Goal: Task Accomplishment & Management: Manage account settings

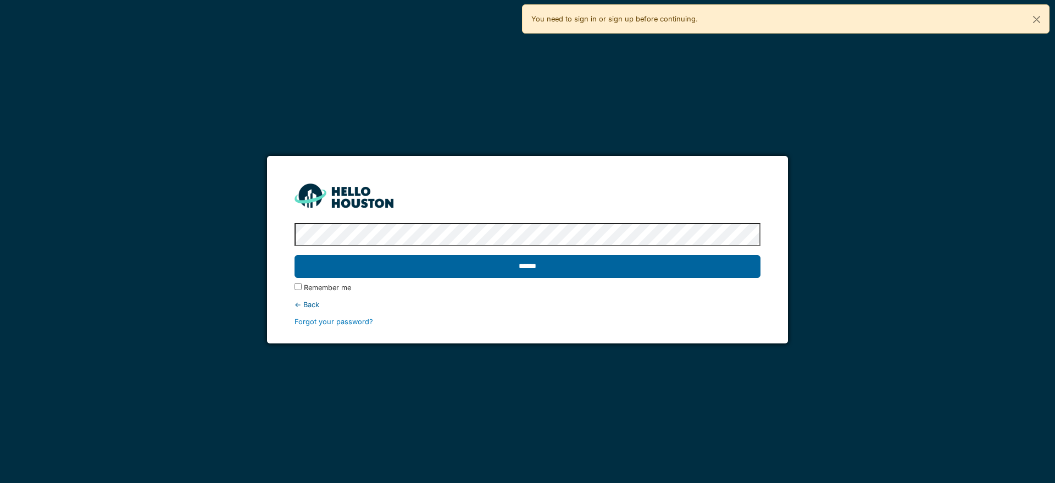
click at [566, 269] on input "******" at bounding box center [527, 266] width 465 height 23
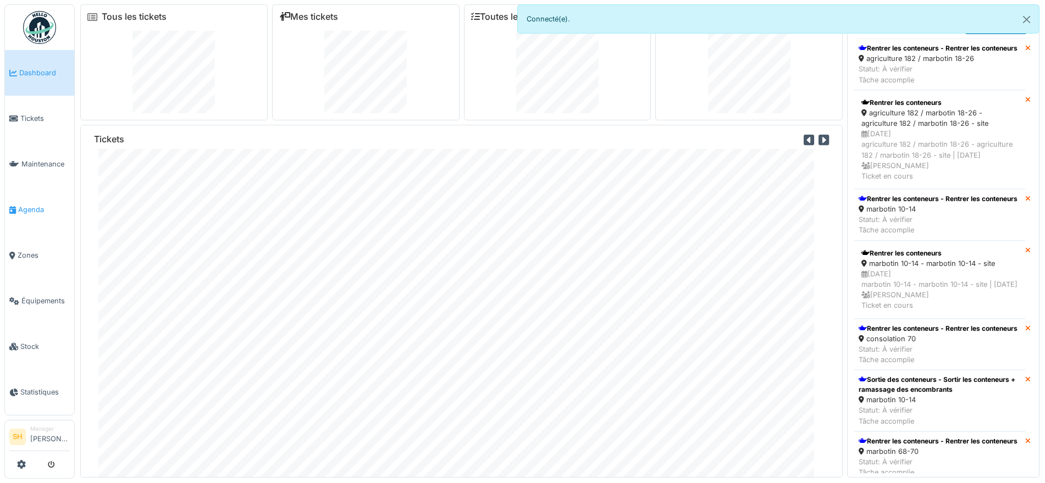
click at [26, 206] on span "Agenda" at bounding box center [44, 209] width 52 height 10
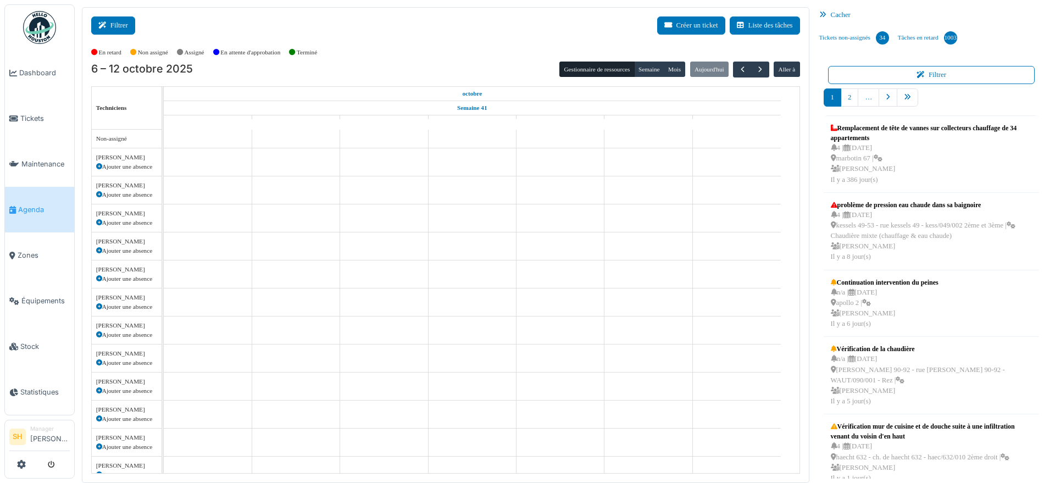
click at [124, 28] on button "Filtrer" at bounding box center [113, 25] width 44 height 18
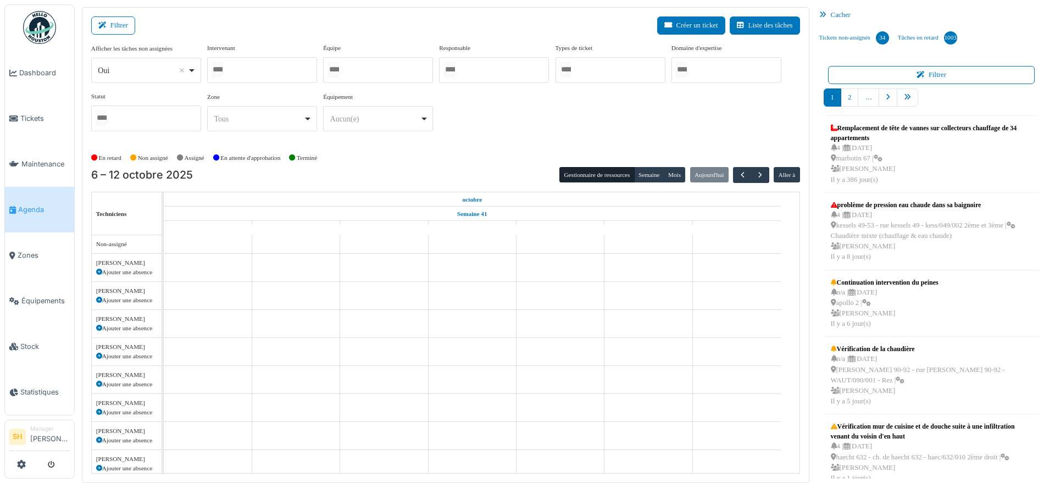
click at [373, 65] on div at bounding box center [378, 70] width 110 height 26
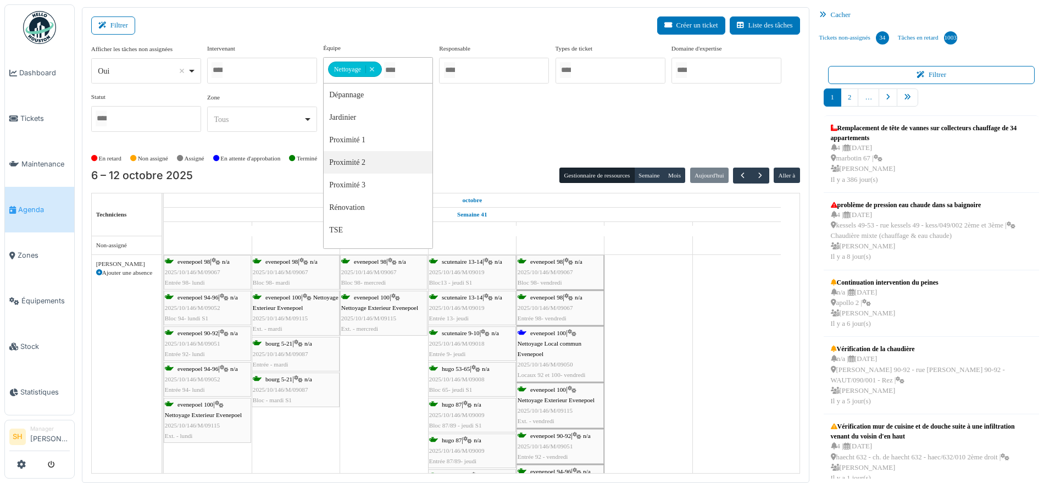
click at [556, 337] on div "evenepoel 100 | Nettoyage Local commun Evenepoel 2025/10/146/M/09050 Locaux 92 …" at bounding box center [560, 354] width 85 height 53
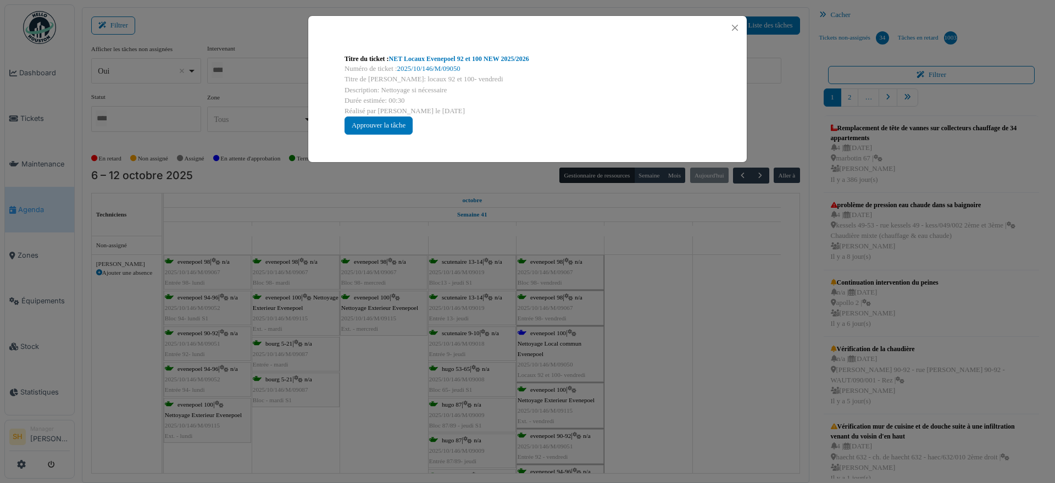
click at [444, 62] on link "NET Locaux Evenepoel 92 et 100 NEW 2025/2026" at bounding box center [459, 59] width 140 height 8
drag, startPoint x: 742, startPoint y: 409, endPoint x: 723, endPoint y: 397, distance: 22.0
click at [738, 406] on div "Titre du ticket : NET Locaux Evenepoel 92 et 100 NEW 2025/2026 Numéro de ticket…" at bounding box center [527, 241] width 1055 height 483
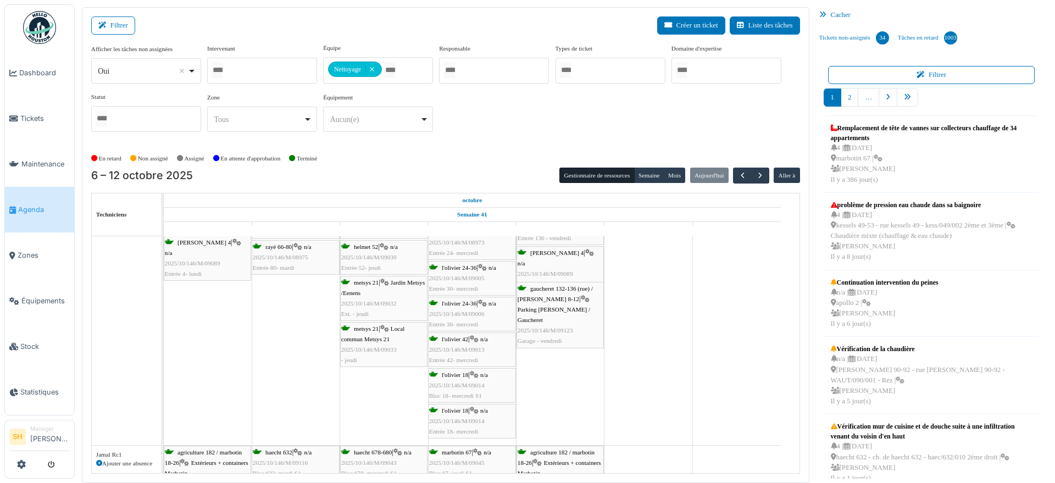
scroll to position [945, 0]
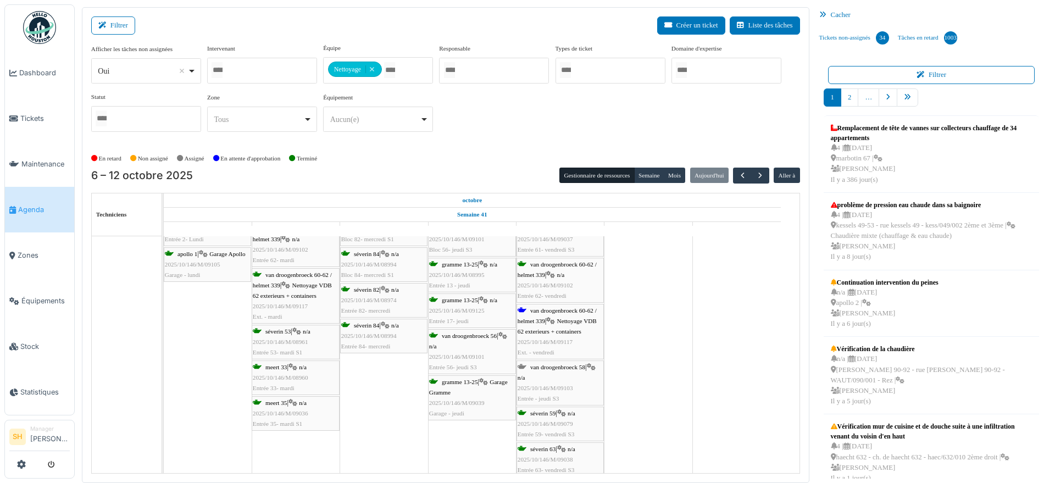
click at [564, 320] on span "Nettoyage VDB 62 exterieurs + containers" at bounding box center [557, 326] width 79 height 17
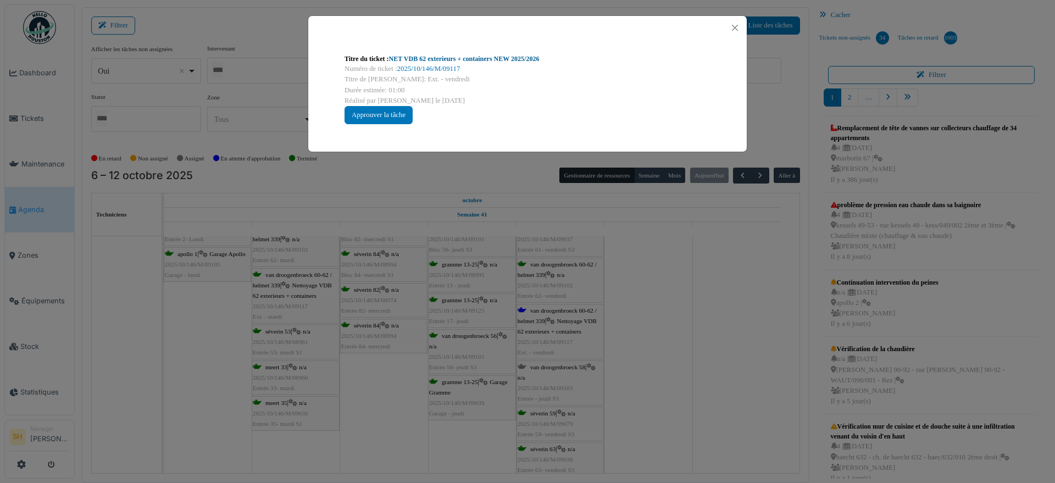
click at [425, 60] on link "NET VDB 62 exterieurs + containers NEW 2025/2026" at bounding box center [464, 59] width 151 height 8
drag, startPoint x: 696, startPoint y: 337, endPoint x: 640, endPoint y: 328, distance: 57.4
click at [695, 337] on div "Titre du ticket : NET VDB 62 exterieurs + containers NEW 2025/2026 Numéro de ti…" at bounding box center [527, 241] width 1055 height 483
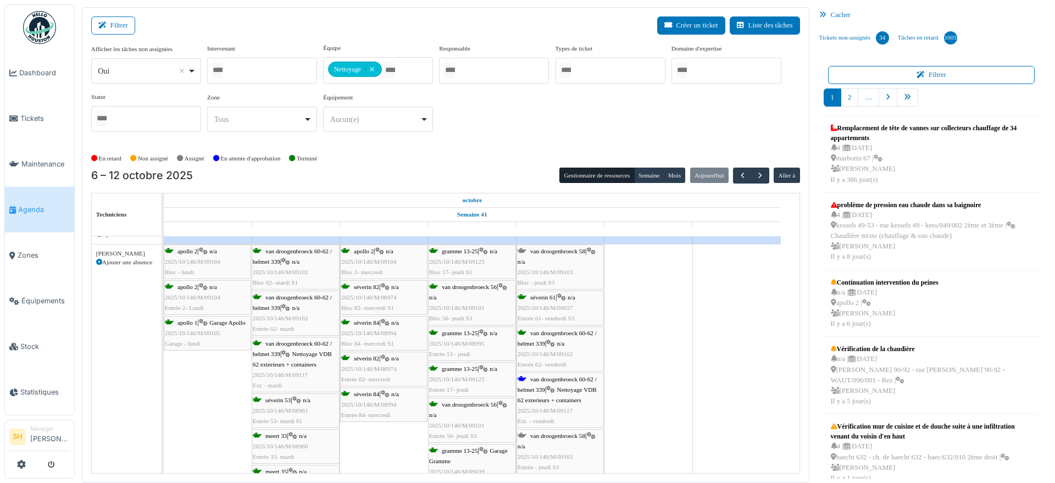
click at [540, 250] on span "van droogenbroeck 58" at bounding box center [557, 251] width 55 height 7
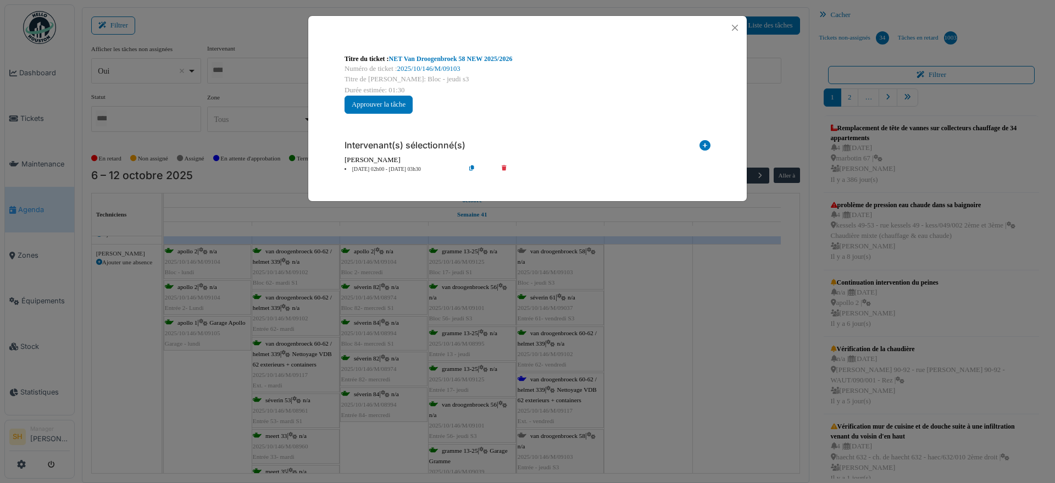
click at [380, 168] on li "10 oct 02h00 - 10 oct 03h30" at bounding box center [402, 169] width 126 height 8
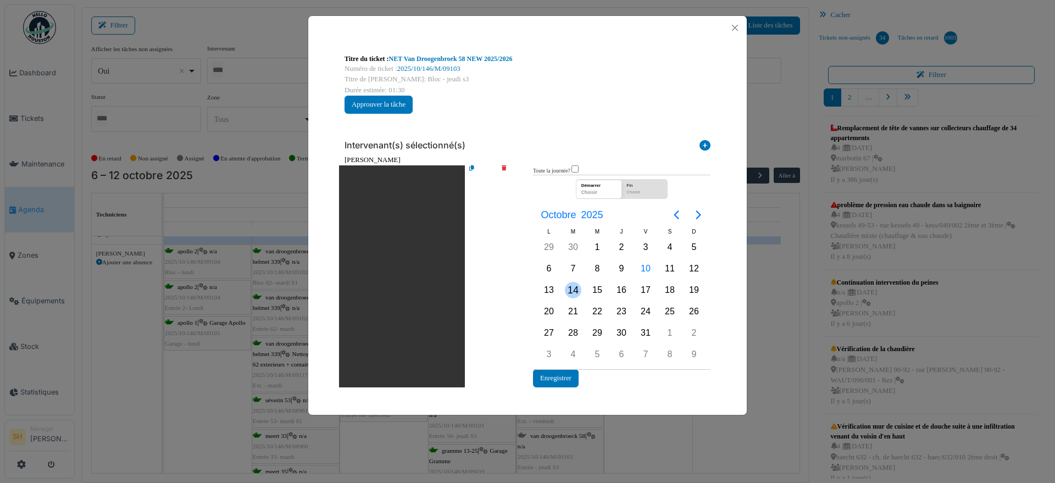
click at [575, 290] on div "14" at bounding box center [573, 290] width 16 height 16
click at [548, 376] on button "Enregistrer" at bounding box center [556, 378] width 46 height 18
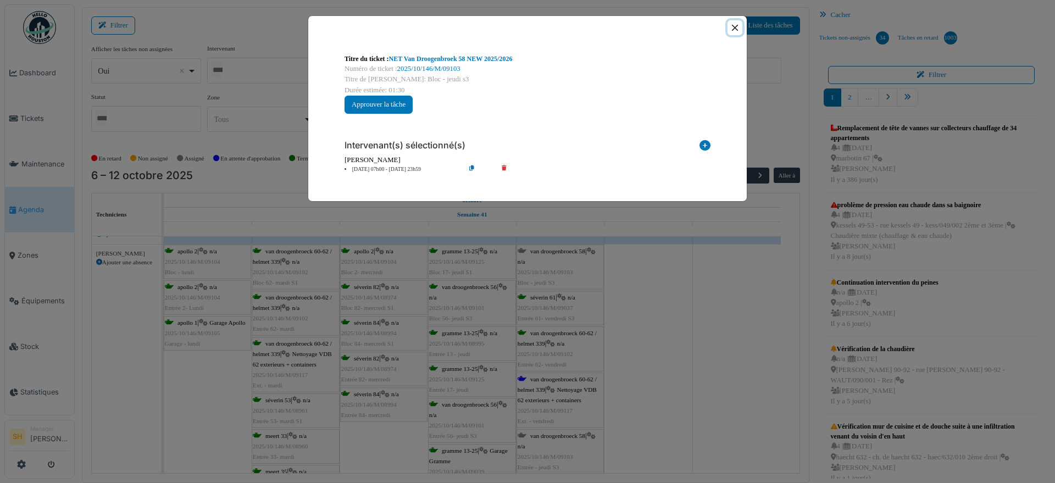
click at [735, 27] on button "Close" at bounding box center [735, 27] width 15 height 15
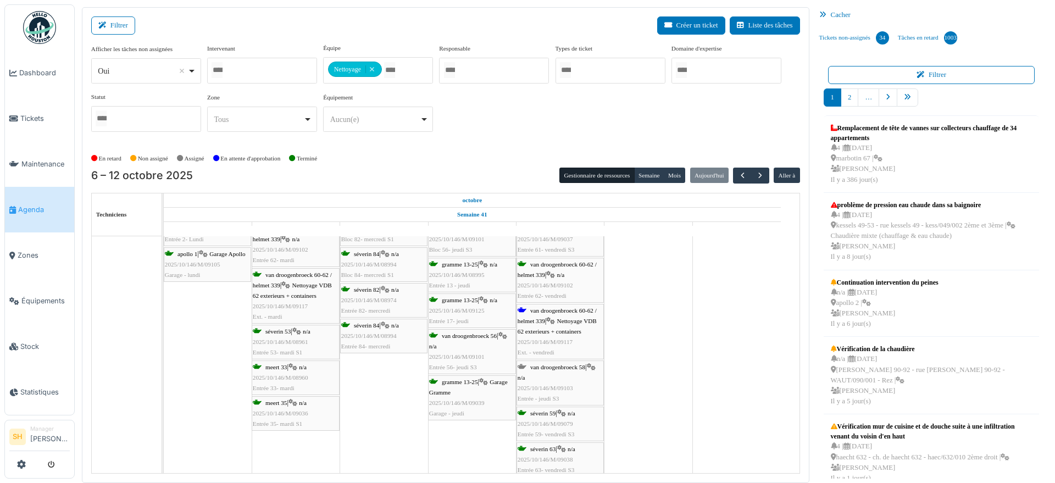
click at [546, 370] on div "van droogenbroeck 58 | n/a 2025/10/146/M/09103 Entrée - jeudi S3" at bounding box center [560, 383] width 85 height 42
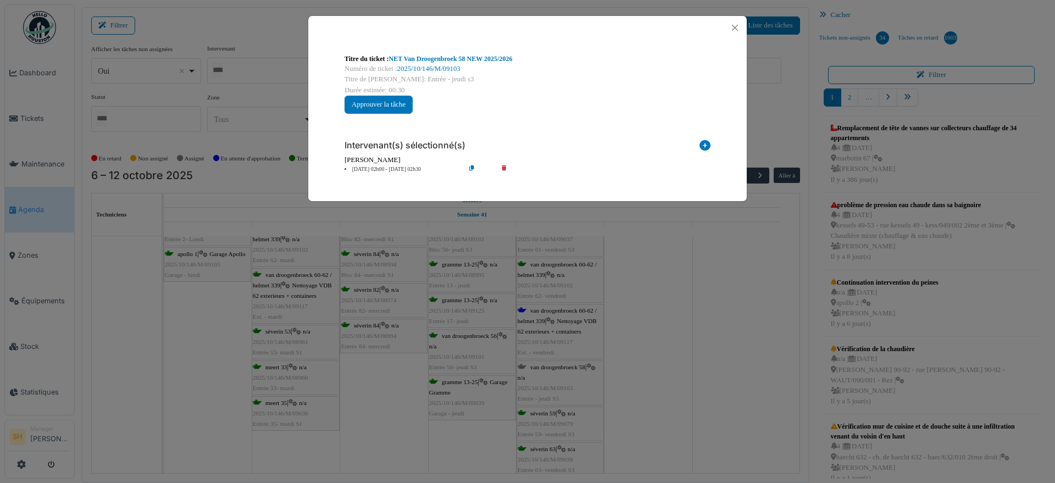
click at [380, 170] on li "10 oct 02h00 - 10 oct 02h30" at bounding box center [402, 169] width 126 height 8
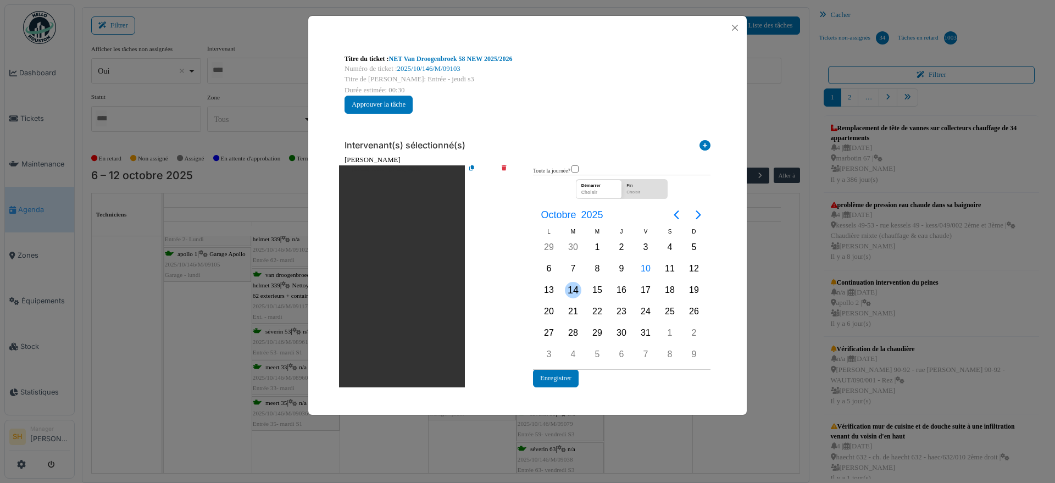
click at [573, 289] on div "14" at bounding box center [573, 290] width 16 height 16
click at [557, 373] on button "Enregistrer" at bounding box center [556, 378] width 46 height 18
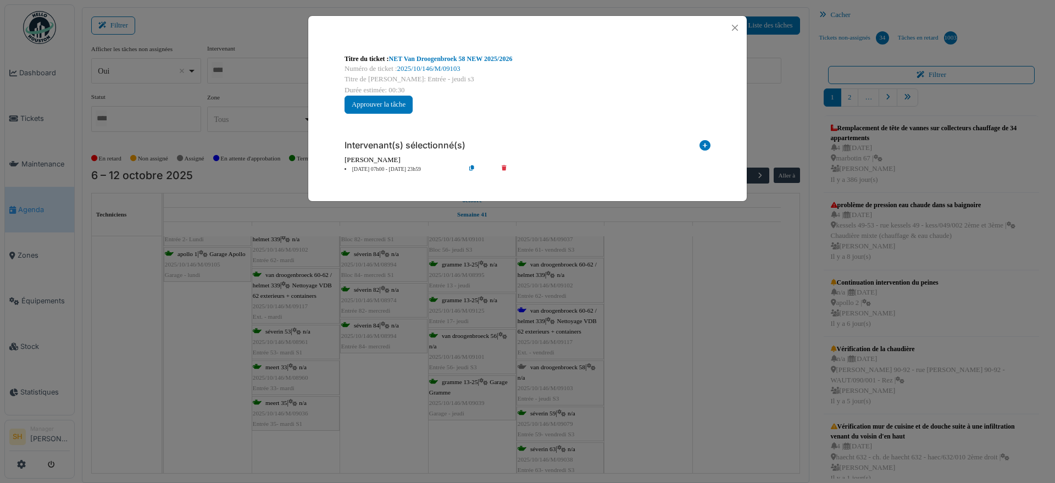
click at [647, 335] on div "Titre du ticket : NET Van Droogenbroek 58 NEW 2025/2026 Numéro de ticket : 2025…" at bounding box center [527, 241] width 1055 height 483
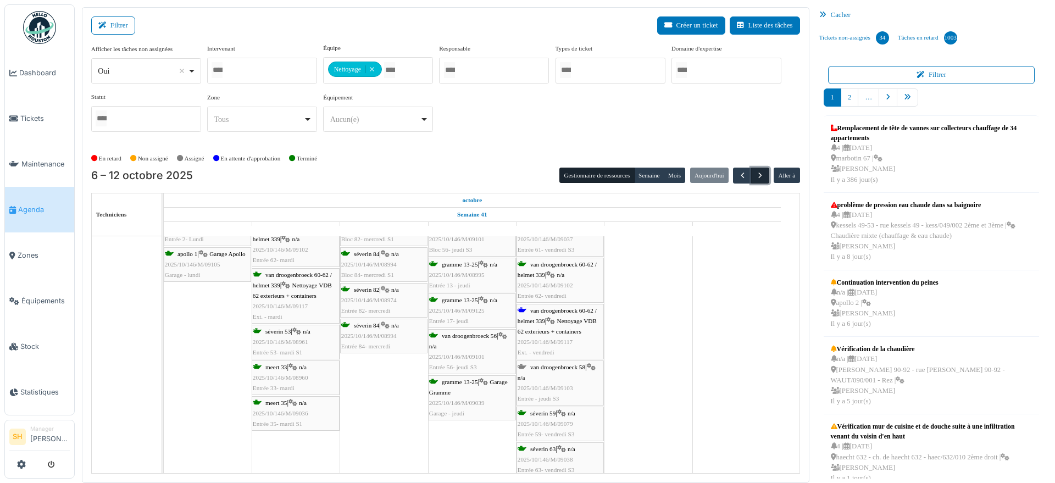
click at [756, 176] on span "button" at bounding box center [760, 175] width 9 height 9
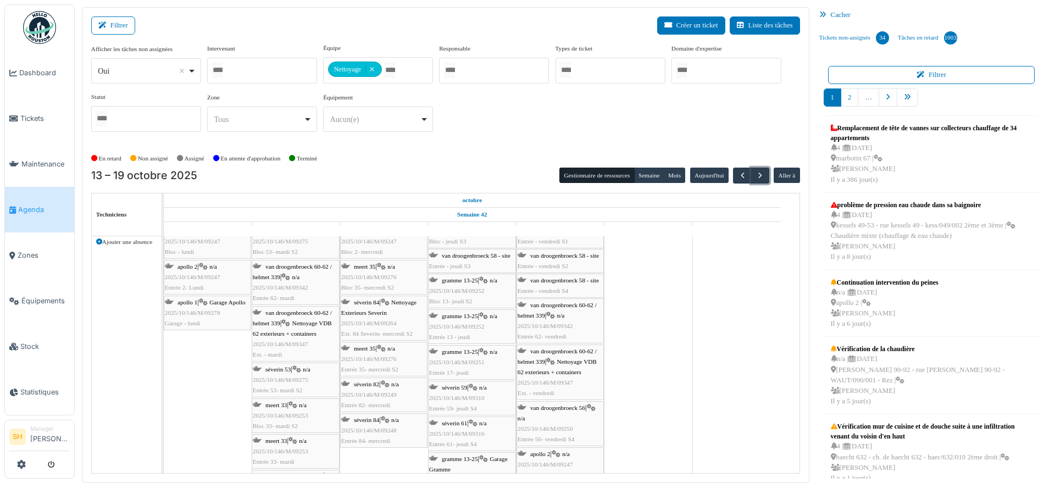
scroll to position [1798, 0]
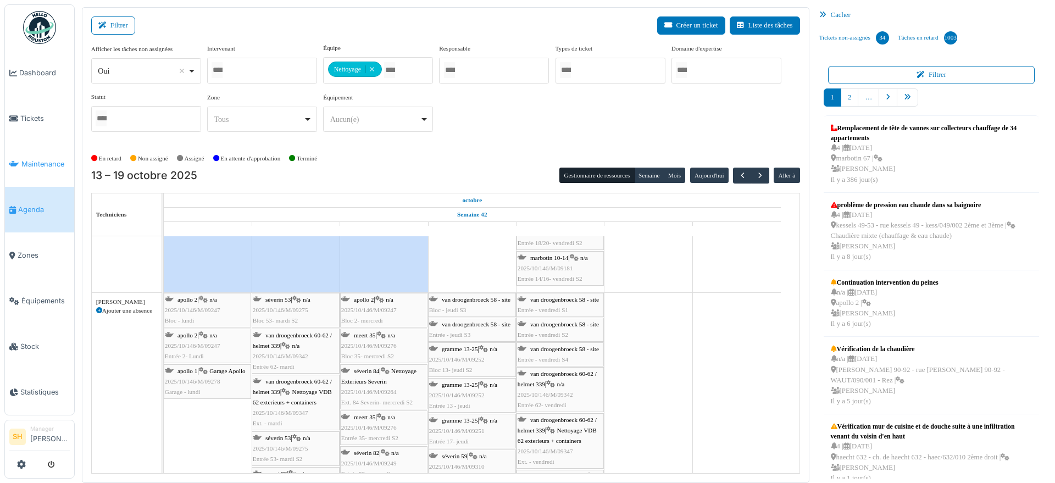
click at [26, 159] on span "Maintenance" at bounding box center [45, 164] width 48 height 10
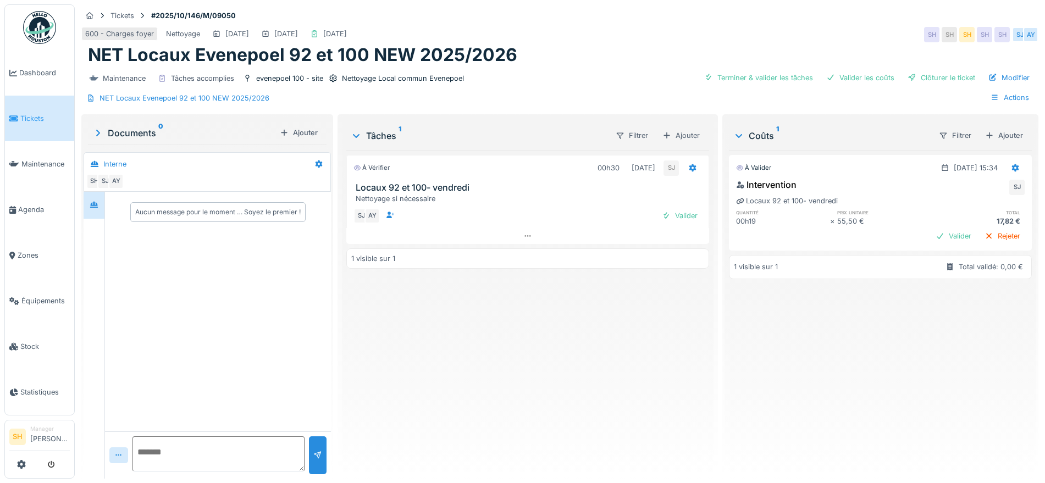
drag, startPoint x: 735, startPoint y: 76, endPoint x: 846, endPoint y: 67, distance: 110.8
click at [746, 76] on div "Terminer & valider les tâches" at bounding box center [759, 77] width 118 height 15
drag, startPoint x: 846, startPoint y: 75, endPoint x: 906, endPoint y: 81, distance: 60.2
click at [854, 75] on div "Valider les coûts" at bounding box center [860, 77] width 77 height 15
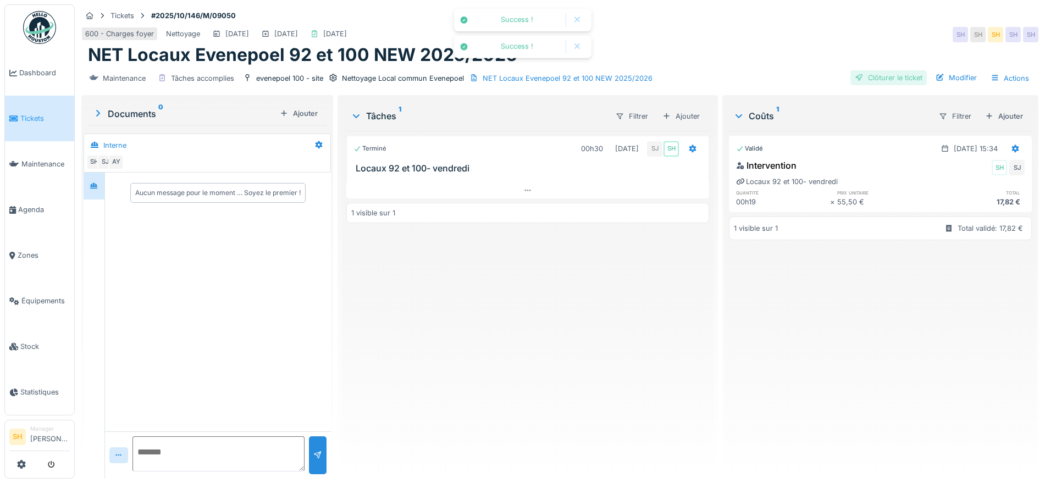
click at [914, 76] on div "Clôturer le ticket" at bounding box center [888, 77] width 76 height 15
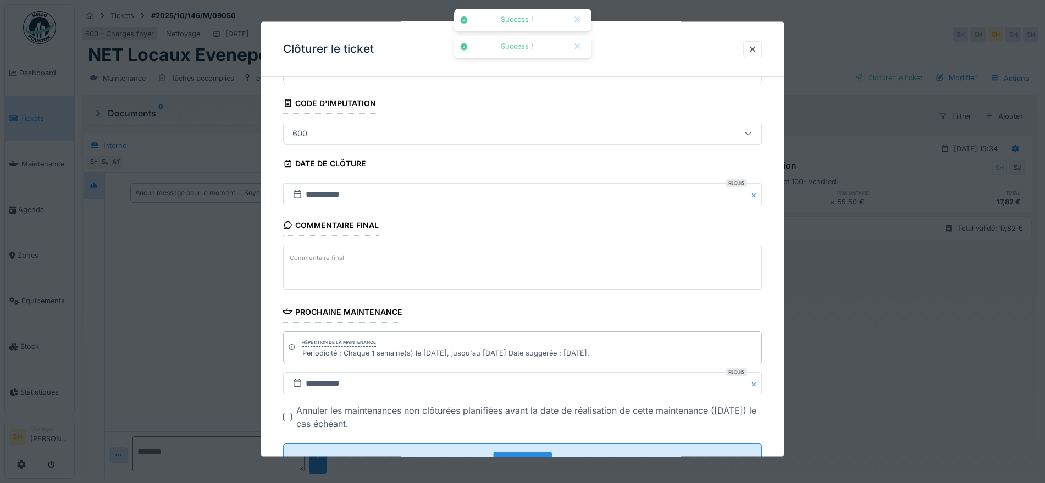
scroll to position [94, 0]
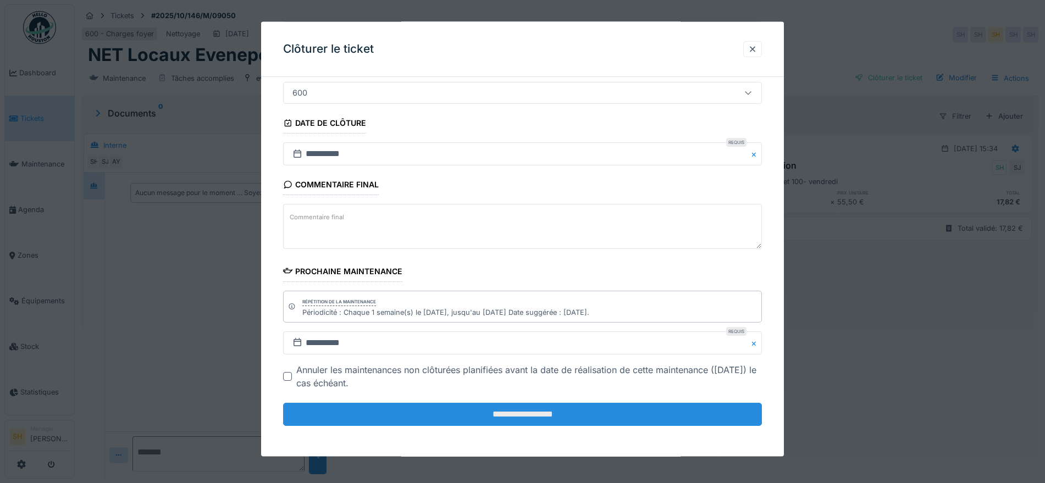
click at [456, 412] on input "**********" at bounding box center [522, 414] width 479 height 23
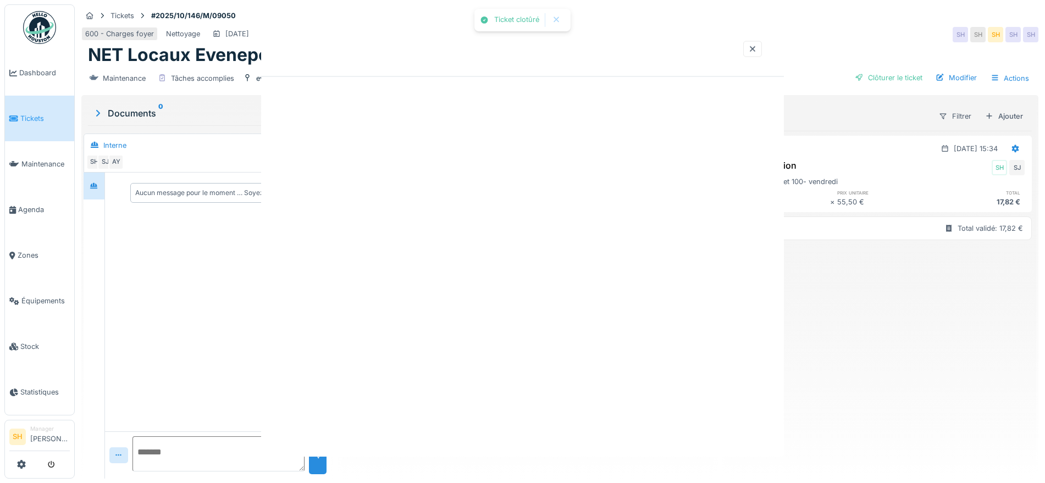
scroll to position [0, 0]
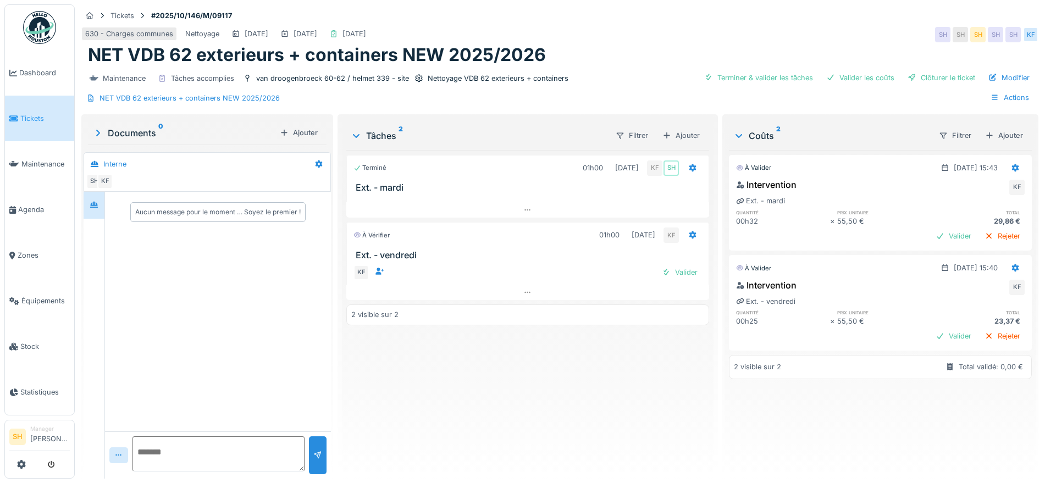
click at [762, 88] on div "Terminer & valider les tâches Valider les coûts Clôturer le ticket Modifier Act…" at bounding box center [862, 87] width 343 height 35
click at [858, 76] on div "Valider les coûts" at bounding box center [860, 77] width 77 height 15
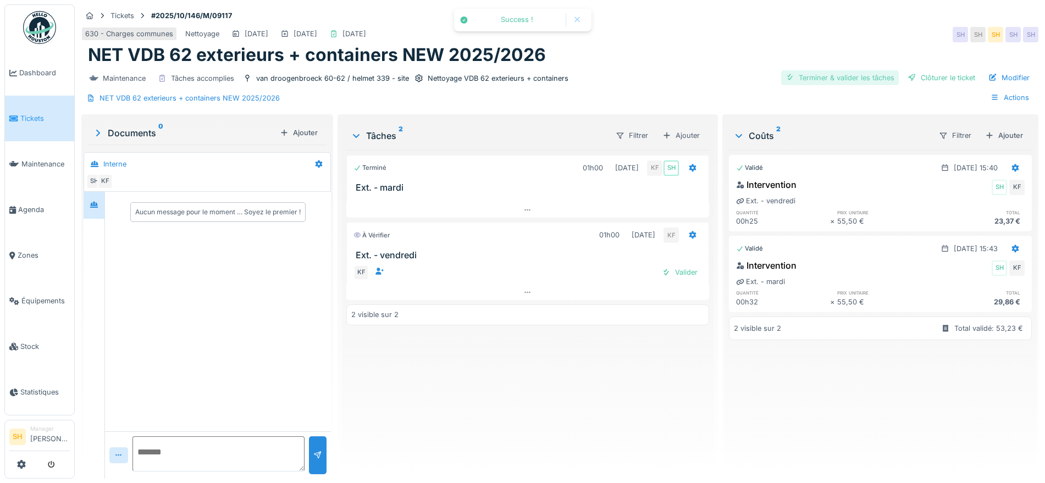
drag, startPoint x: 841, startPoint y: 79, endPoint x: 867, endPoint y: 79, distance: 25.8
click at [841, 79] on div "Terminer & valider les tâches" at bounding box center [840, 77] width 118 height 15
click at [914, 79] on div "Clôturer le ticket" at bounding box center [941, 77] width 76 height 15
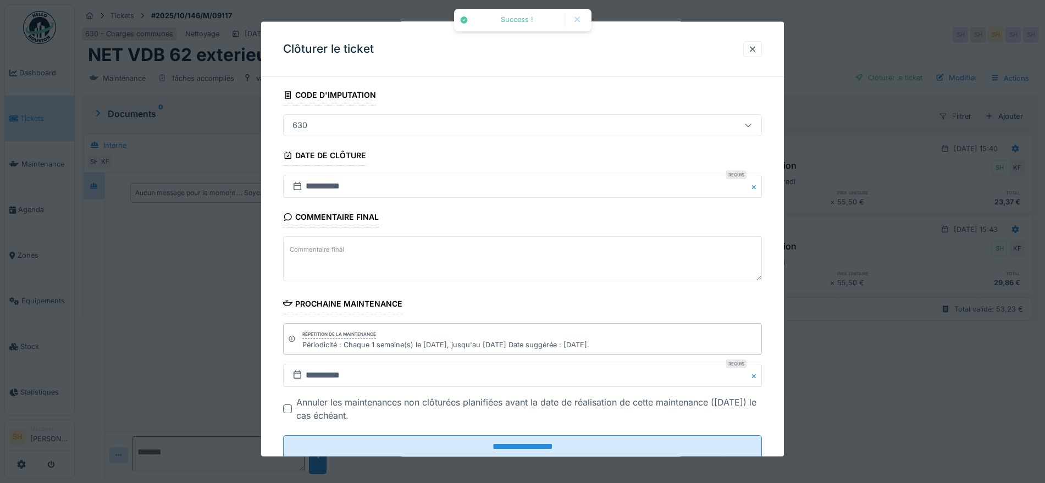
scroll to position [94, 0]
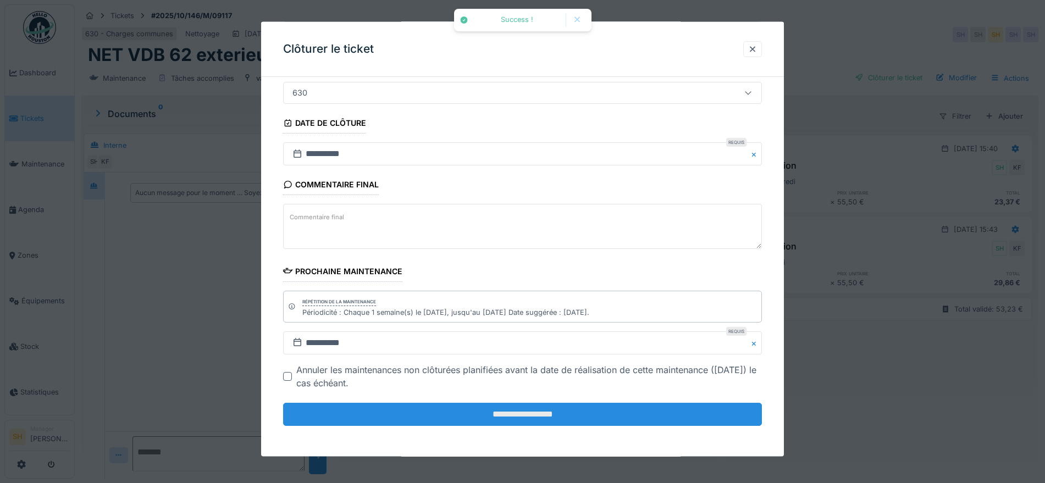
click at [538, 419] on input "**********" at bounding box center [522, 414] width 479 height 23
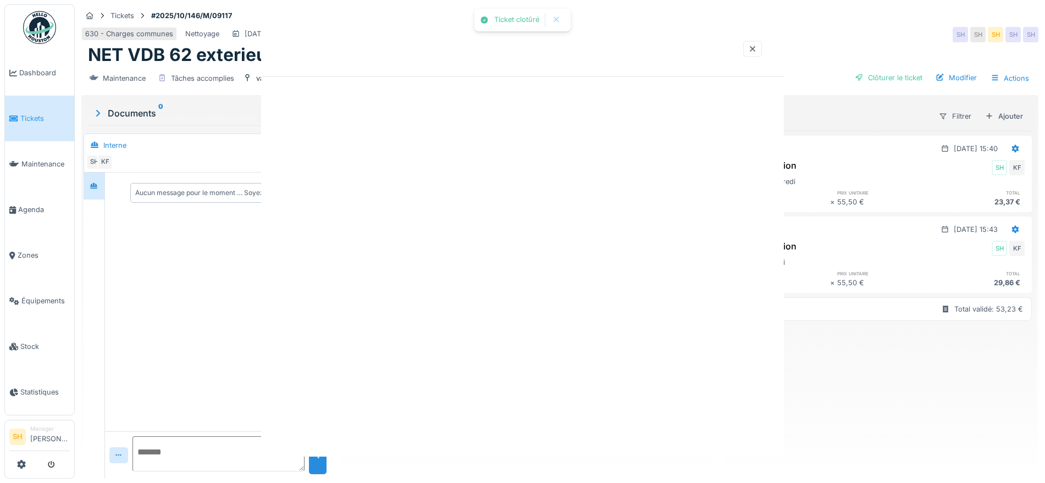
scroll to position [0, 0]
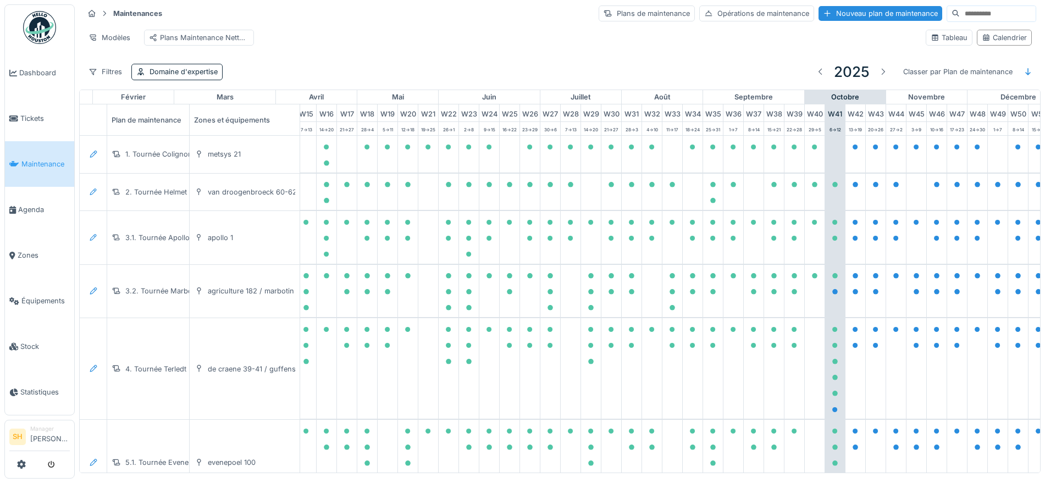
scroll to position [0, 367]
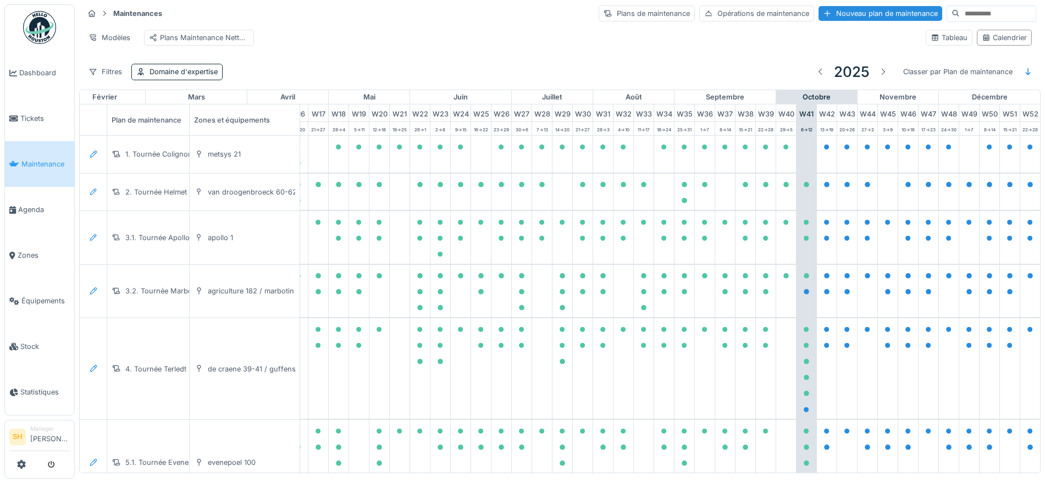
click at [962, 13] on input at bounding box center [998, 13] width 76 height 15
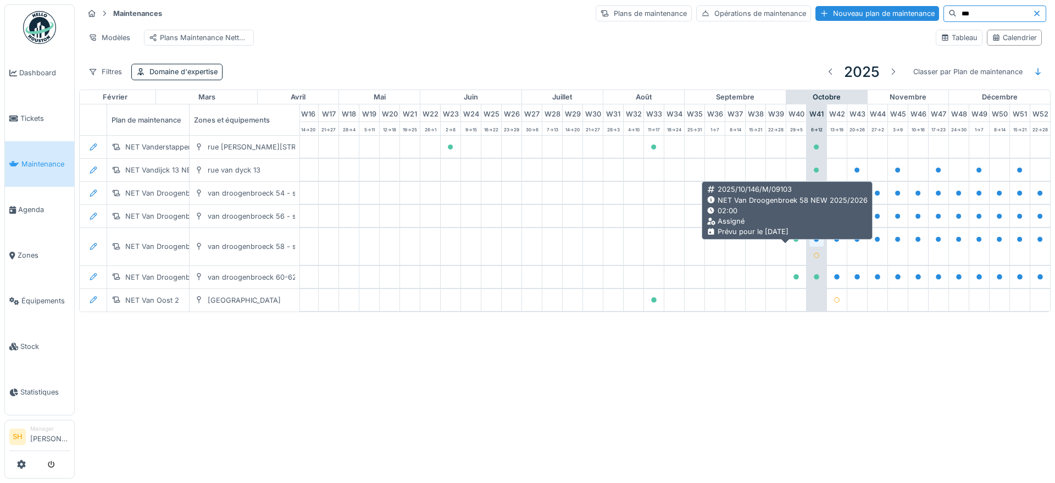
type input "***"
click at [814, 242] on icon at bounding box center [816, 239] width 5 height 5
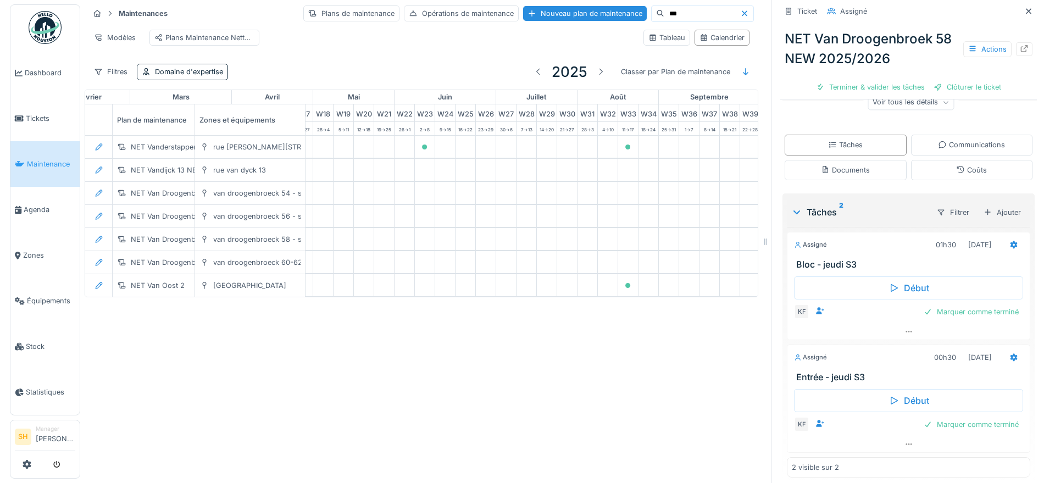
scroll to position [163, 0]
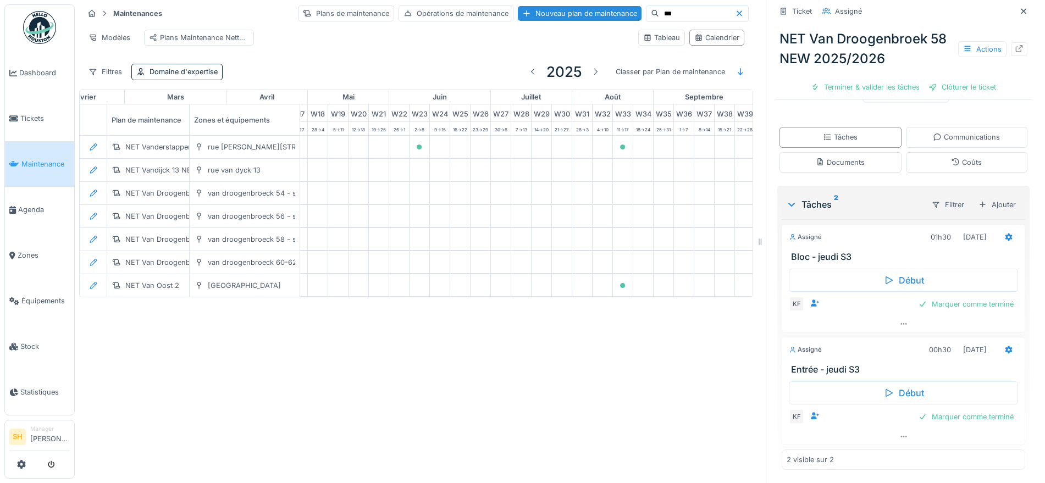
click at [644, 383] on div "Maintenances Plans de maintenance Opérations de maintenance Nouveau plan de mai…" at bounding box center [560, 241] width 970 height 483
drag, startPoint x: 1002, startPoint y: 9, endPoint x: 973, endPoint y: 85, distance: 81.8
click at [1019, 9] on icon at bounding box center [1023, 11] width 9 height 7
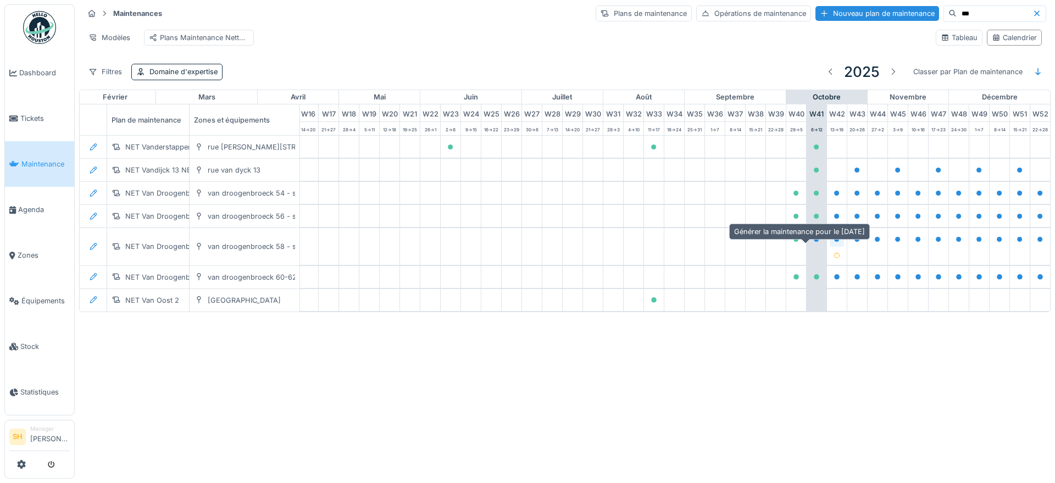
click at [834, 242] on icon at bounding box center [836, 239] width 5 height 5
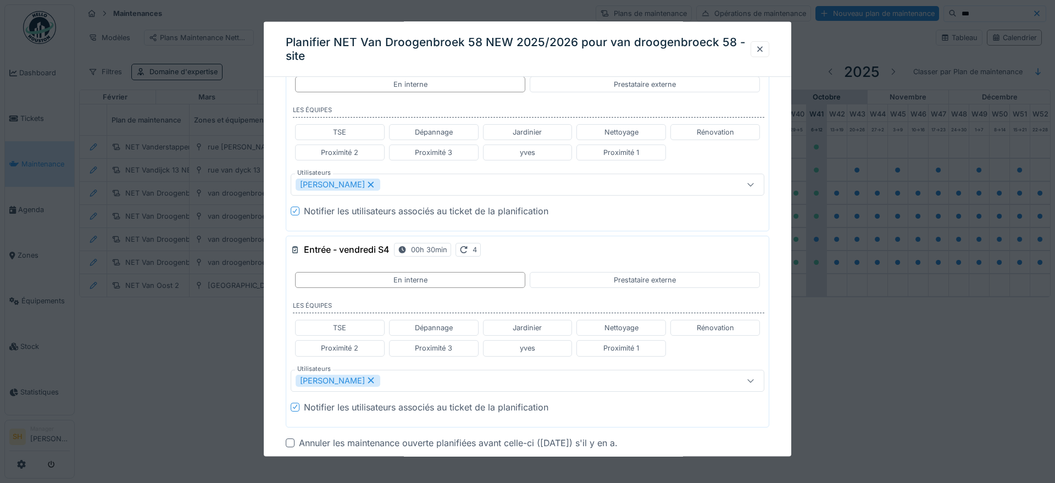
scroll to position [600, 0]
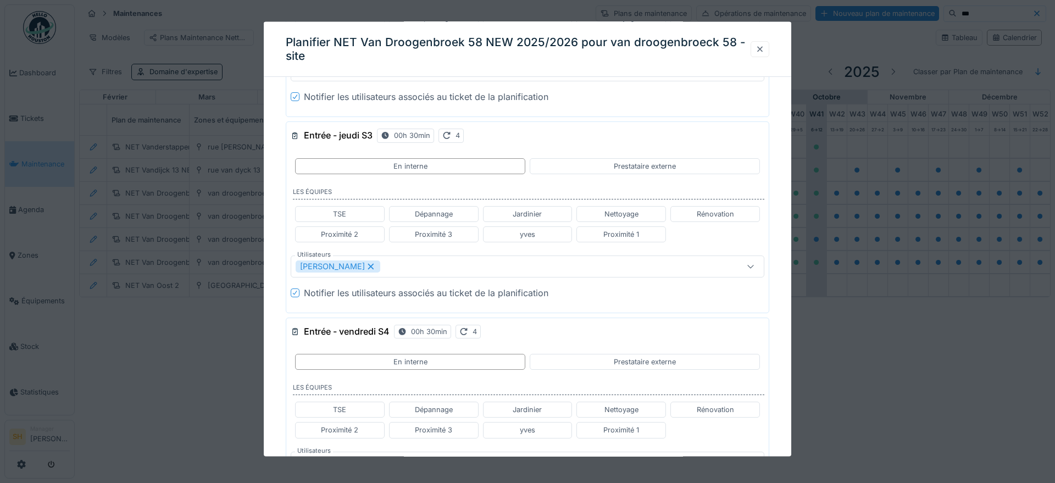
click at [763, 47] on div at bounding box center [760, 48] width 9 height 10
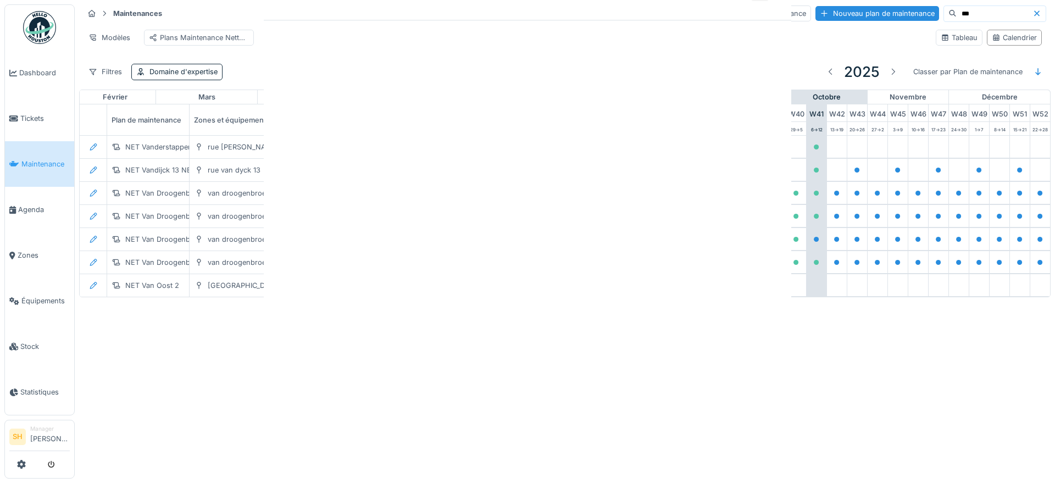
scroll to position [0, 0]
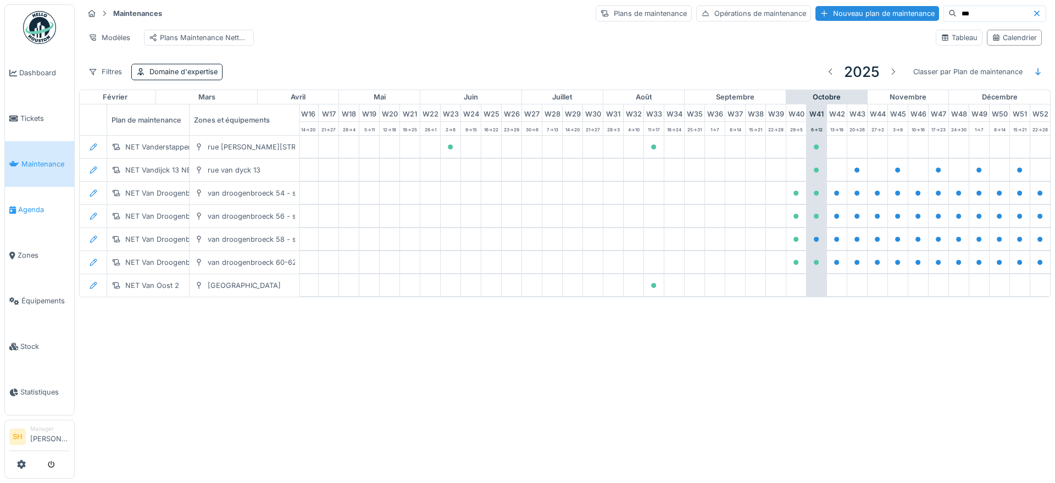
click at [43, 204] on span "Agenda" at bounding box center [44, 209] width 52 height 10
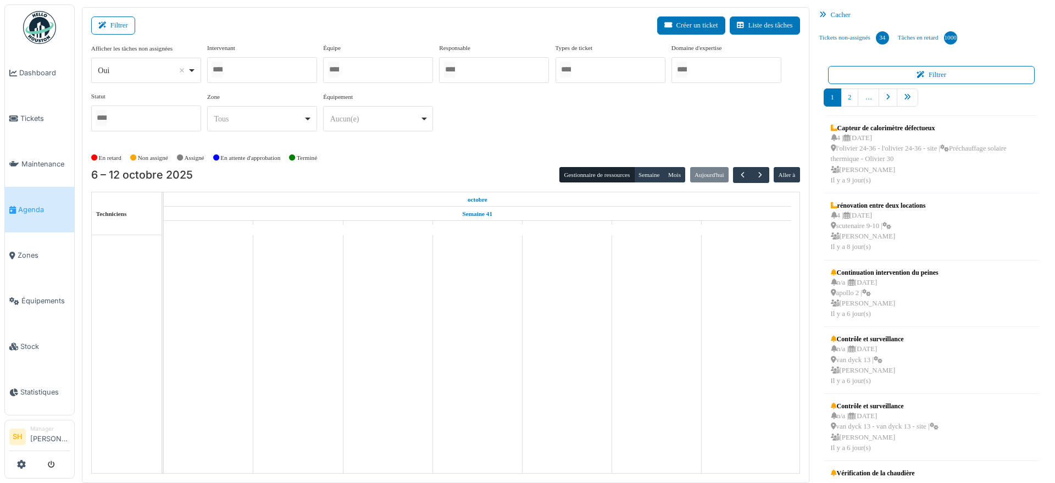
click at [379, 66] on div at bounding box center [378, 70] width 110 height 26
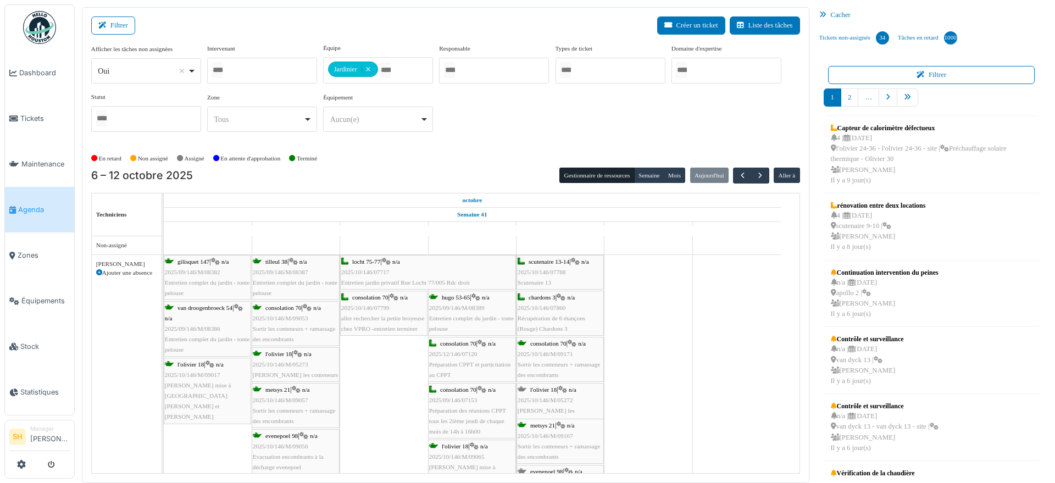
click at [513, 142] on div "Afficher les tâches non assignées *** Oui Remove item Oui Non Intervenant Abdel…" at bounding box center [445, 96] width 709 height 106
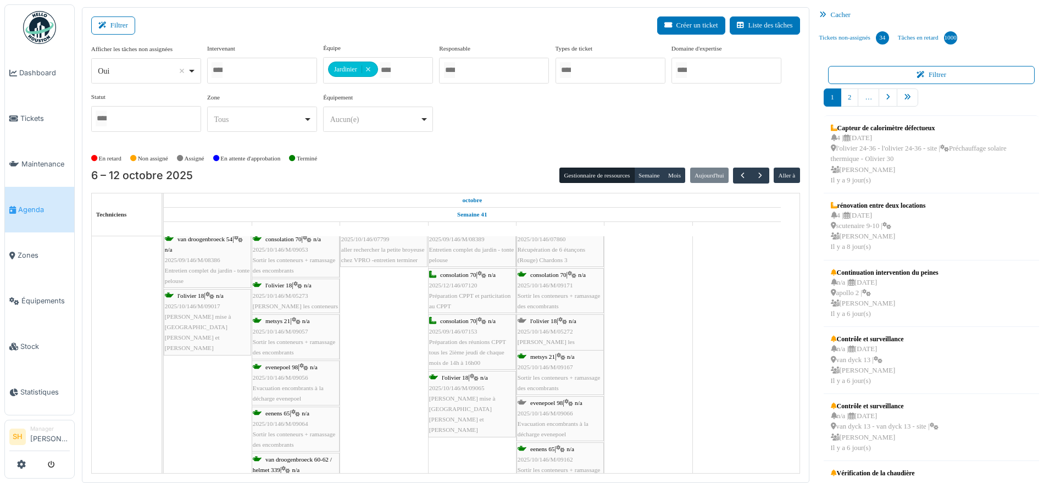
scroll to position [137, 0]
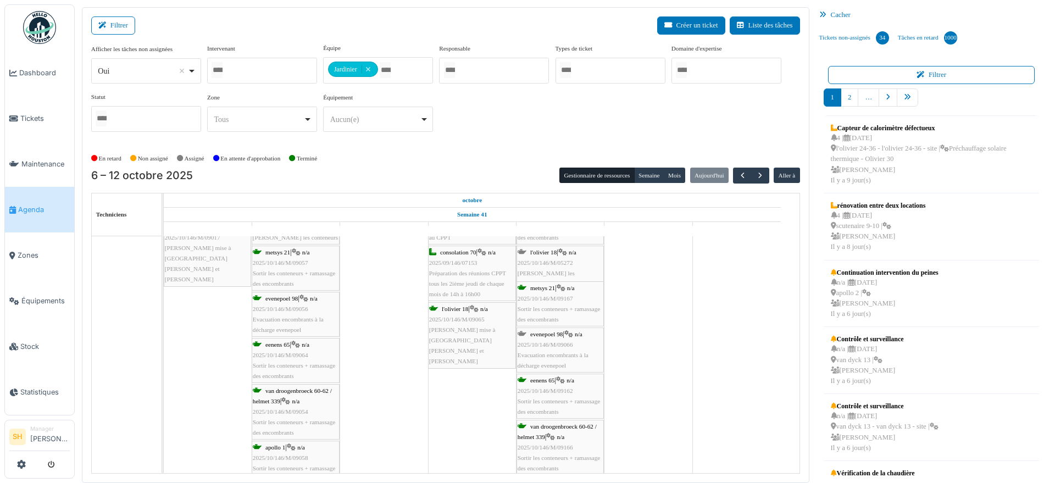
click at [548, 337] on div "evenepoel 98 | n/a 2025/10/146/M/09066 Evacuation encombrants à la décharge eve…" at bounding box center [560, 350] width 85 height 42
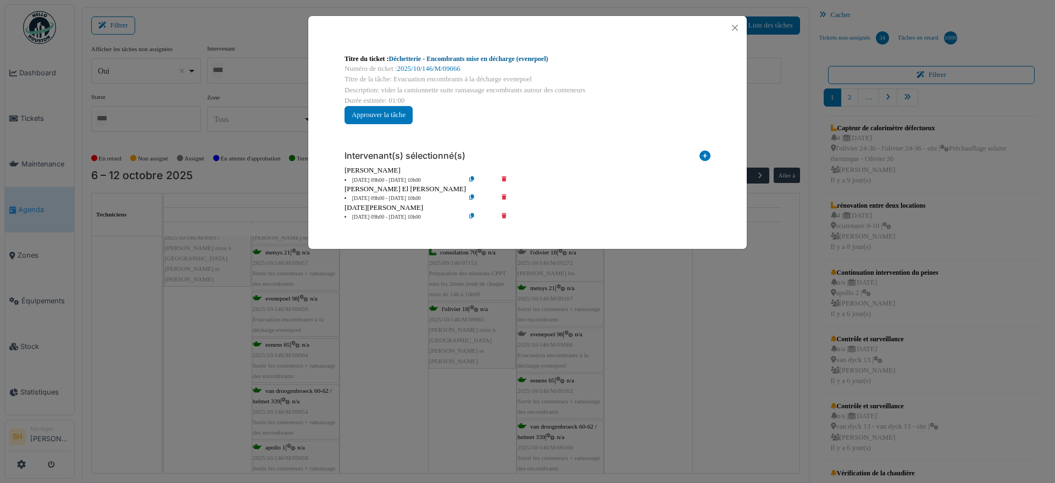
click at [461, 58] on link "Déchetterie - Encombrants mise en décharge (evenepoel)" at bounding box center [468, 59] width 159 height 8
drag, startPoint x: 645, startPoint y: 363, endPoint x: 597, endPoint y: 353, distance: 48.4
click at [645, 363] on div "Titre du ticket : Déchetterie - Encombrants mise en décharge (evenepoel) Numéro…" at bounding box center [527, 241] width 1055 height 483
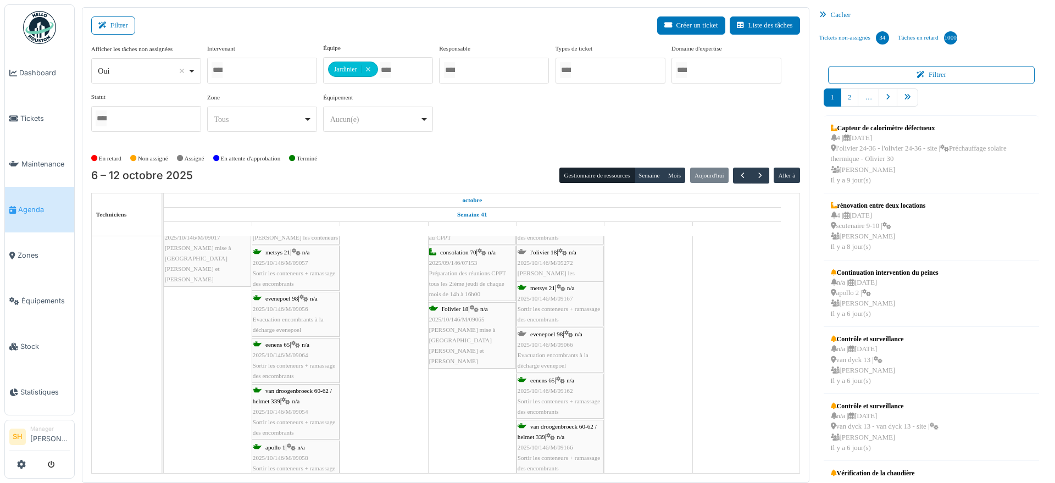
click at [548, 252] on span "l'olivier 18" at bounding box center [543, 252] width 26 height 7
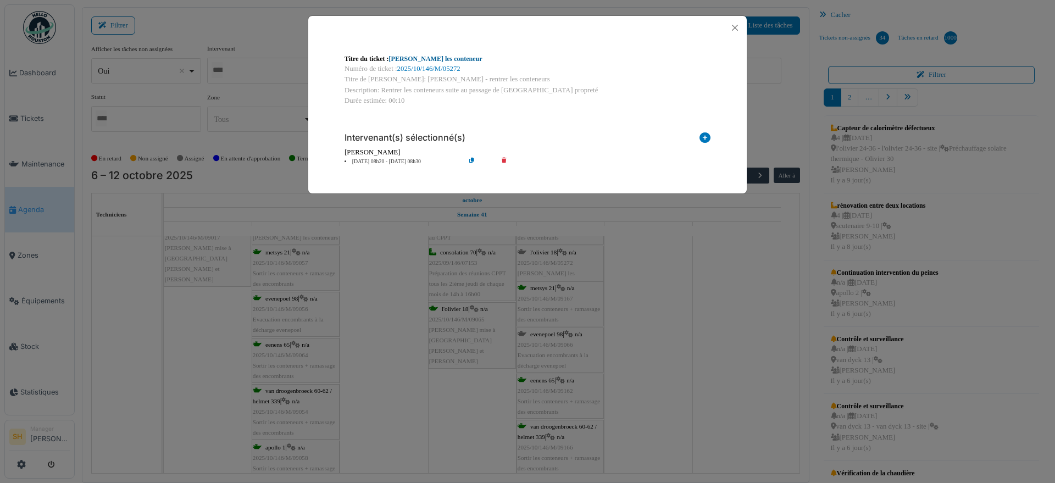
click at [455, 58] on link "Olivier - Rentrer les conteneur" at bounding box center [435, 59] width 93 height 8
click at [674, 323] on div "Titre du ticket : Olivier - Rentrer les conteneur Numéro de ticket : 2025/10/14…" at bounding box center [527, 241] width 1055 height 483
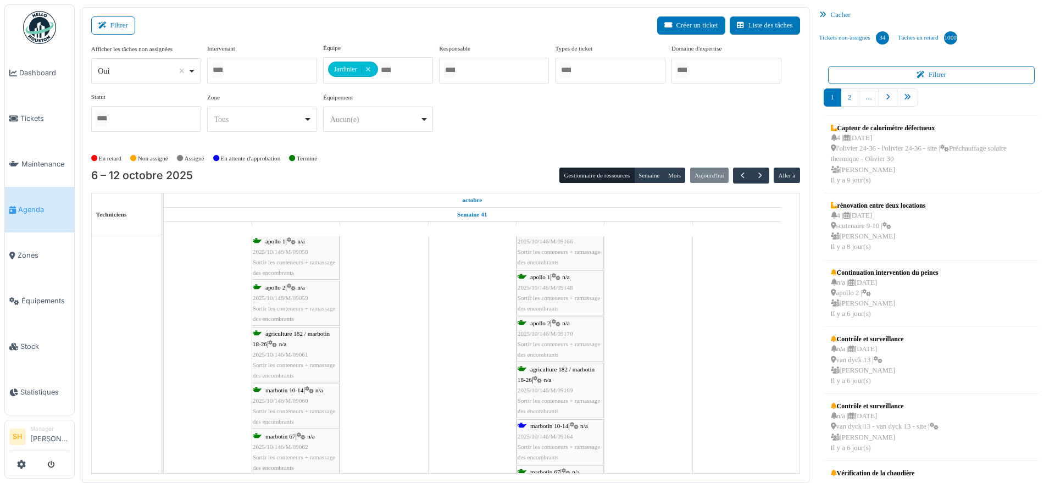
scroll to position [412, 0]
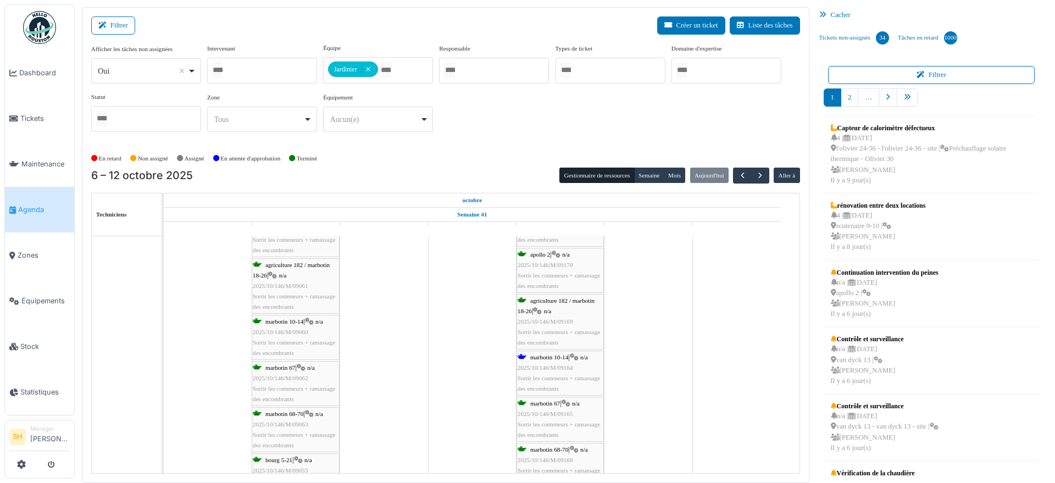
click at [558, 358] on span "marbotin 10-14" at bounding box center [549, 357] width 38 height 7
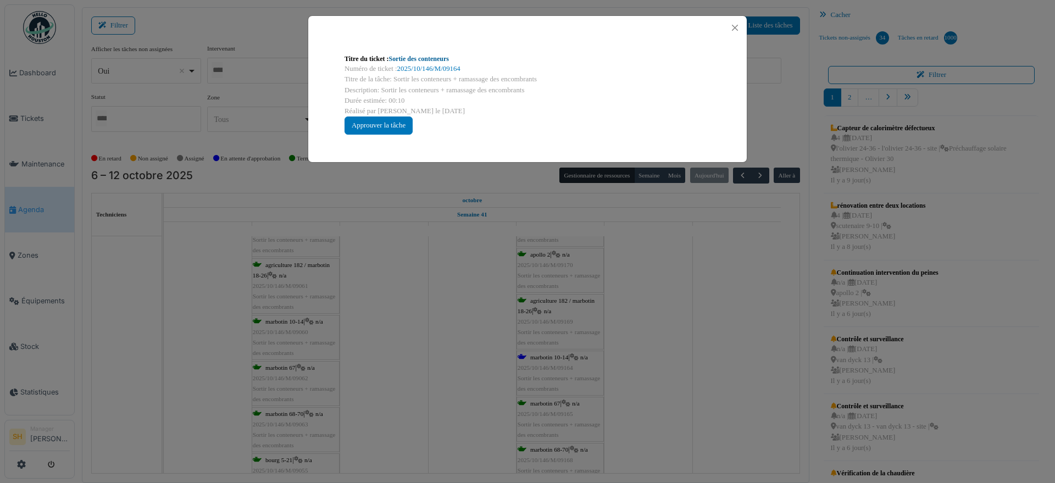
click at [428, 58] on link "Sortie des conteneurs" at bounding box center [419, 59] width 60 height 8
drag, startPoint x: 681, startPoint y: 363, endPoint x: 670, endPoint y: 361, distance: 11.7
click at [681, 361] on div "Titre du ticket : Sortie des conteneurs Numéro de ticket : 2025/10/146/M/09164 …" at bounding box center [527, 241] width 1055 height 483
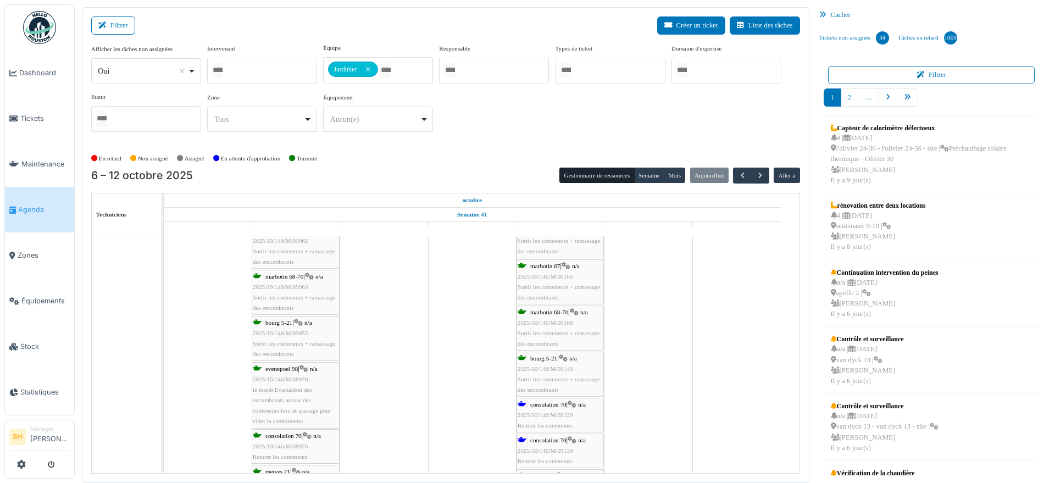
scroll to position [618, 0]
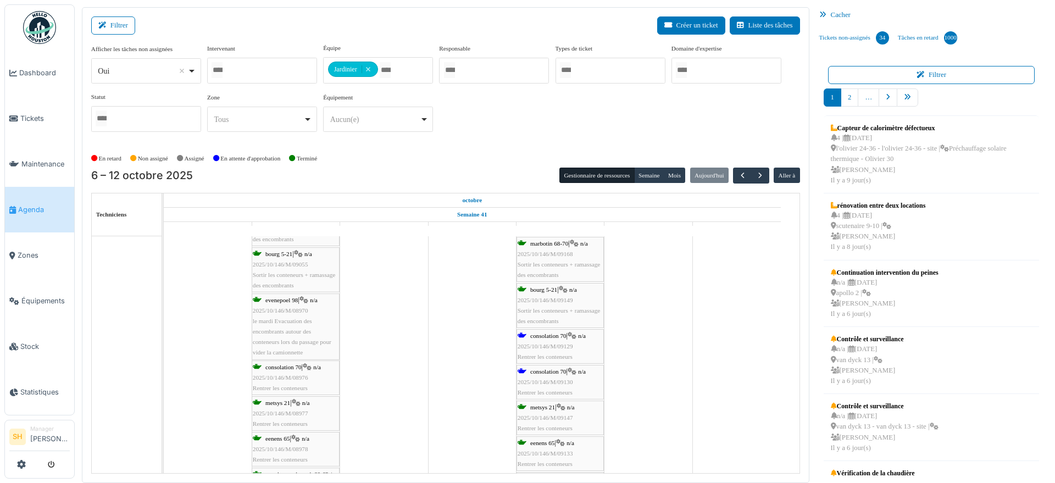
click at [559, 339] on div "consolation 70 | n/a 2025/10/146/M/09129 Rentrer les conteneurs" at bounding box center [560, 347] width 85 height 32
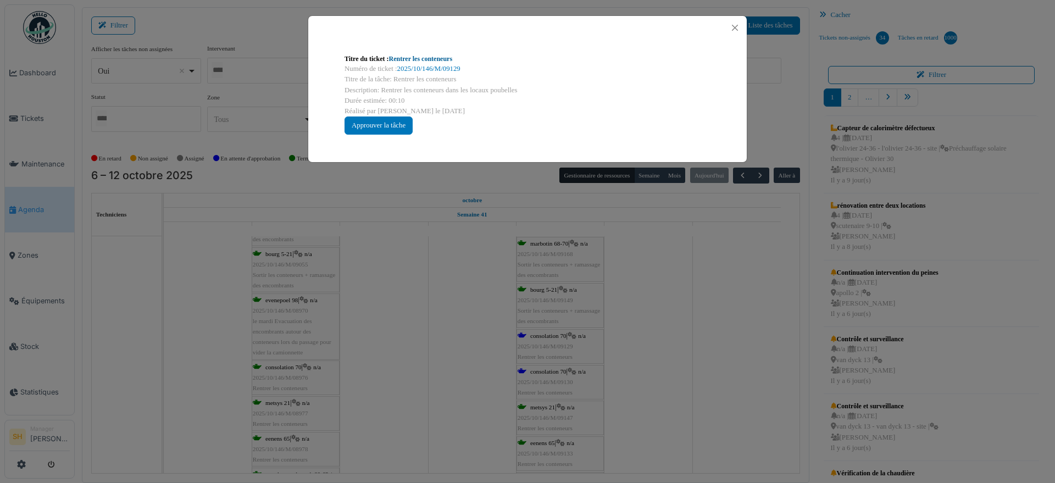
click at [419, 60] on link "Rentrer les conteneurs" at bounding box center [421, 59] width 64 height 8
click at [725, 367] on div "Titre du ticket : Rentrer les conteneurs Numéro de ticket : 2025/10/146/M/09129…" at bounding box center [527, 241] width 1055 height 483
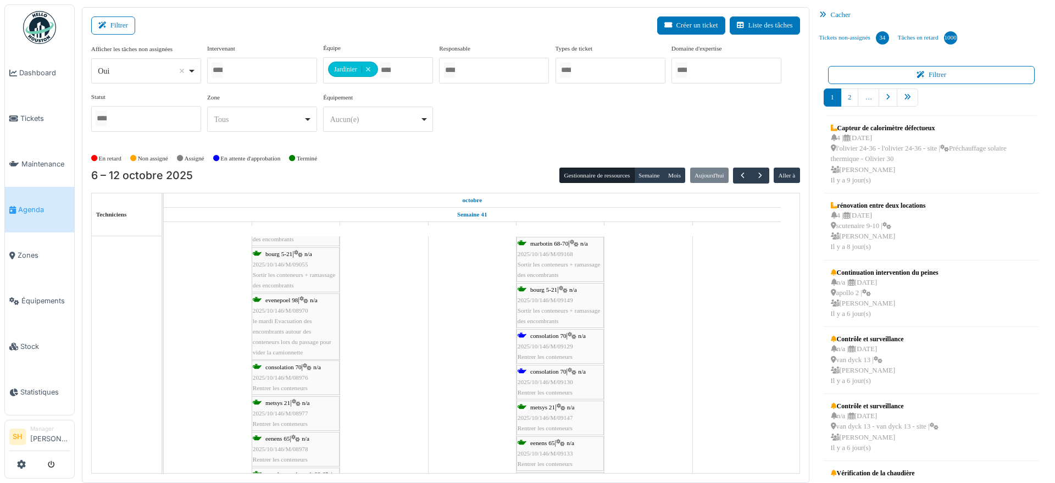
scroll to position [687, 0]
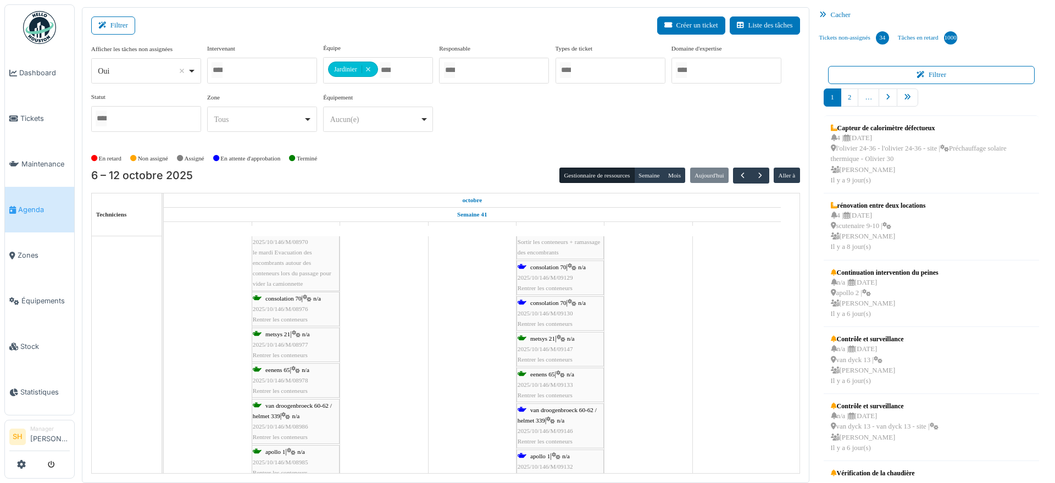
click at [552, 408] on span "van droogenbroeck 60-62 / helmet 339" at bounding box center [557, 415] width 79 height 17
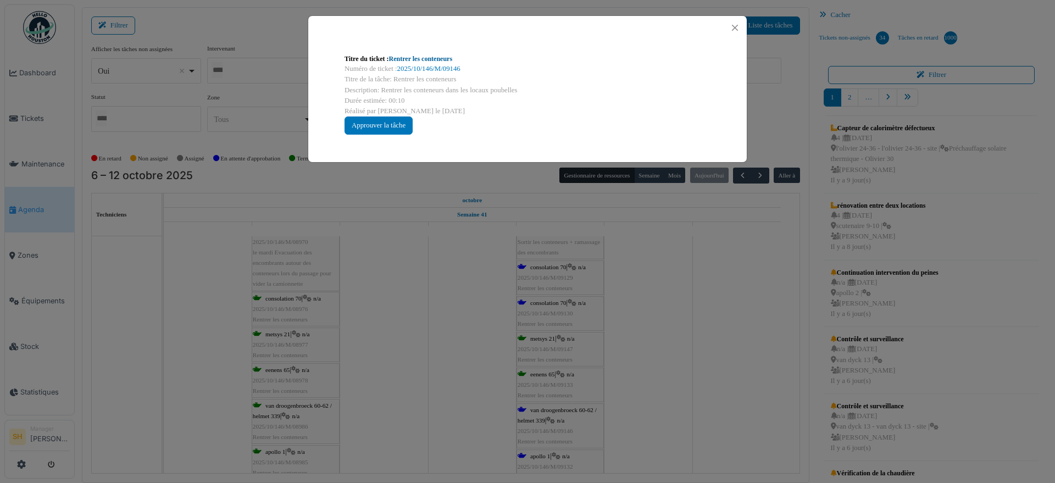
click at [429, 56] on link "Rentrer les conteneurs" at bounding box center [421, 59] width 64 height 8
click at [667, 356] on div "Titre du ticket : Rentrer les conteneurs Numéro de ticket : 2025/10/146/M/09146…" at bounding box center [527, 241] width 1055 height 483
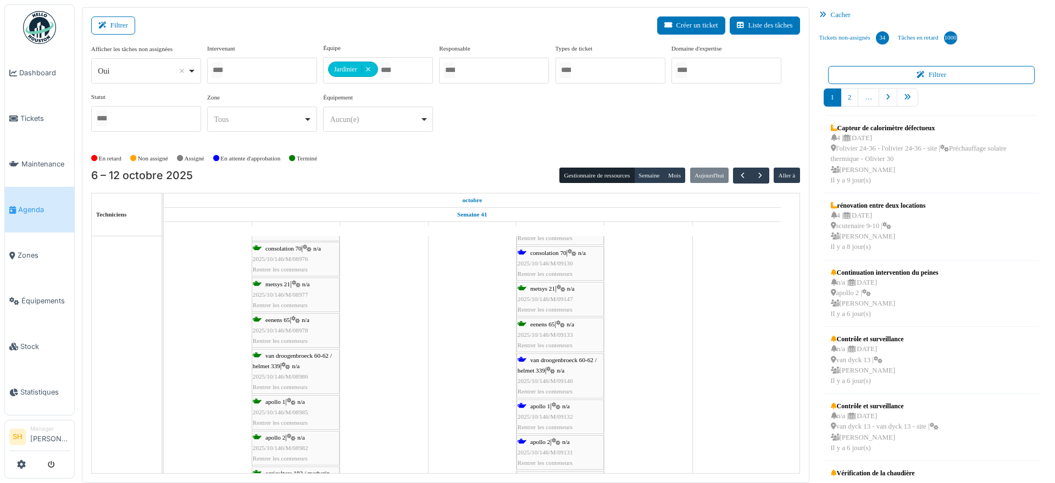
scroll to position [756, 0]
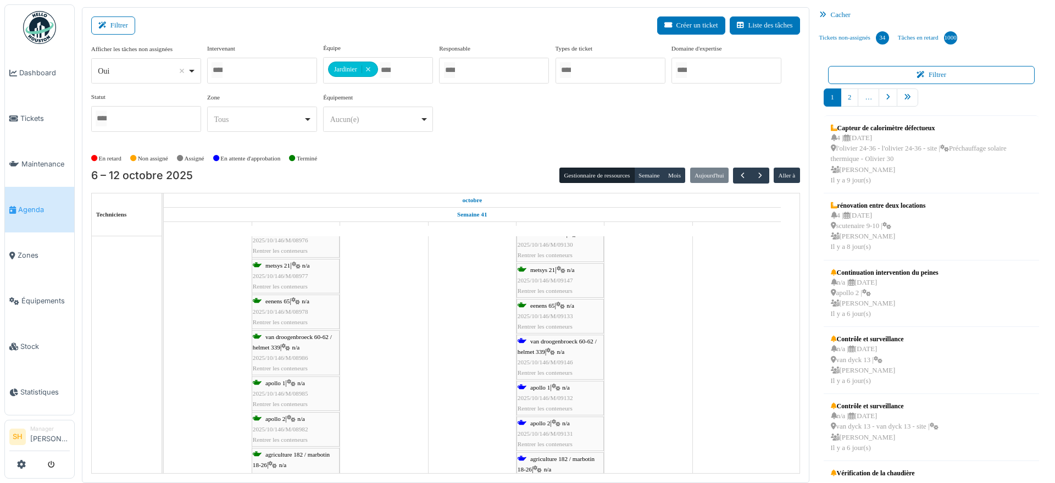
click at [538, 387] on span "apollo 1" at bounding box center [540, 387] width 20 height 7
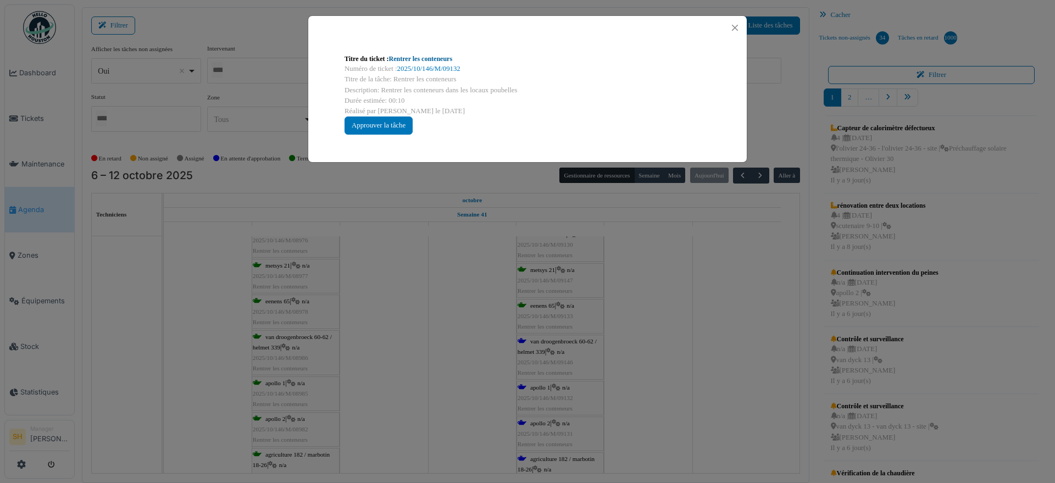
click at [430, 58] on link "Rentrer les conteneurs" at bounding box center [421, 59] width 64 height 8
drag, startPoint x: 674, startPoint y: 370, endPoint x: 605, endPoint y: 391, distance: 72.2
click at [667, 372] on div "Titre du ticket : Rentrer les conteneurs Numéro de ticket : 2025/10/146/M/09132…" at bounding box center [527, 241] width 1055 height 483
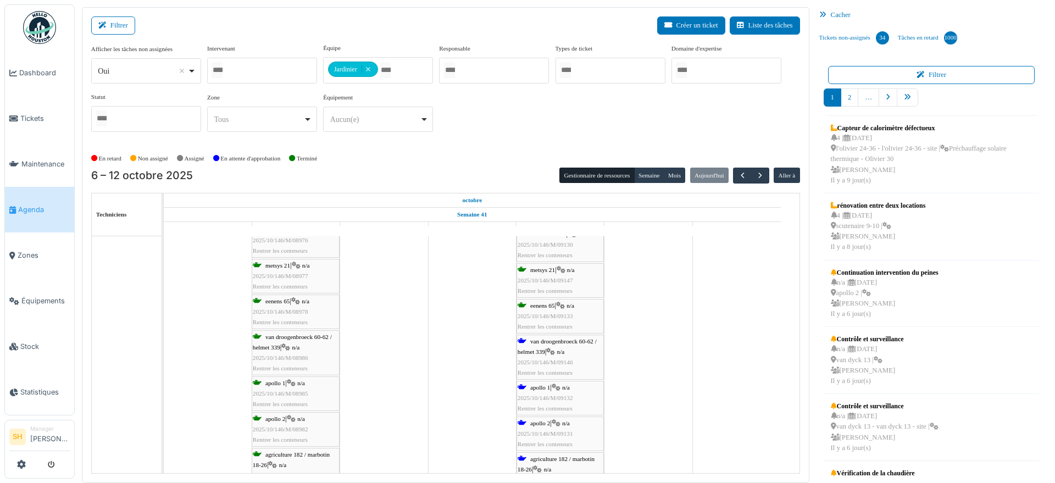
click at [547, 424] on span "apollo 2" at bounding box center [540, 423] width 20 height 7
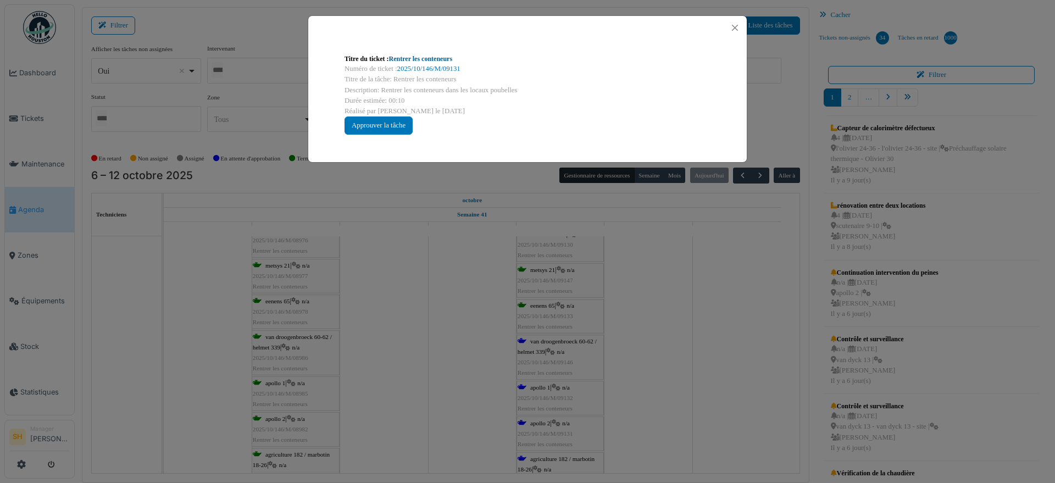
click at [402, 56] on link "Rentrer les conteneurs" at bounding box center [421, 59] width 64 height 8
drag, startPoint x: 672, startPoint y: 318, endPoint x: 666, endPoint y: 321, distance: 7.4
click at [667, 320] on div "Titre du ticket : Rentrer les conteneurs Numéro de ticket : 2025/10/146/M/09131…" at bounding box center [527, 241] width 1055 height 483
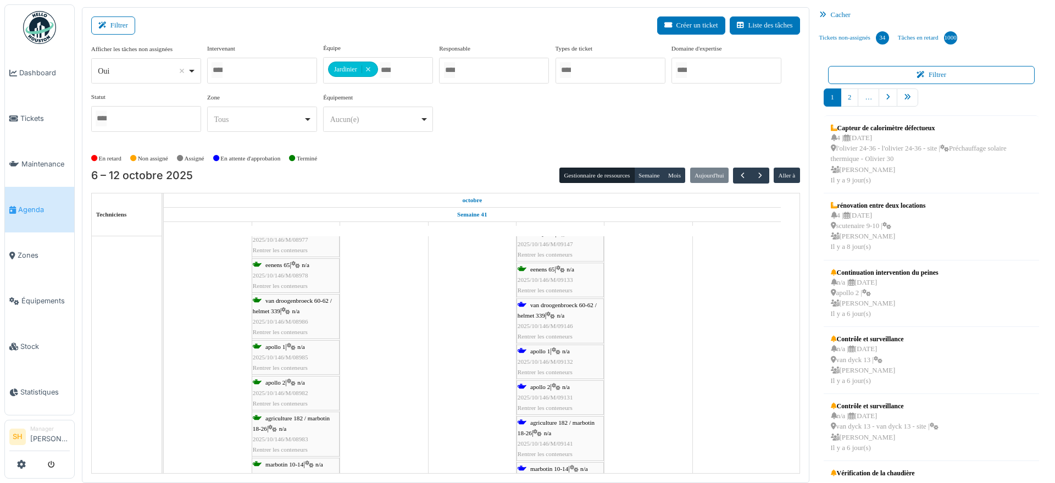
scroll to position [824, 0]
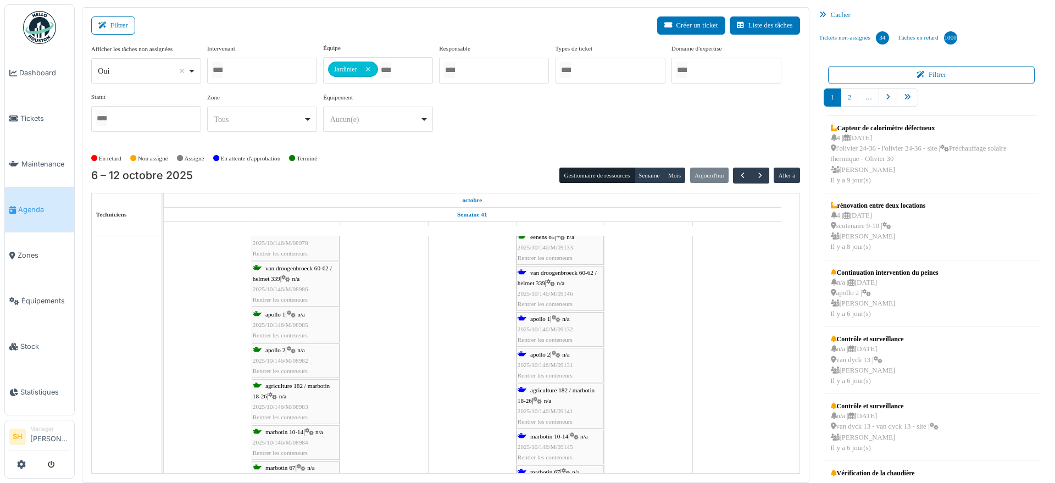
click at [561, 397] on div "agriculture 182 / marbotin 18-26 | n/a 2025/10/146/M/09141 Rentrer les conteneu…" at bounding box center [560, 406] width 85 height 42
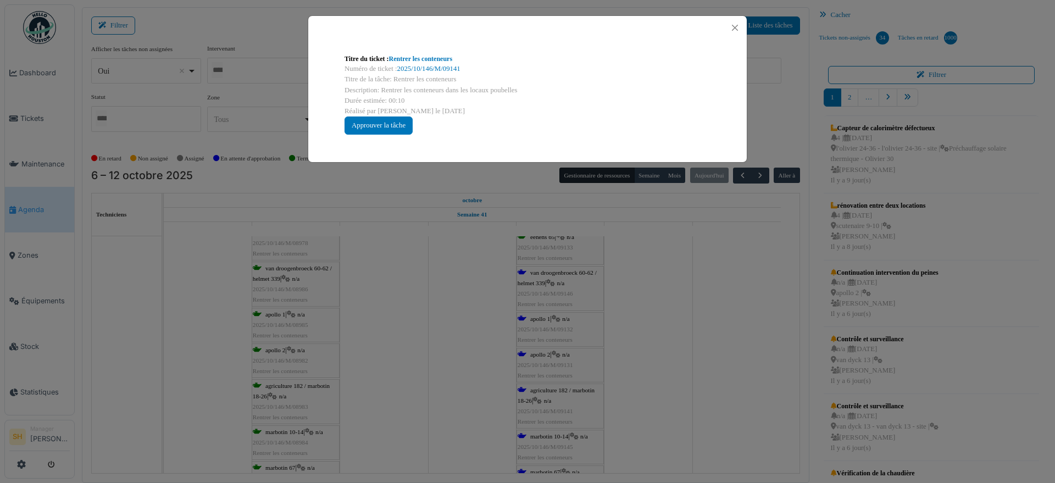
click at [434, 62] on link "Rentrer les conteneurs" at bounding box center [421, 59] width 64 height 8
drag, startPoint x: 683, startPoint y: 326, endPoint x: 601, endPoint y: 363, distance: 89.5
click at [682, 327] on div "Titre du ticket : Rentrer les conteneurs Numéro de ticket : 2025/10/146/M/09141…" at bounding box center [527, 241] width 1055 height 483
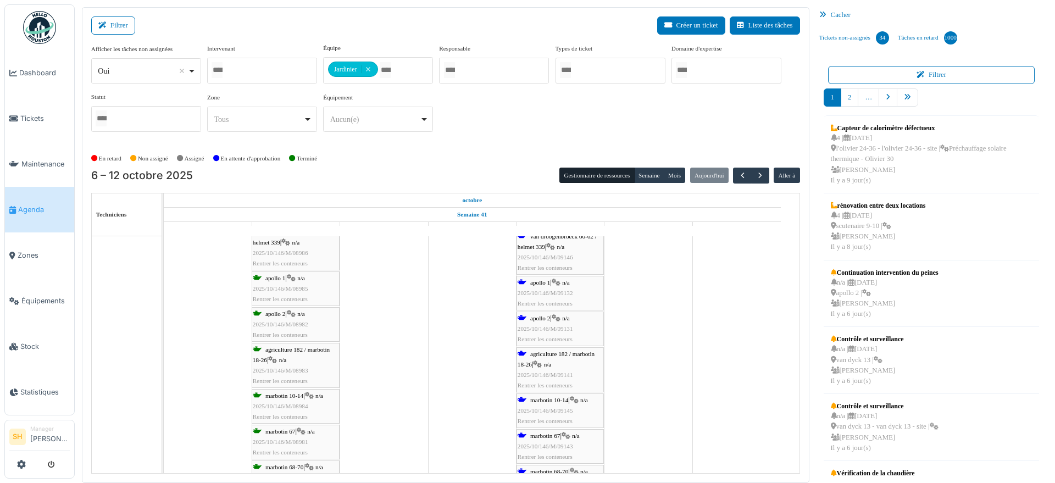
scroll to position [893, 0]
click at [551, 375] on span "2025/10/146/M/09145" at bounding box center [546, 378] width 56 height 7
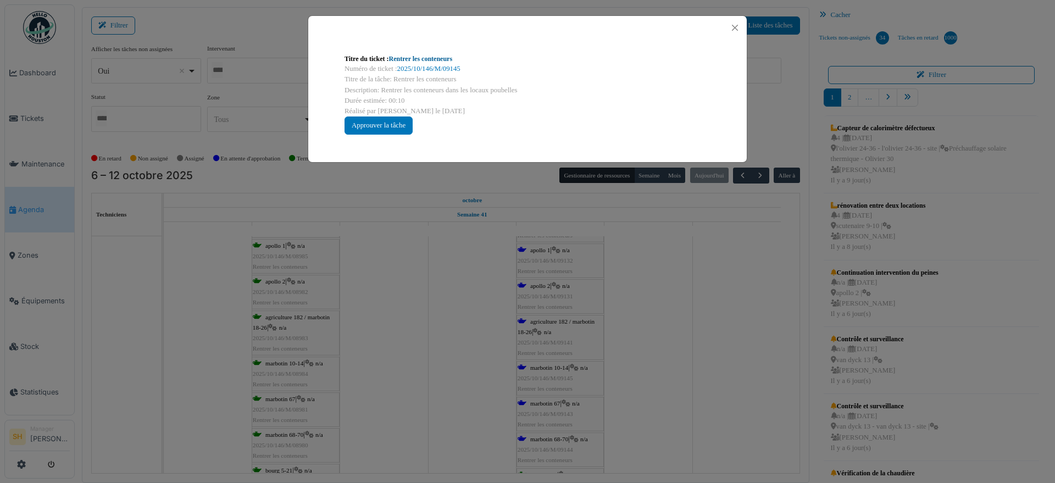
click at [422, 55] on link "Rentrer les conteneurs" at bounding box center [421, 59] width 64 height 8
drag, startPoint x: 674, startPoint y: 330, endPoint x: 646, endPoint y: 341, distance: 30.6
click at [674, 330] on div "Titre du ticket : Rentrer les conteneurs Numéro de ticket : 2025/10/146/M/09145…" at bounding box center [527, 241] width 1055 height 483
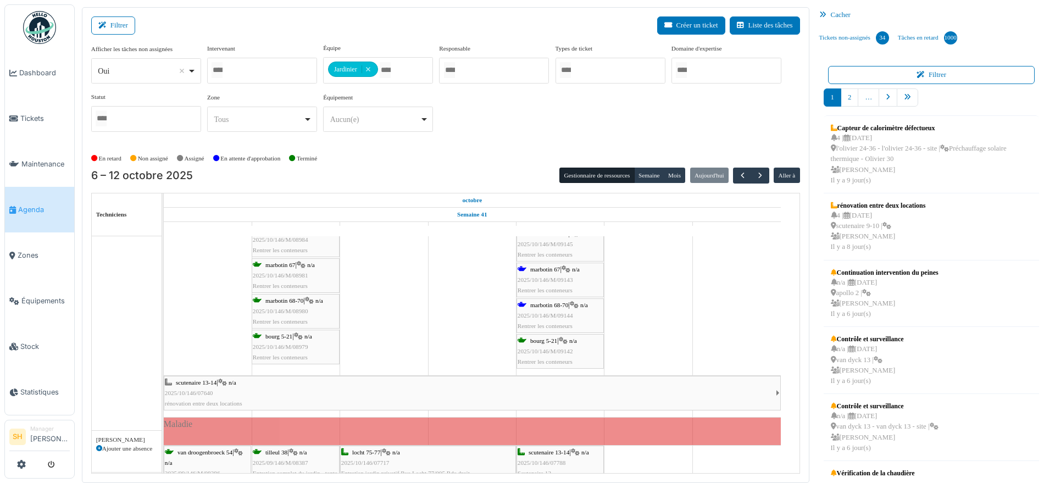
scroll to position [1030, 0]
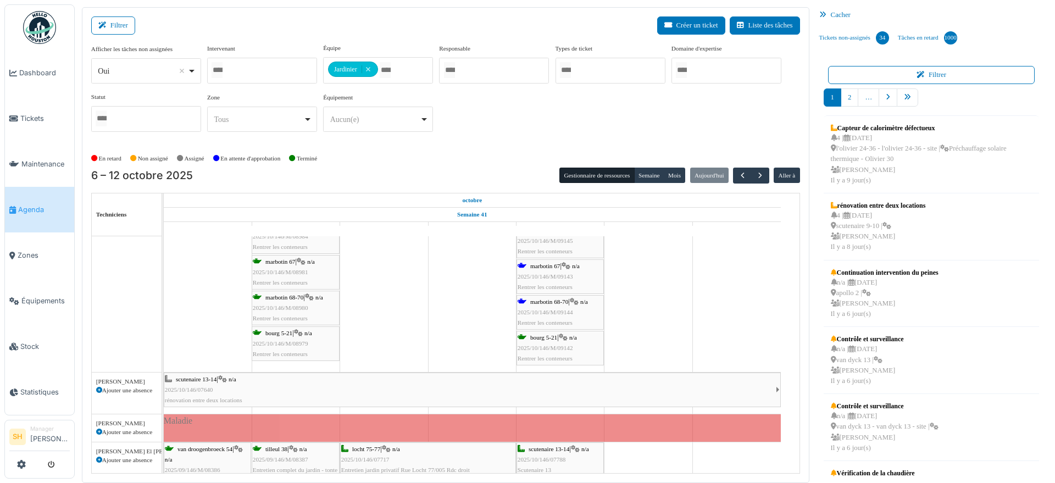
click at [548, 269] on div "marbotin 67 | n/a 2025/10/146/M/09143 Rentrer les conteneurs" at bounding box center [560, 277] width 85 height 32
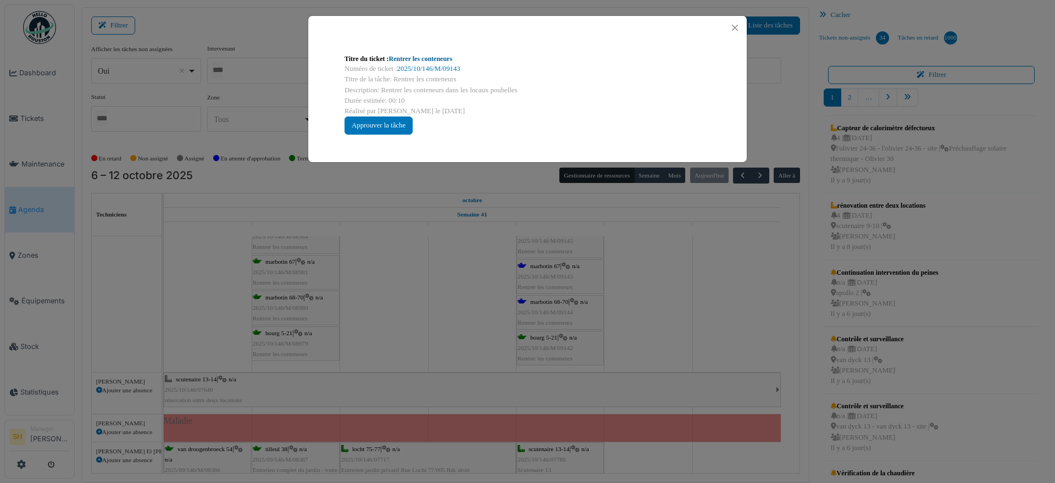
click at [427, 57] on link "Rentrer les conteneurs" at bounding box center [421, 59] width 64 height 8
drag, startPoint x: 658, startPoint y: 319, endPoint x: 579, endPoint y: 325, distance: 79.9
click at [651, 322] on div "Titre du ticket : Rentrer les conteneurs Numéro de ticket : 2025/10/146/M/09143…" at bounding box center [527, 241] width 1055 height 483
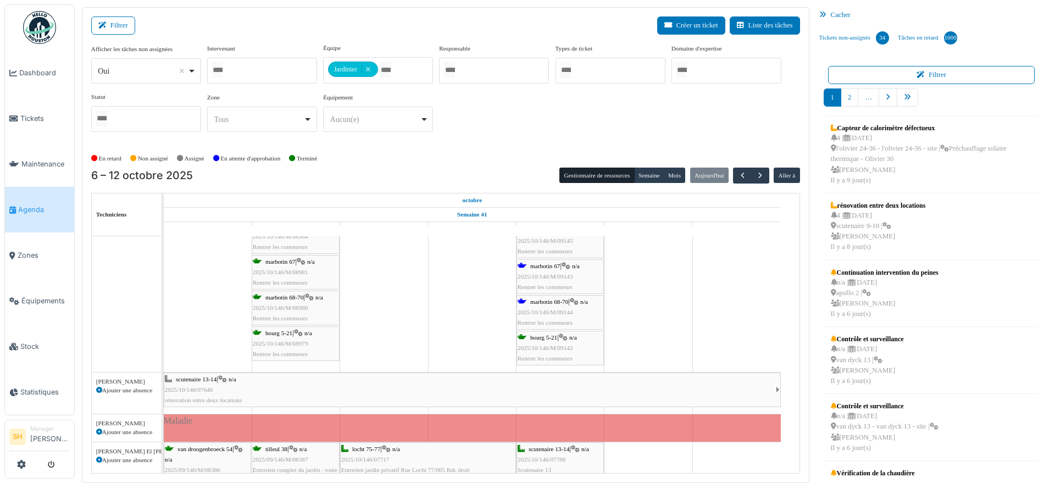
click at [533, 302] on span "marbotin 68-70" at bounding box center [549, 301] width 38 height 7
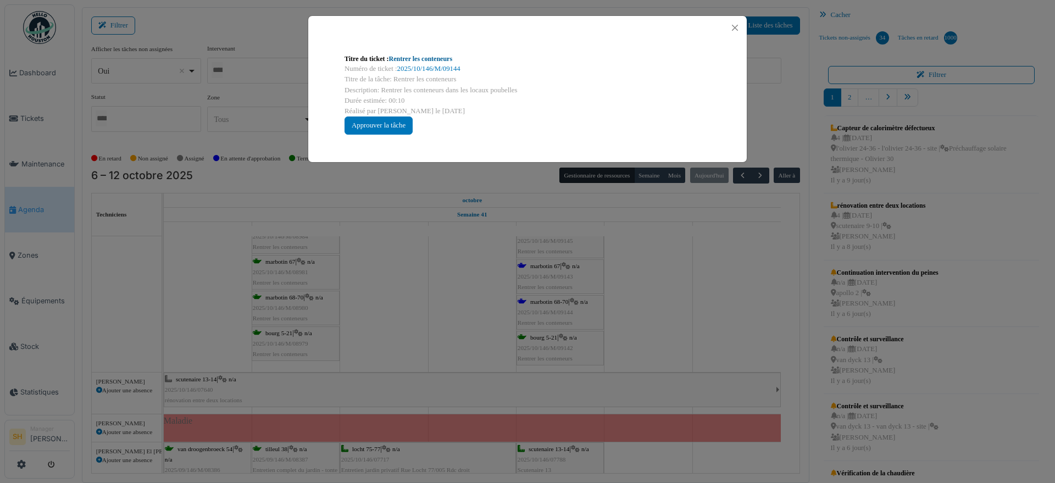
click at [429, 56] on link "Rentrer les conteneurs" at bounding box center [421, 59] width 64 height 8
click at [476, 274] on div "Titre du ticket : Rentrer les conteneurs Numéro de ticket : 2025/10/146/M/09144…" at bounding box center [527, 241] width 1055 height 483
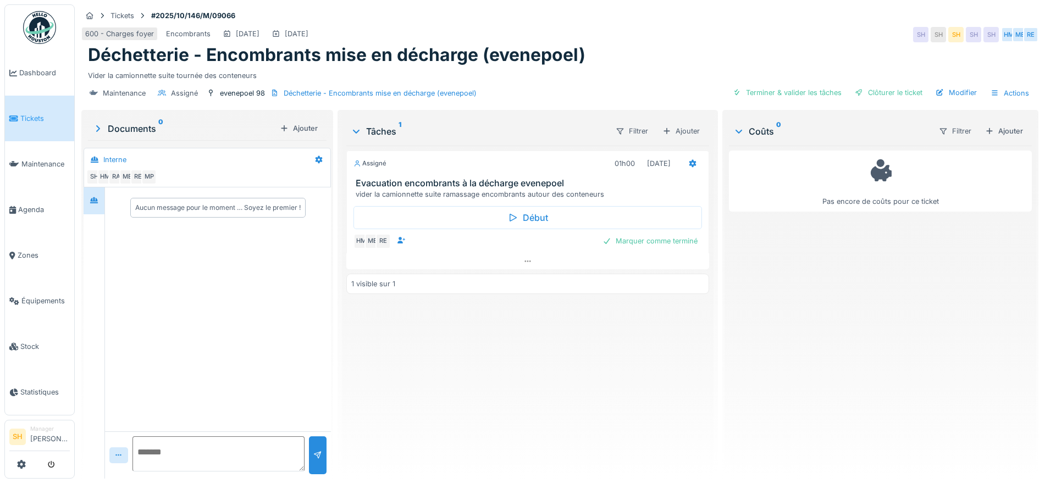
drag, startPoint x: 654, startPoint y: 240, endPoint x: 642, endPoint y: 242, distance: 12.2
click at [651, 242] on div "Marquer comme terminé" at bounding box center [650, 241] width 104 height 15
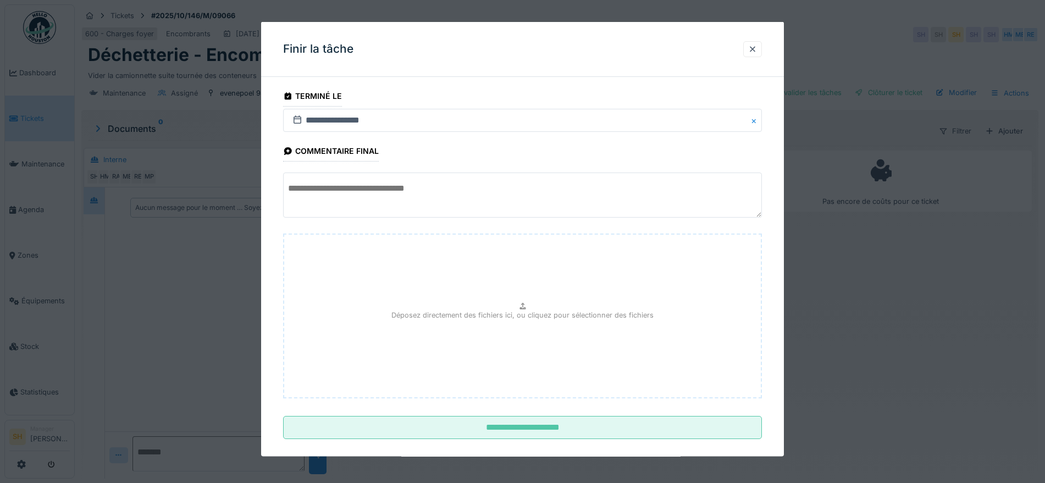
click at [518, 195] on textarea at bounding box center [522, 195] width 479 height 45
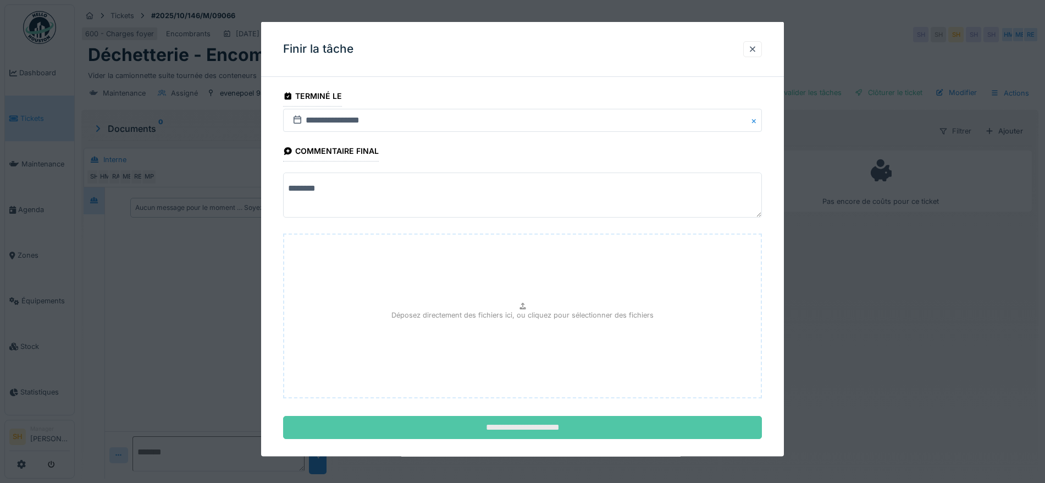
type textarea "********"
click at [527, 432] on input "**********" at bounding box center [522, 427] width 479 height 23
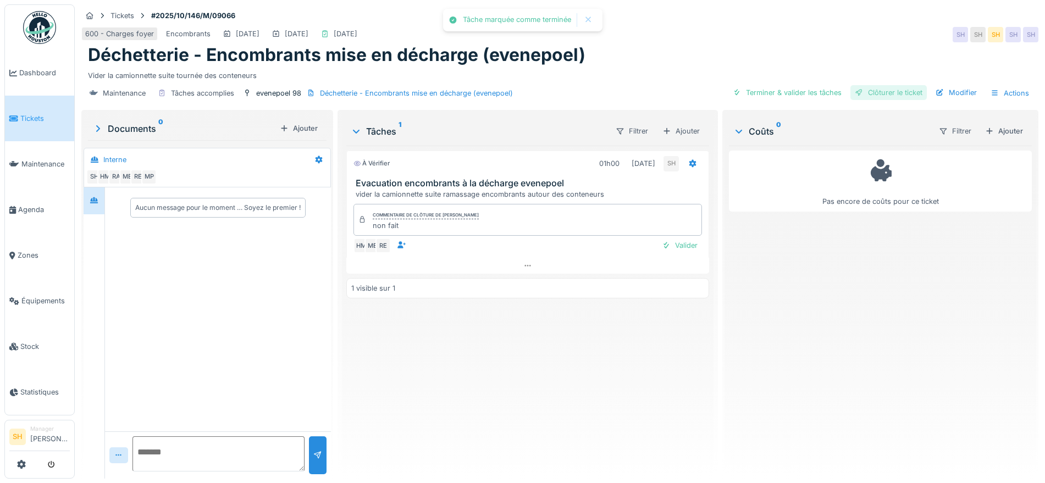
drag, startPoint x: 810, startPoint y: 88, endPoint x: 862, endPoint y: 92, distance: 52.4
click at [811, 88] on div "Terminer & valider les tâches" at bounding box center [787, 92] width 118 height 15
click at [876, 93] on div "Clôturer le ticket" at bounding box center [888, 92] width 76 height 15
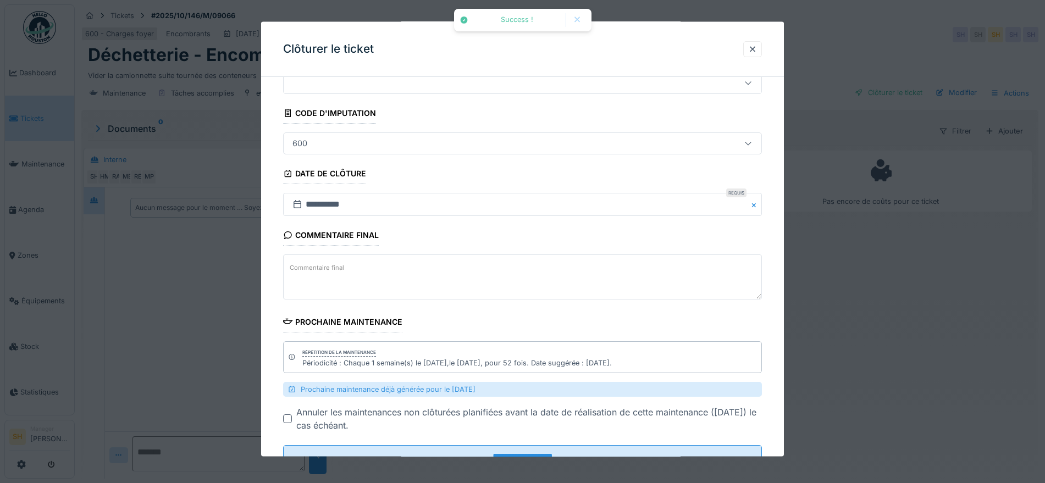
scroll to position [86, 0]
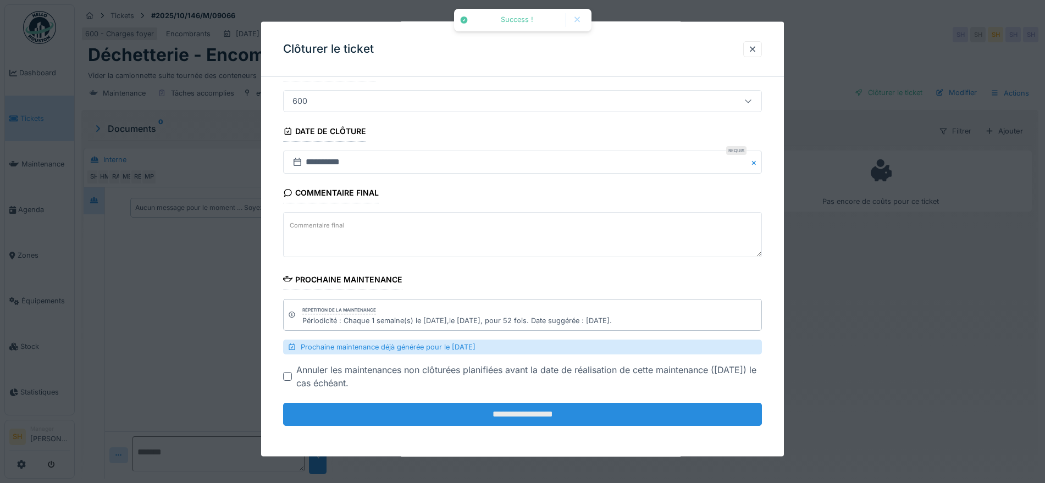
click at [577, 409] on input "**********" at bounding box center [522, 414] width 479 height 23
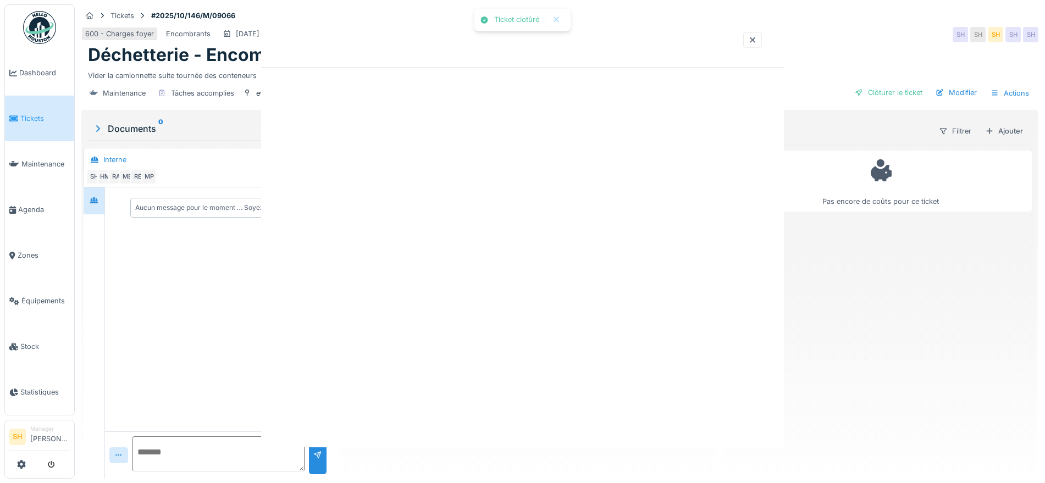
scroll to position [0, 0]
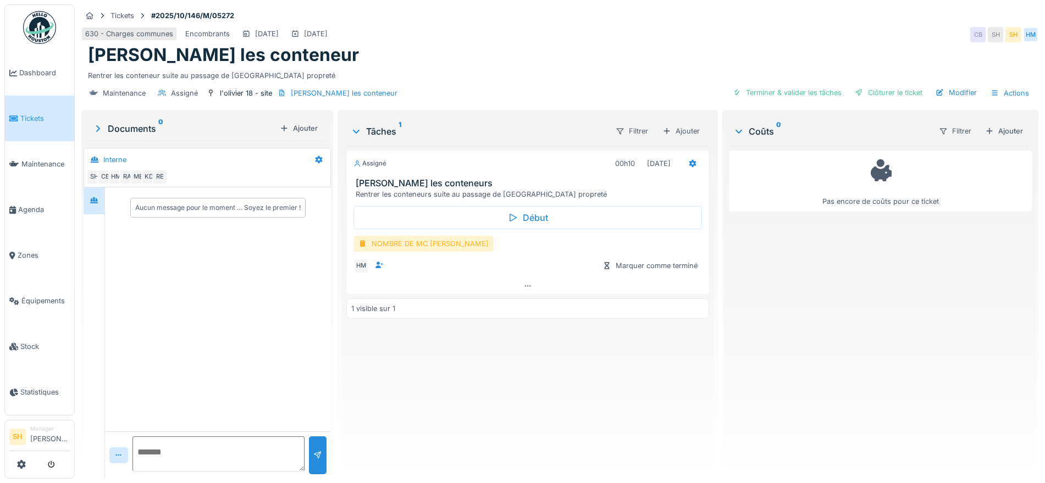
click at [408, 240] on div "NOMBRE DE MC [PERSON_NAME]" at bounding box center [423, 244] width 140 height 16
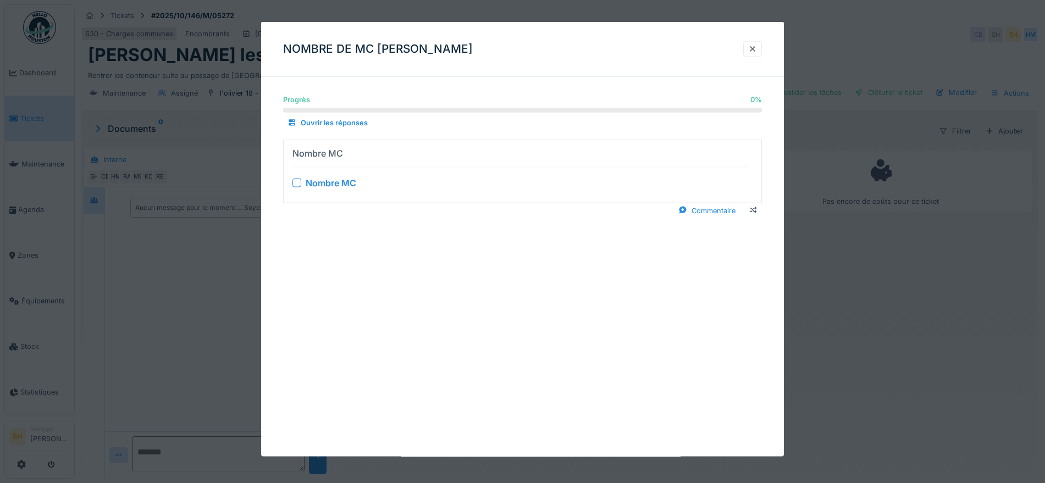
click at [295, 180] on div at bounding box center [296, 182] width 9 height 9
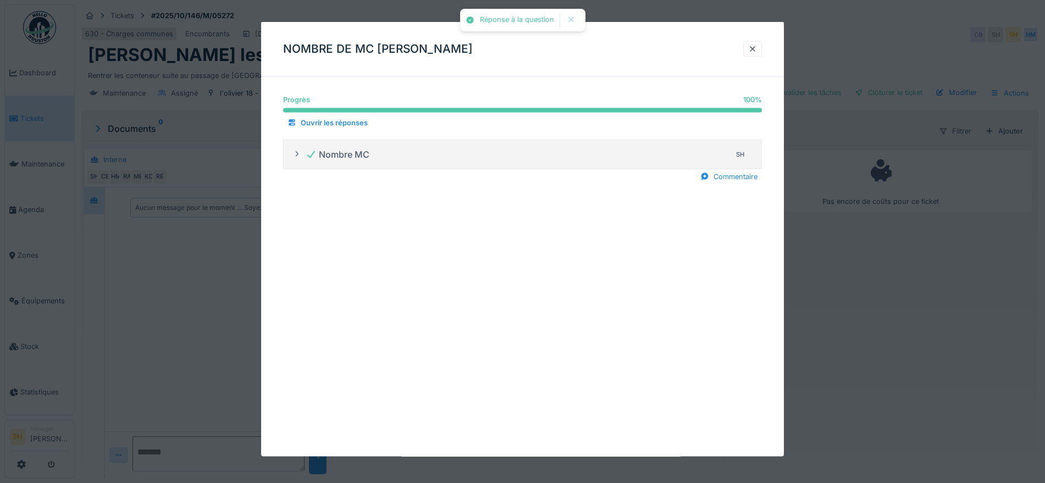
drag, startPoint x: 755, startPoint y: 46, endPoint x: 742, endPoint y: 117, distance: 72.0
click at [756, 47] on div at bounding box center [752, 48] width 9 height 10
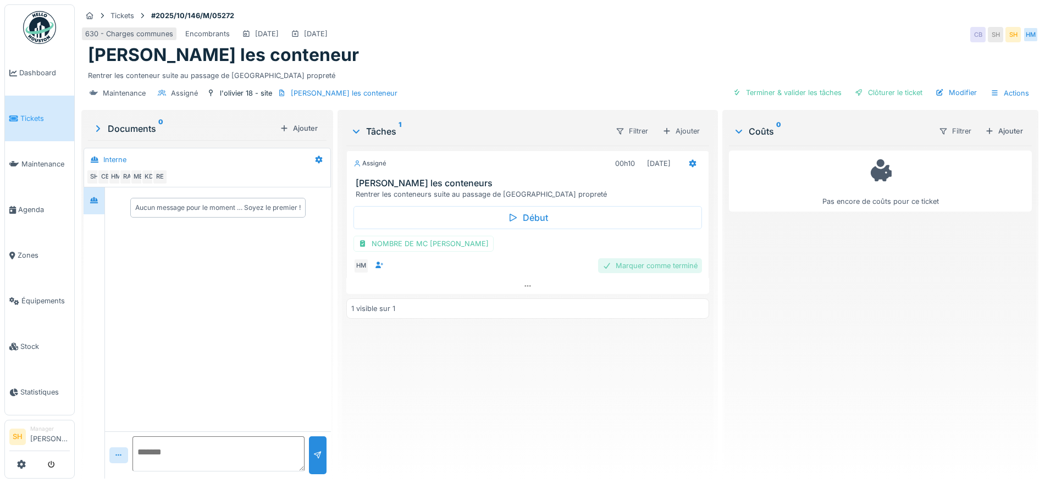
click at [646, 267] on div "Marquer comme terminé" at bounding box center [650, 265] width 104 height 15
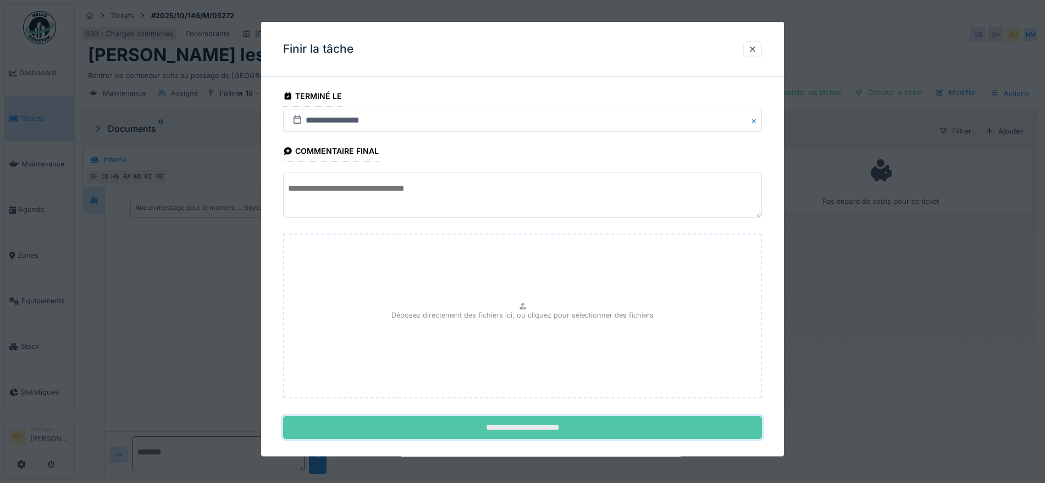
click at [534, 423] on input "**********" at bounding box center [522, 427] width 479 height 23
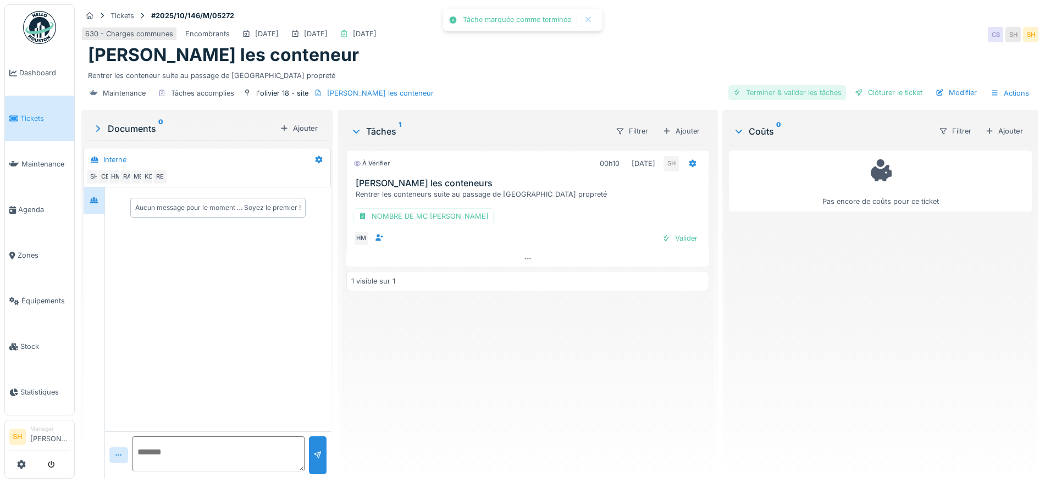
click at [800, 96] on div "Terminer & valider les tâches" at bounding box center [787, 92] width 118 height 15
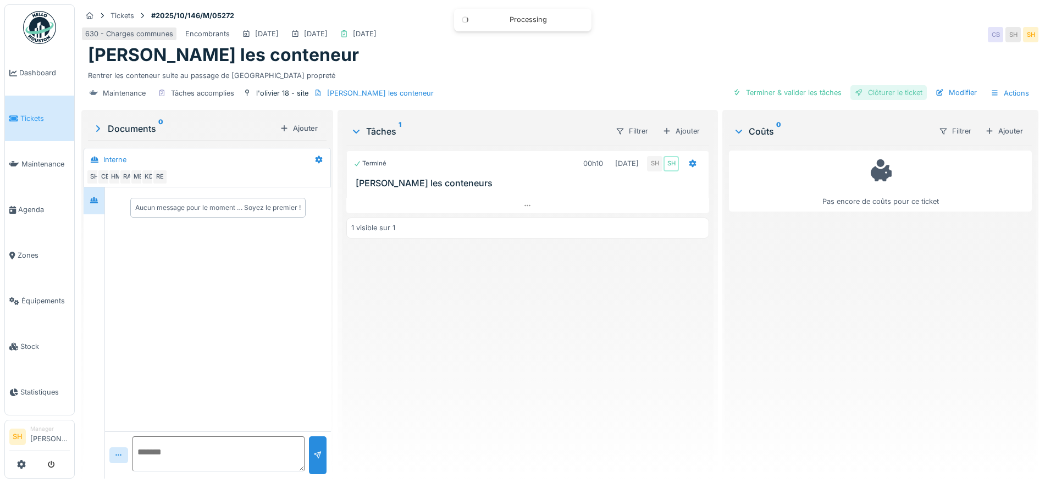
click at [863, 96] on div "Clôturer le ticket" at bounding box center [888, 92] width 76 height 15
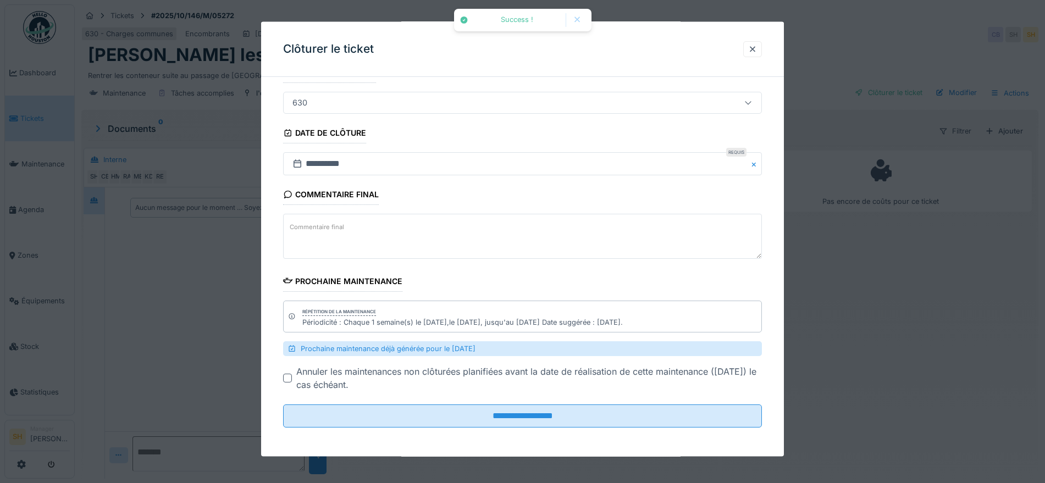
scroll to position [86, 0]
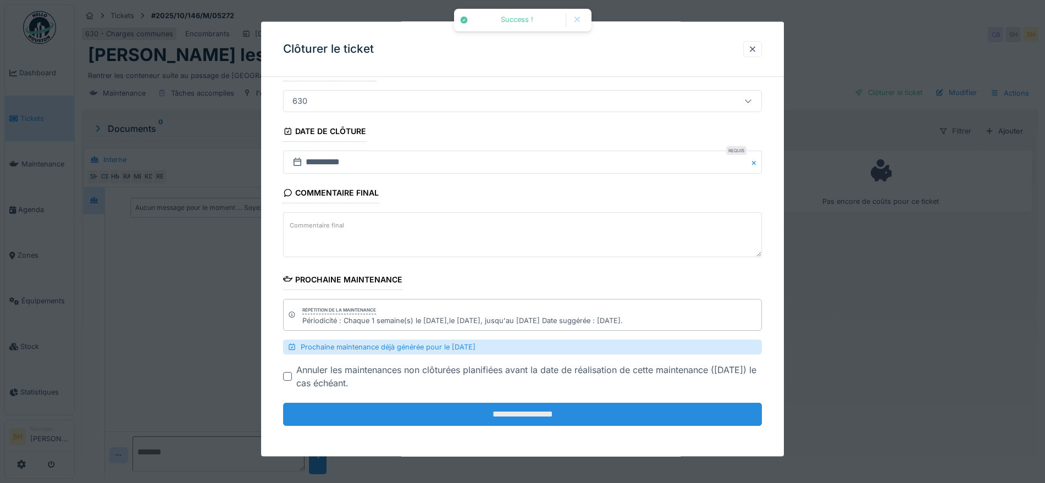
click at [519, 413] on input "**********" at bounding box center [522, 414] width 479 height 23
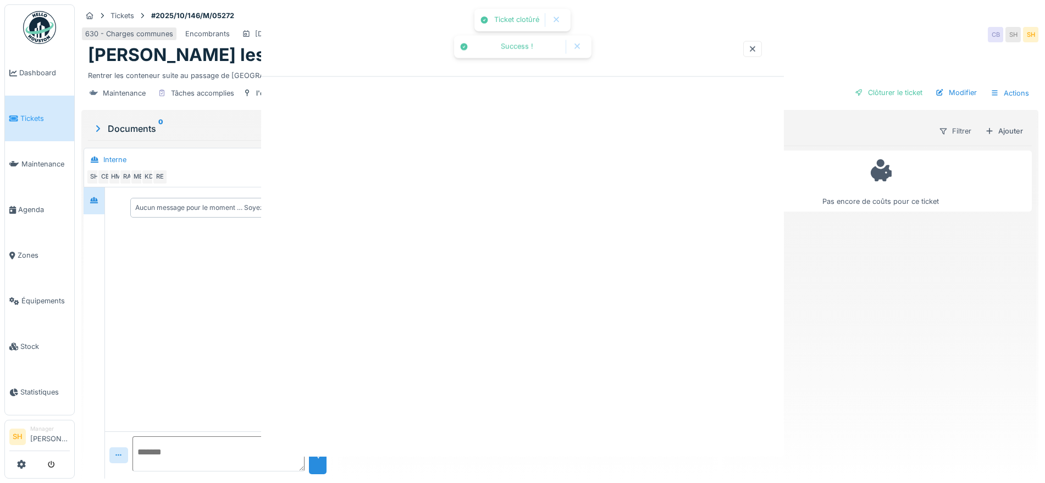
scroll to position [0, 0]
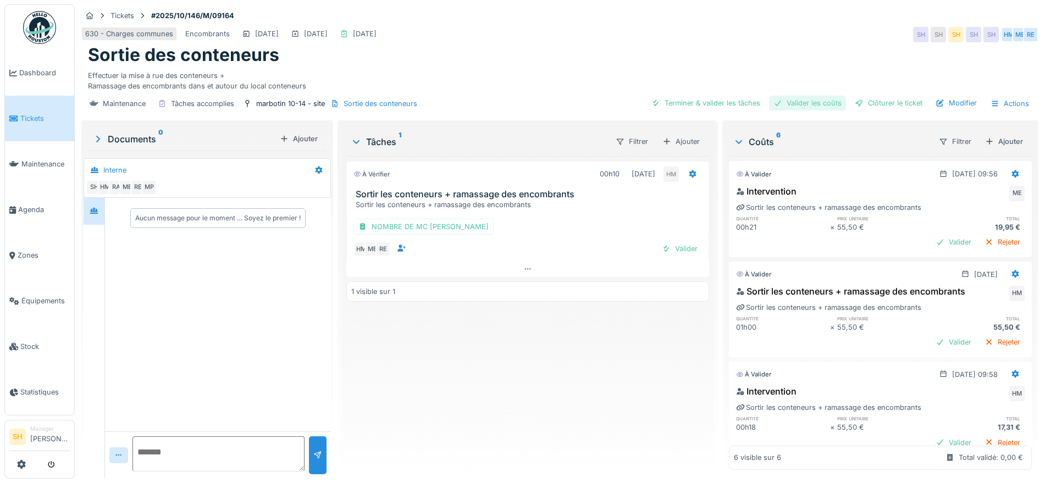
drag, startPoint x: 691, startPoint y: 102, endPoint x: 767, endPoint y: 110, distance: 76.2
click at [694, 104] on div "Terminer & valider les tâches" at bounding box center [706, 103] width 118 height 15
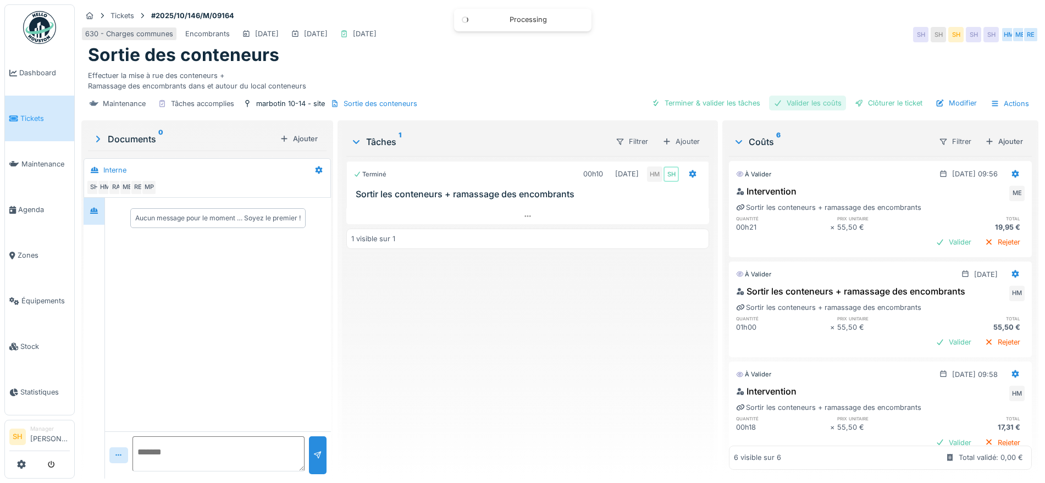
click at [802, 103] on div "Valider les coûts" at bounding box center [807, 103] width 77 height 15
click at [873, 106] on div "Clôturer le ticket" at bounding box center [888, 103] width 76 height 15
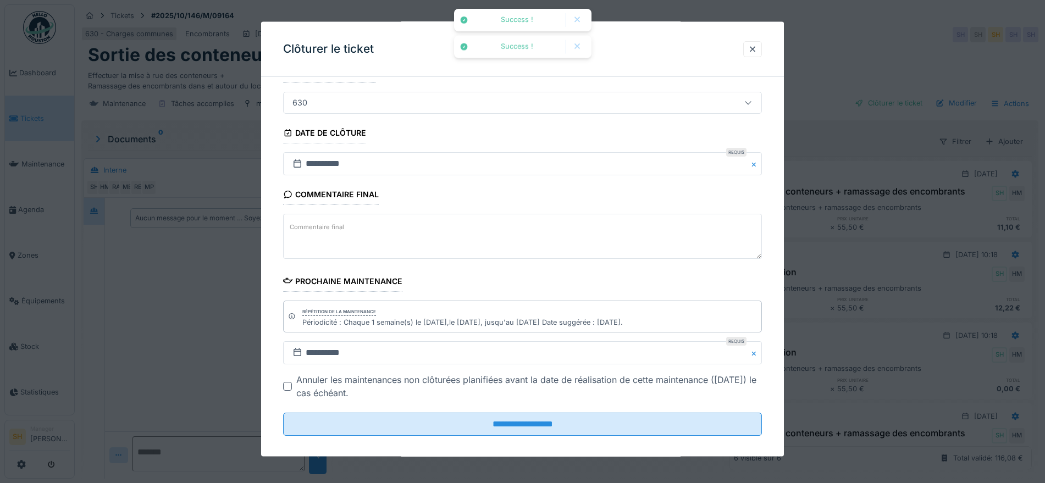
scroll to position [94, 0]
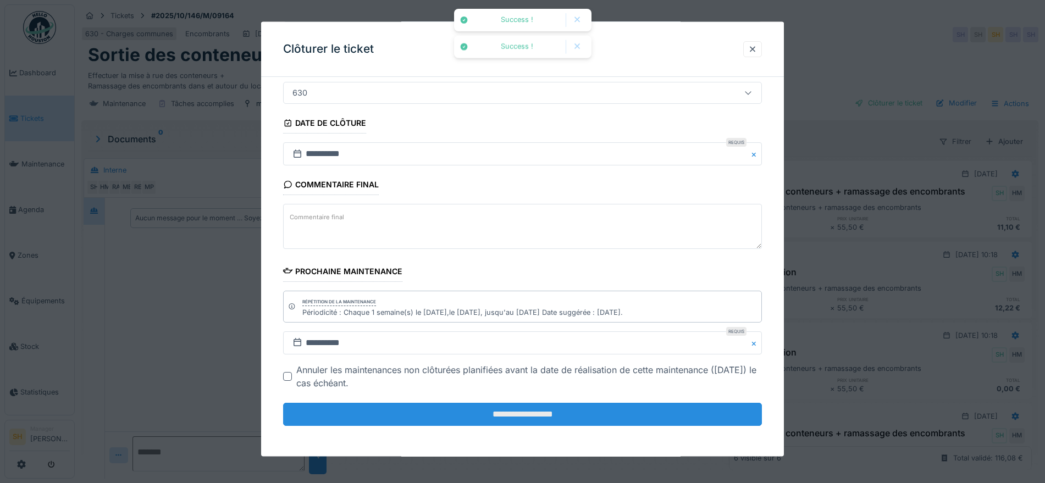
click at [531, 407] on input "**********" at bounding box center [522, 414] width 479 height 23
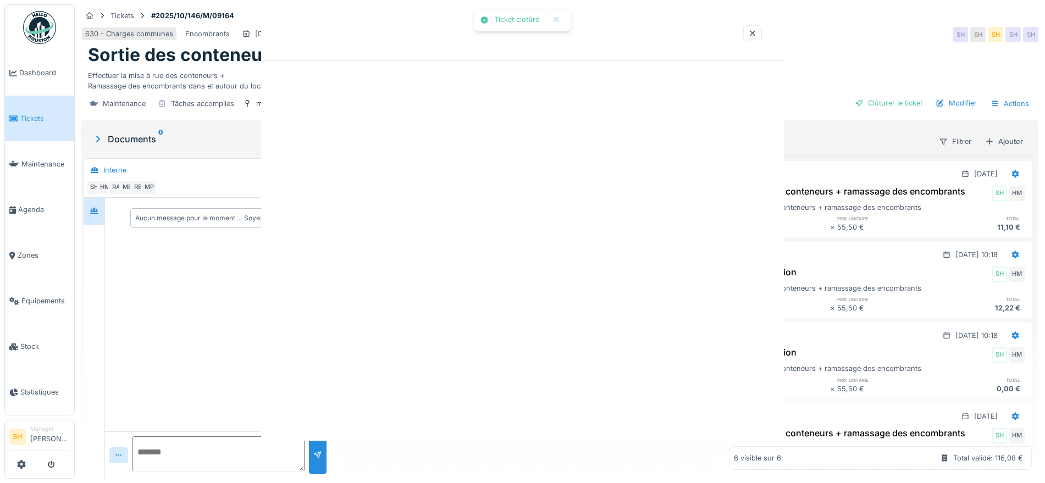
scroll to position [0, 0]
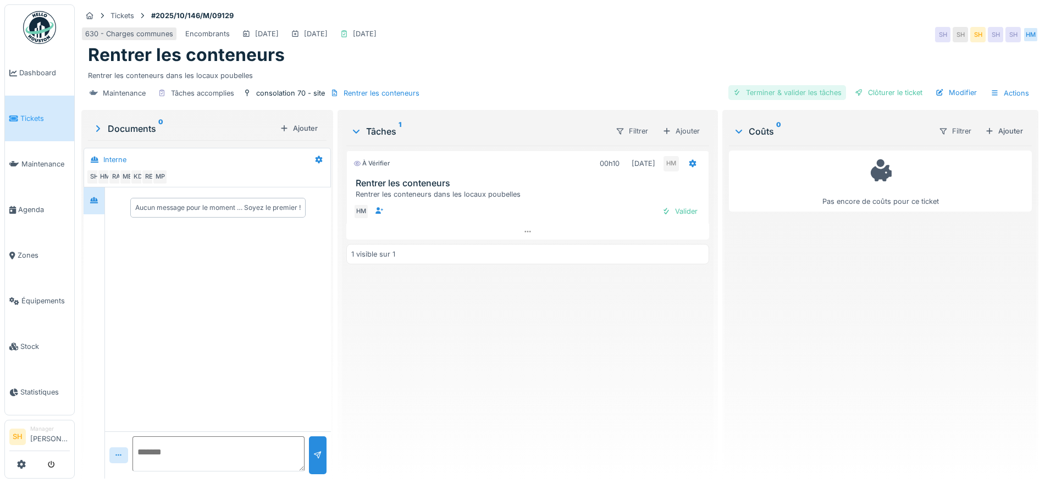
click at [775, 90] on div "Terminer & valider les tâches" at bounding box center [787, 92] width 118 height 15
click at [862, 88] on div "Clôturer le ticket" at bounding box center [888, 92] width 76 height 15
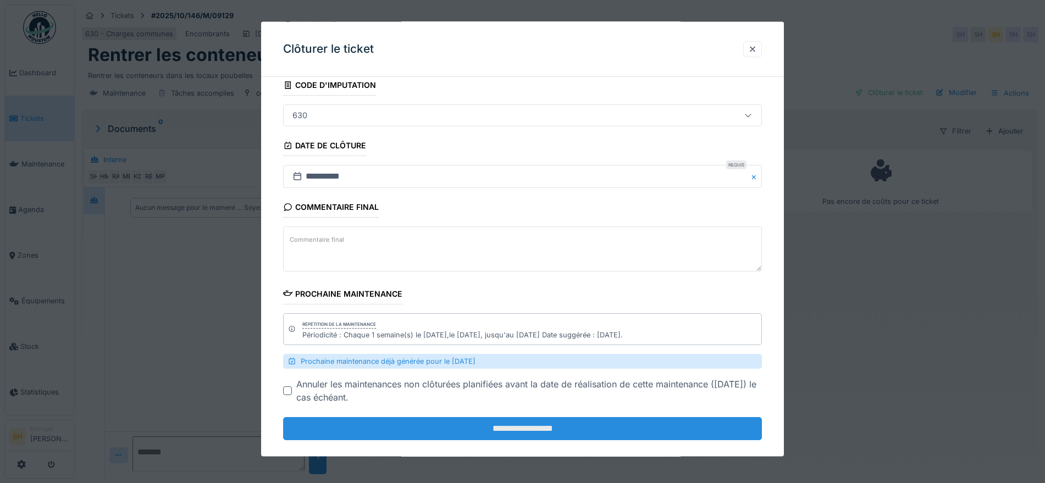
scroll to position [86, 0]
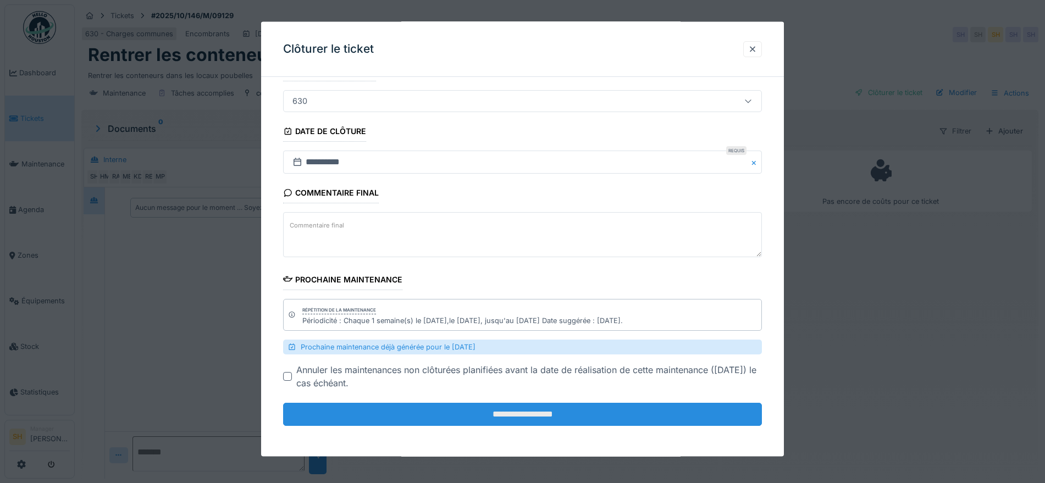
click at [569, 408] on input "**********" at bounding box center [522, 414] width 479 height 23
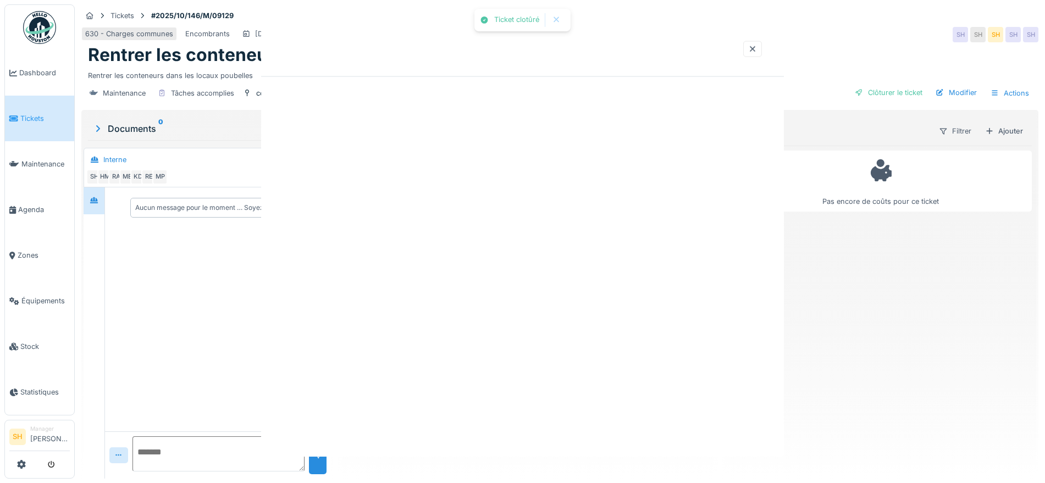
scroll to position [0, 0]
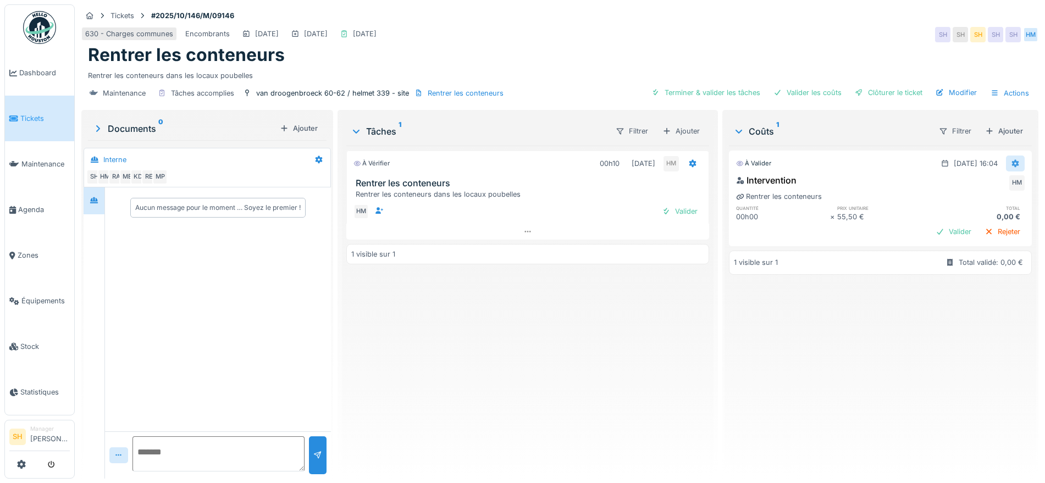
click at [1012, 161] on icon at bounding box center [1015, 164] width 7 height 8
click at [995, 187] on div "Modifier" at bounding box center [1003, 188] width 53 height 16
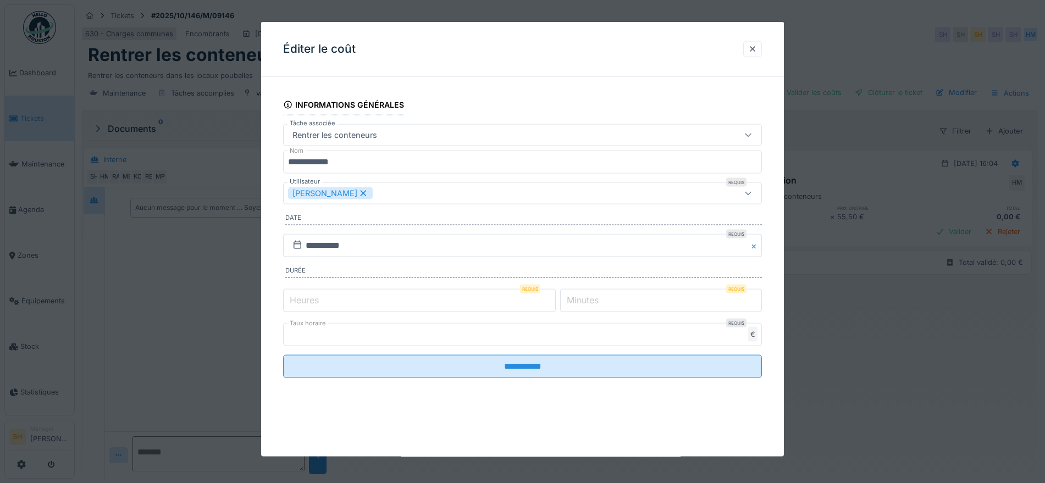
click at [579, 296] on label "Minutes" at bounding box center [582, 299] width 36 height 13
click at [579, 296] on input "*" at bounding box center [661, 300] width 202 height 23
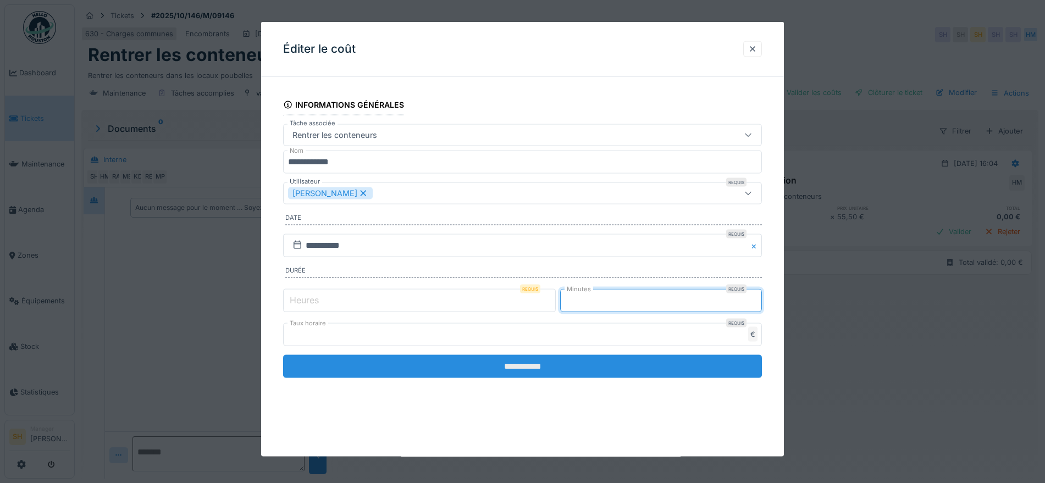
type input "**"
click at [538, 370] on input "**********" at bounding box center [522, 365] width 479 height 23
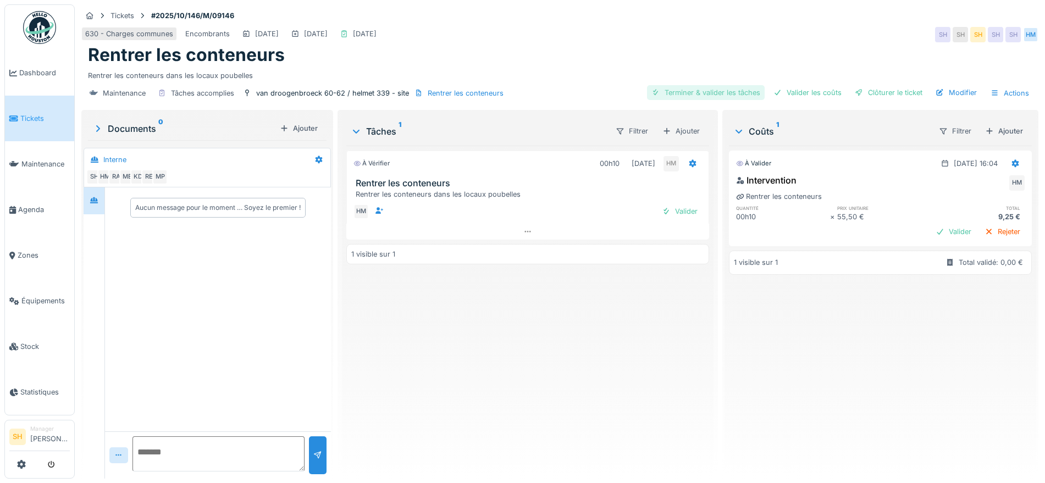
click at [706, 89] on div "Terminer & valider les tâches" at bounding box center [706, 92] width 118 height 15
drag, startPoint x: 819, startPoint y: 91, endPoint x: 827, endPoint y: 93, distance: 8.5
click at [820, 92] on div "Valider les coûts" at bounding box center [807, 92] width 77 height 15
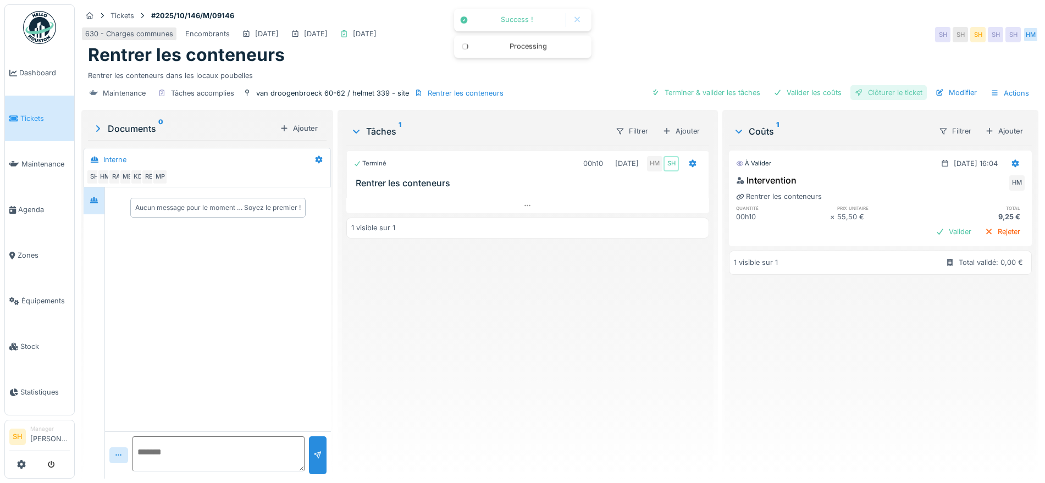
click at [855, 94] on div at bounding box center [859, 92] width 9 height 10
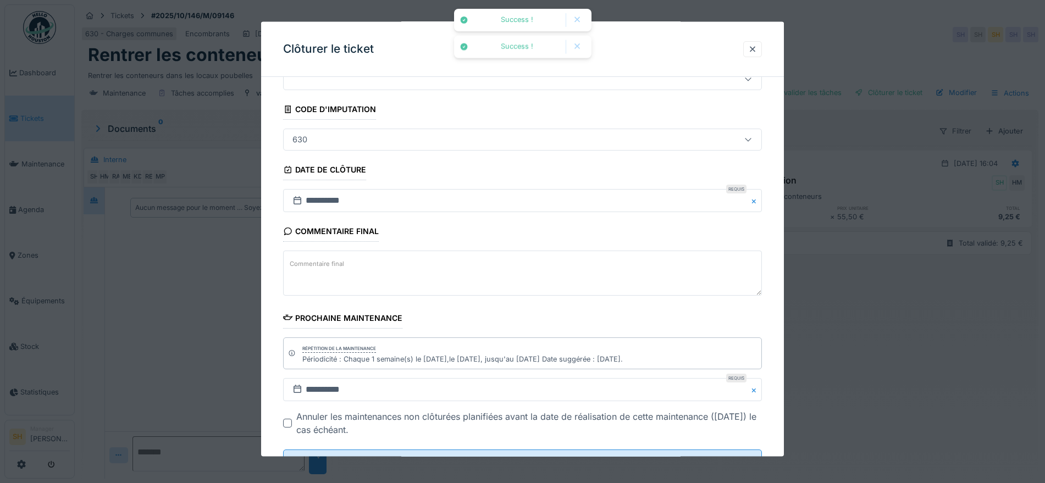
scroll to position [94, 0]
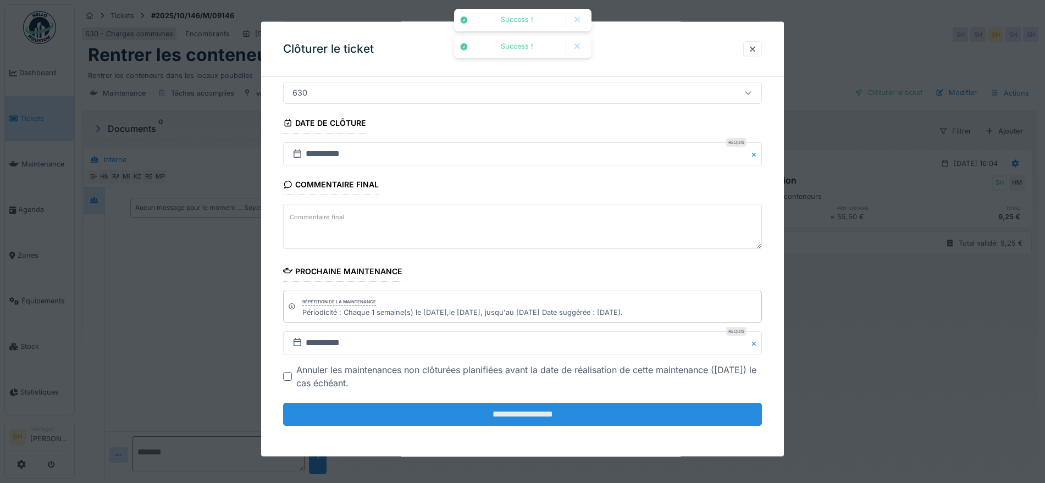
click at [546, 413] on input "**********" at bounding box center [522, 414] width 479 height 23
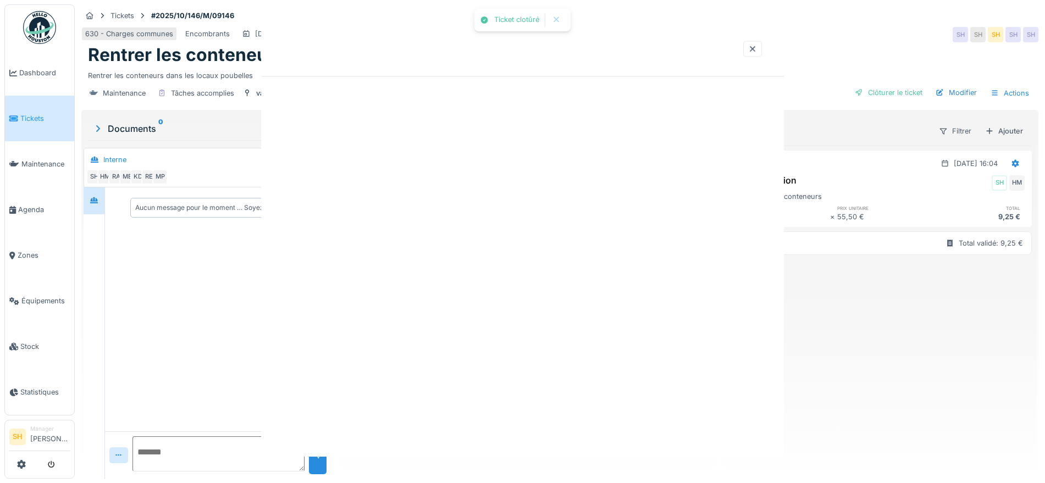
scroll to position [0, 0]
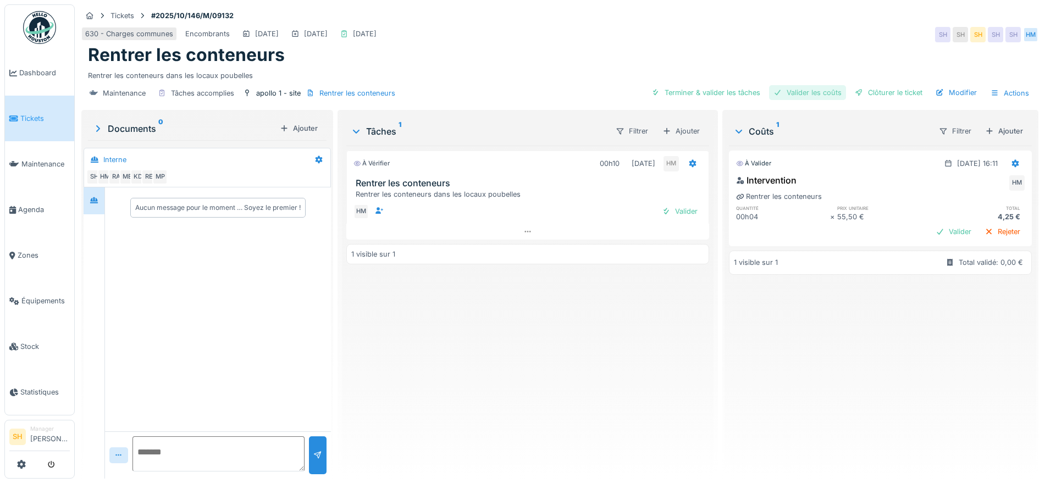
drag, startPoint x: 709, startPoint y: 92, endPoint x: 783, endPoint y: 96, distance: 74.3
click at [711, 93] on div "Terminer & valider les tâches" at bounding box center [706, 92] width 118 height 15
drag, startPoint x: 805, startPoint y: 96, endPoint x: 868, endPoint y: 93, distance: 63.8
click at [811, 95] on div "Valider les coûts" at bounding box center [807, 92] width 77 height 15
click at [872, 92] on div "Clôturer le ticket" at bounding box center [888, 92] width 76 height 15
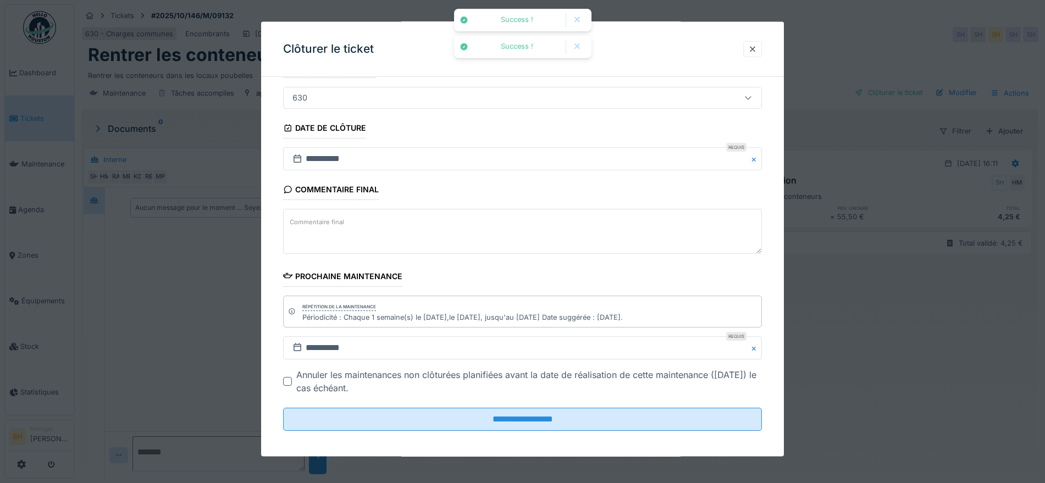
scroll to position [94, 0]
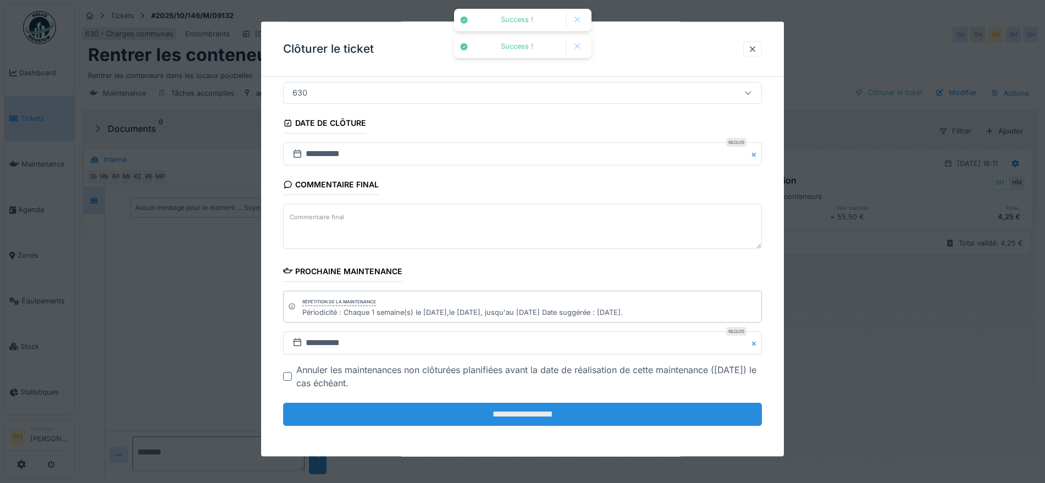
click at [535, 417] on input "**********" at bounding box center [522, 414] width 479 height 23
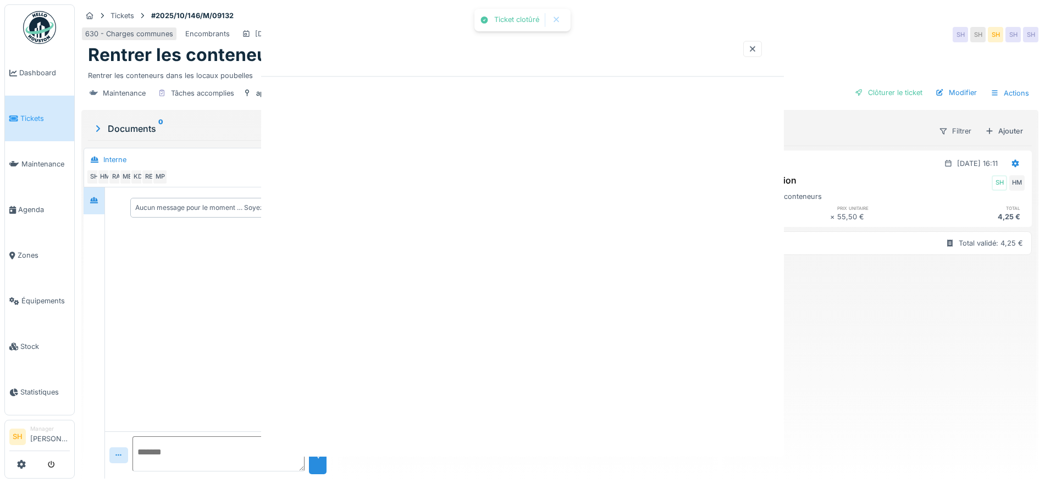
scroll to position [0, 0]
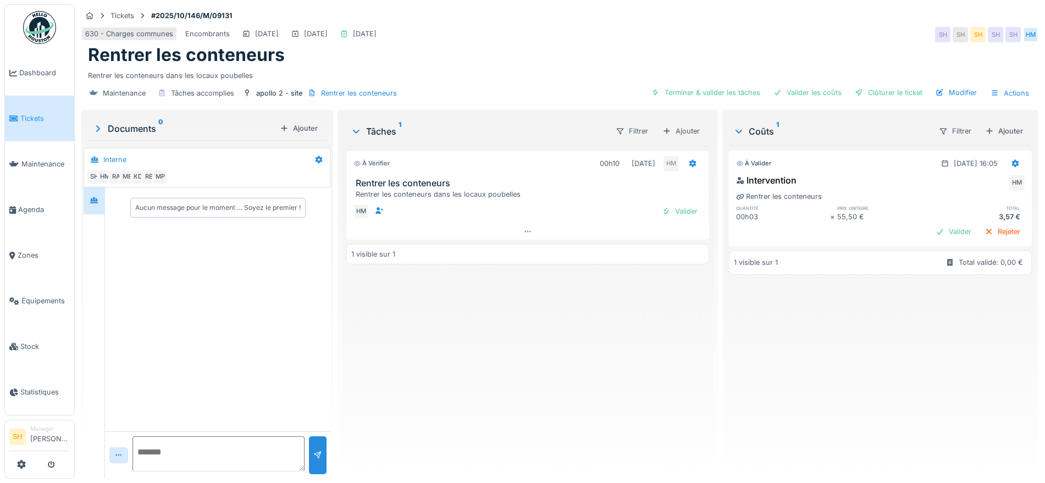
drag, startPoint x: 710, startPoint y: 91, endPoint x: 757, endPoint y: 99, distance: 47.5
click at [713, 93] on div "Terminer & valider les tâches" at bounding box center [706, 92] width 118 height 15
drag, startPoint x: 816, startPoint y: 93, endPoint x: 855, endPoint y: 94, distance: 38.5
click at [818, 94] on div "Valider les coûts" at bounding box center [807, 92] width 77 height 15
click at [866, 93] on div "Clôturer le ticket" at bounding box center [888, 92] width 76 height 15
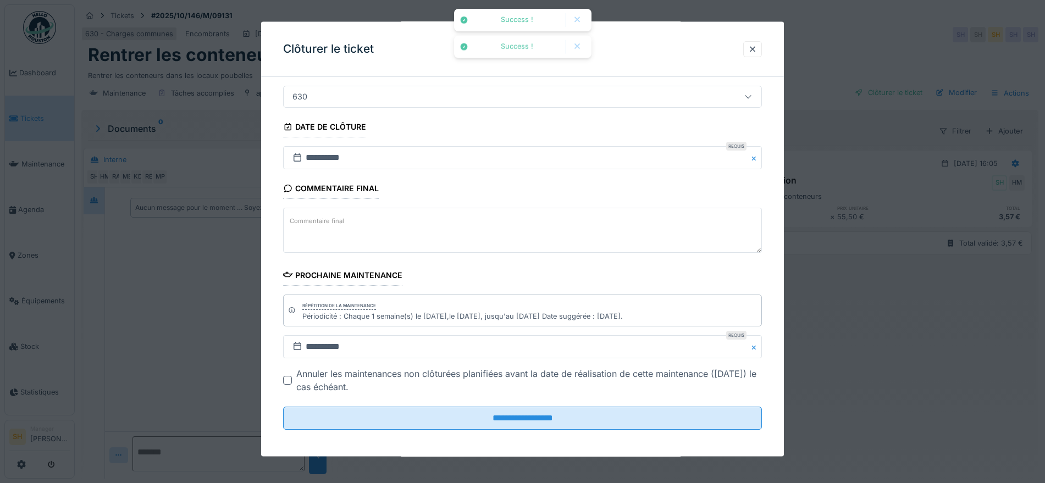
scroll to position [94, 0]
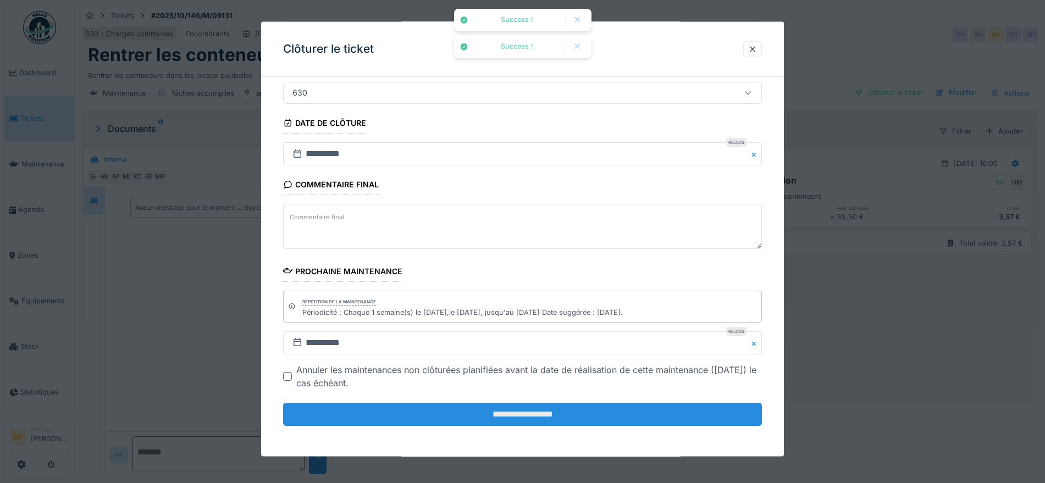
click at [548, 418] on input "**********" at bounding box center [522, 414] width 479 height 23
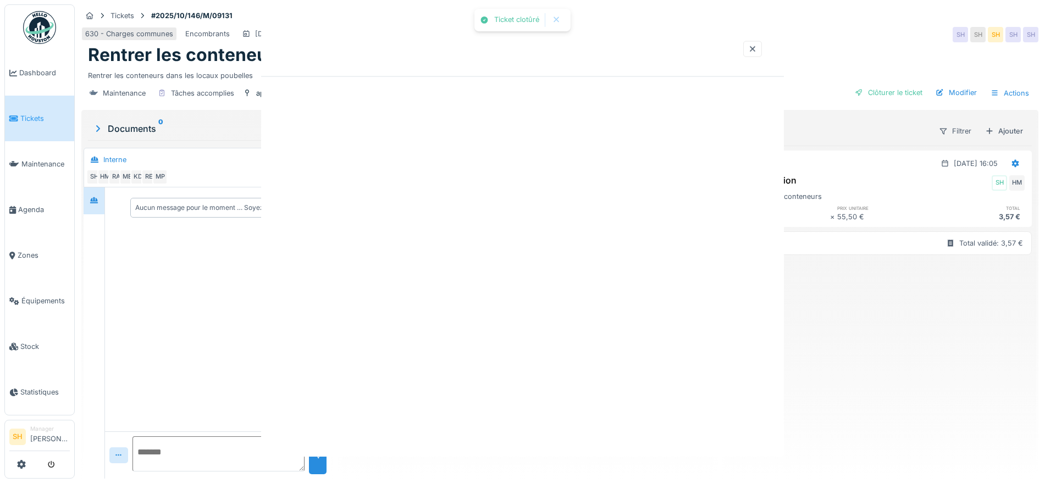
scroll to position [0, 0]
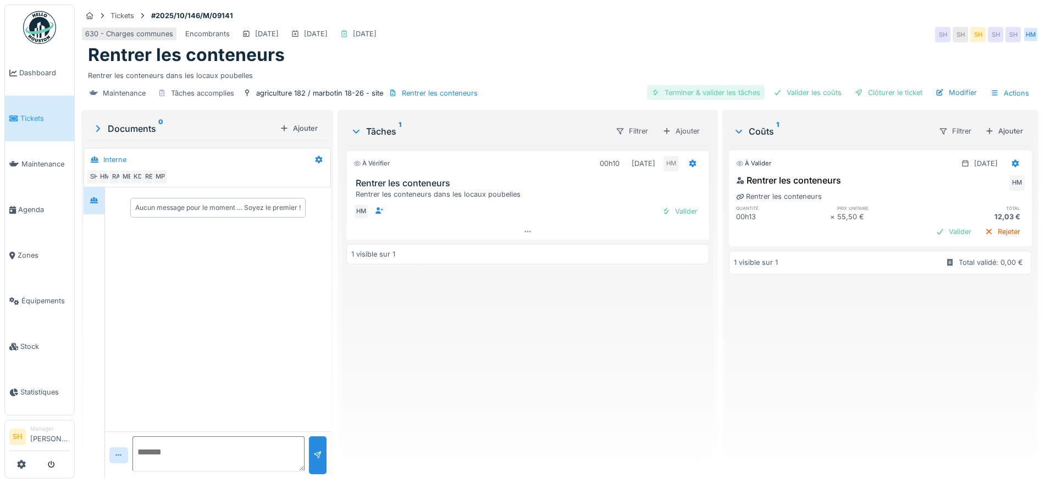
click at [716, 86] on div "Terminer & valider les tâches" at bounding box center [706, 92] width 118 height 15
click at [800, 88] on div "Valider les coûts" at bounding box center [807, 92] width 77 height 15
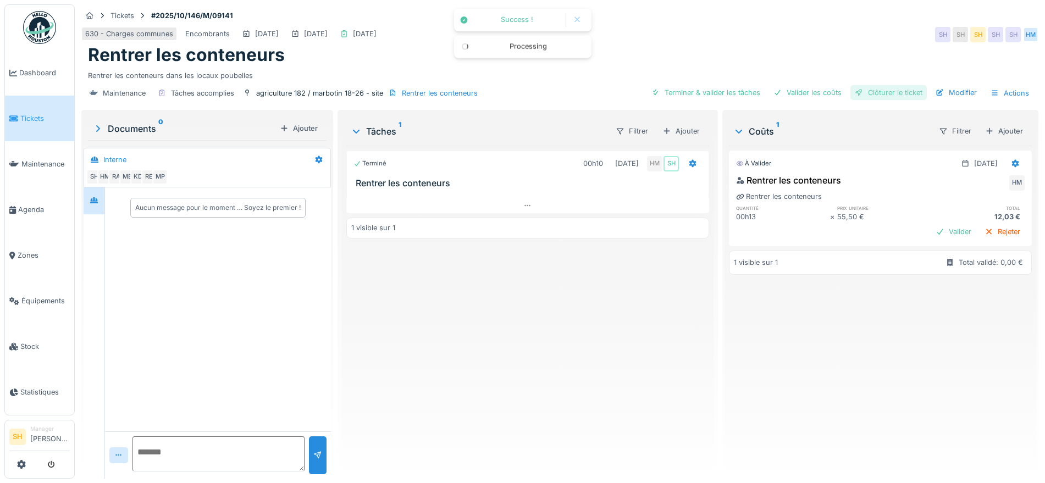
click at [873, 88] on div "Clôturer le ticket" at bounding box center [888, 92] width 76 height 15
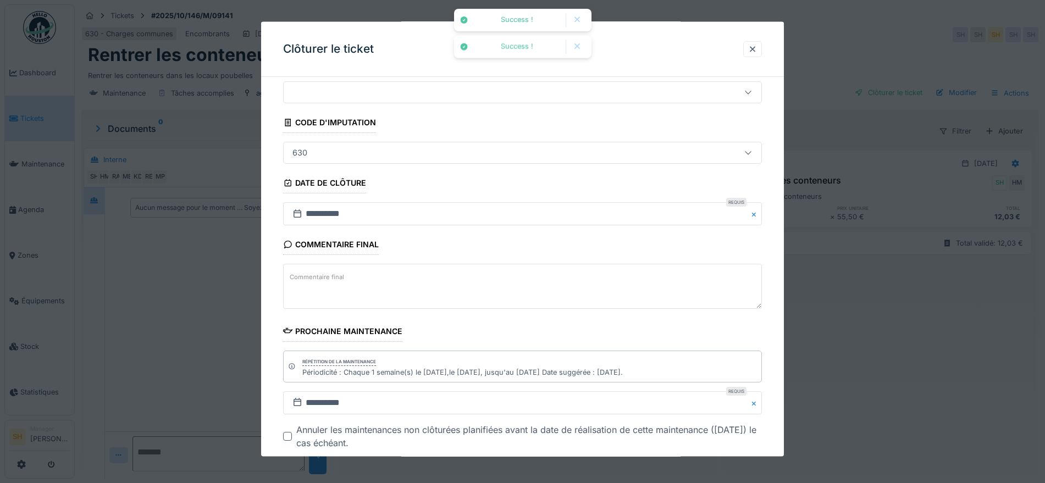
scroll to position [94, 0]
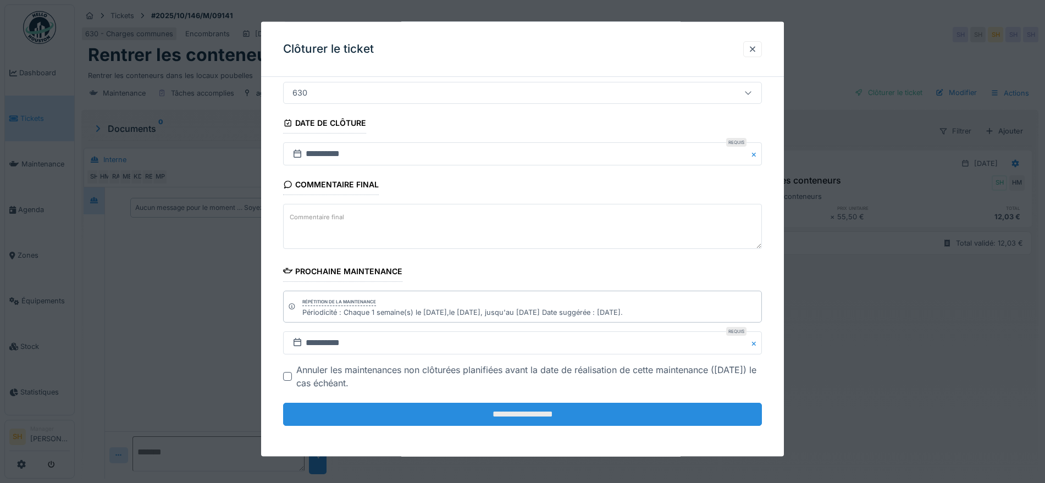
click at [547, 417] on input "**********" at bounding box center [522, 414] width 479 height 23
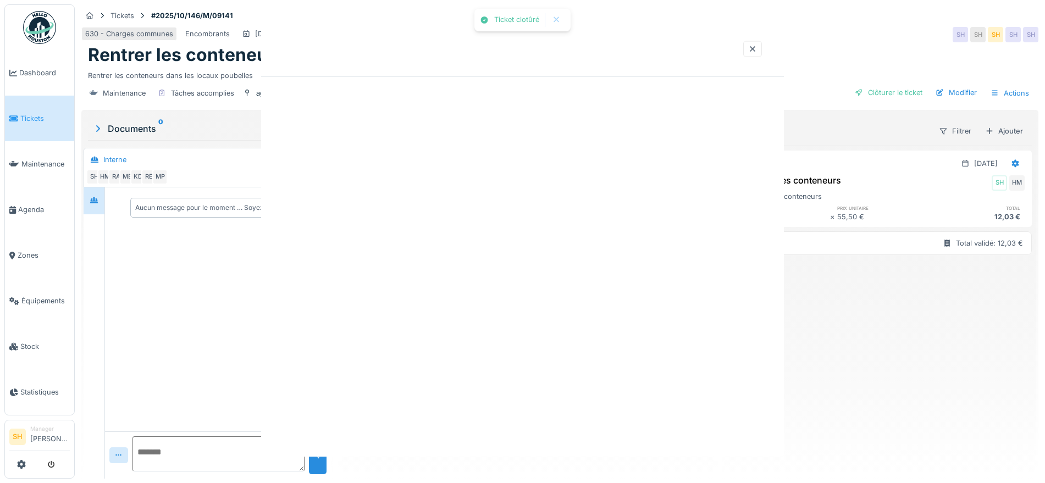
scroll to position [0, 0]
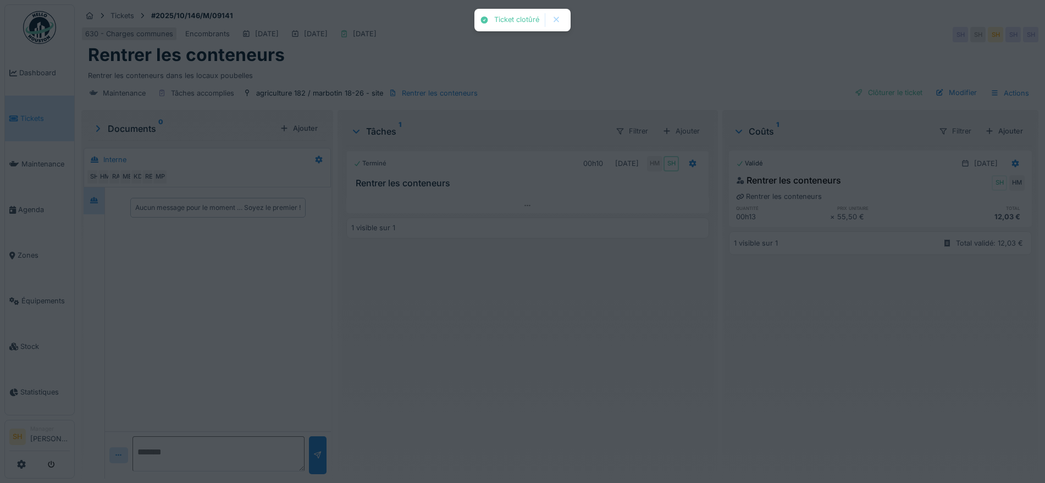
click at [538, 414] on div "Ticket clotûré Annuler Tickets #2025/10/146/M/09141 630 - Charges communes Enco…" at bounding box center [560, 241] width 970 height 483
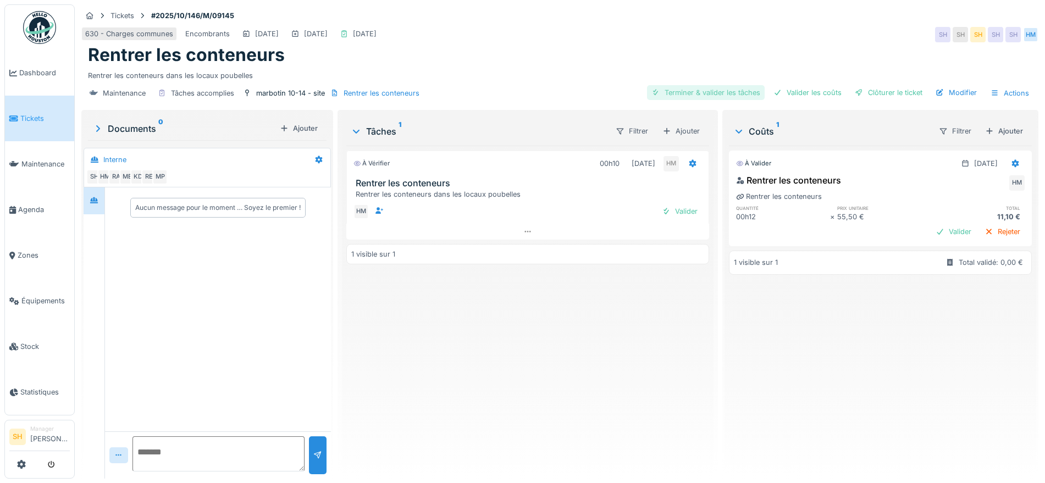
drag, startPoint x: 725, startPoint y: 92, endPoint x: 734, endPoint y: 92, distance: 8.8
click at [727, 92] on div "Terminer & valider les tâches" at bounding box center [706, 92] width 118 height 15
drag, startPoint x: 799, startPoint y: 92, endPoint x: 831, endPoint y: 92, distance: 31.9
click at [801, 91] on div "Valider les coûts" at bounding box center [807, 92] width 77 height 15
drag, startPoint x: 864, startPoint y: 92, endPoint x: 675, endPoint y: 166, distance: 203.6
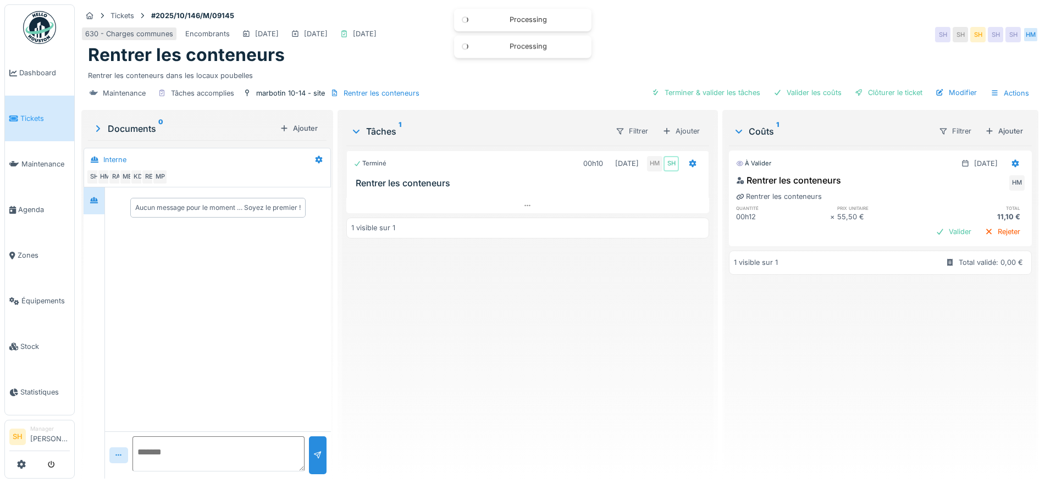
click at [864, 91] on div "Clôturer le ticket" at bounding box center [888, 92] width 76 height 15
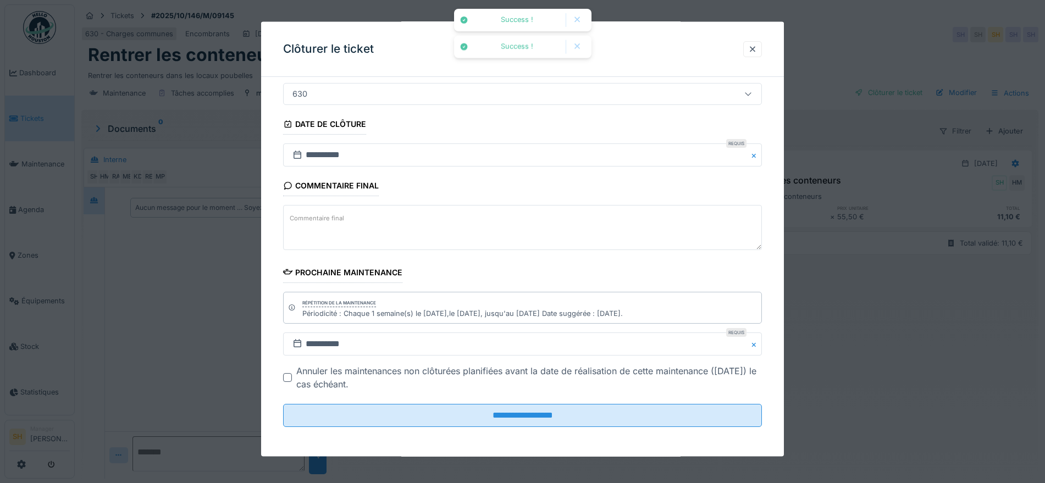
scroll to position [94, 0]
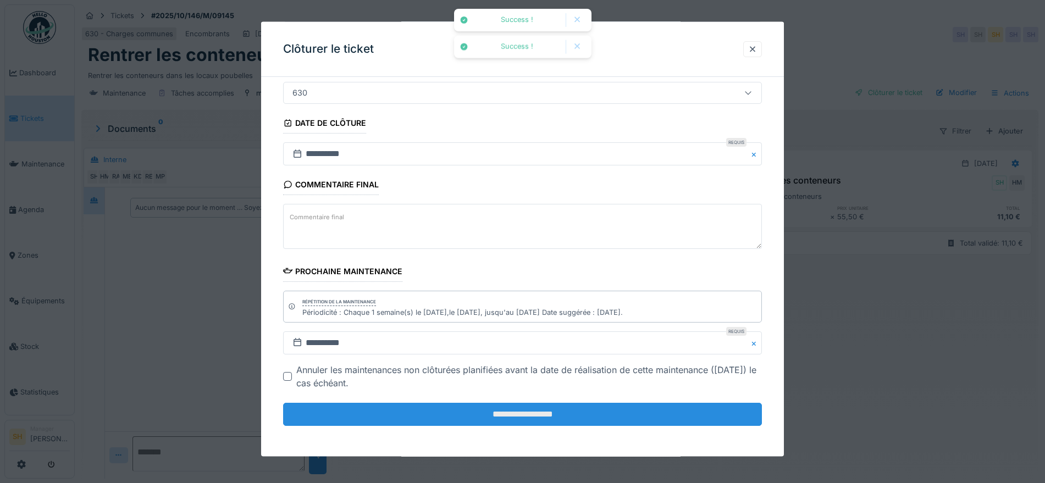
click at [528, 410] on input "**********" at bounding box center [522, 414] width 479 height 23
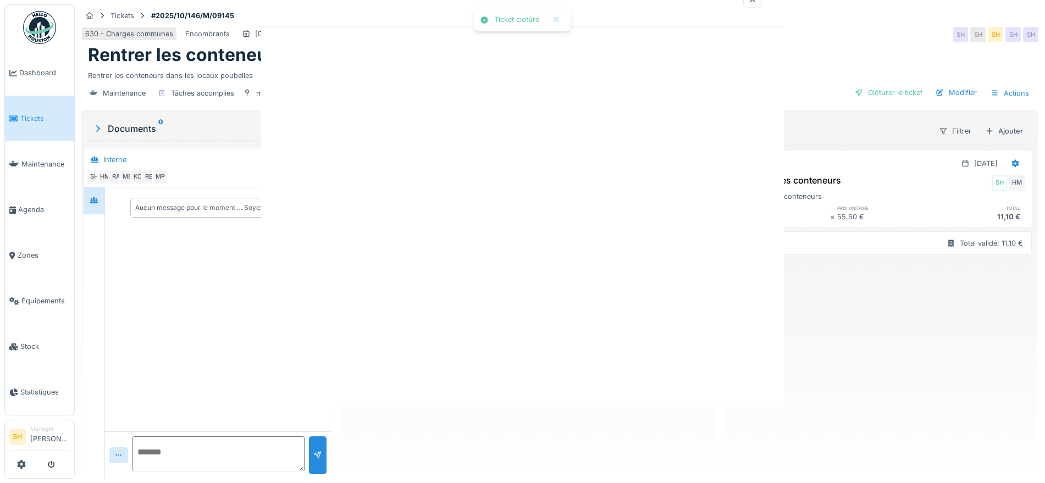
scroll to position [0, 0]
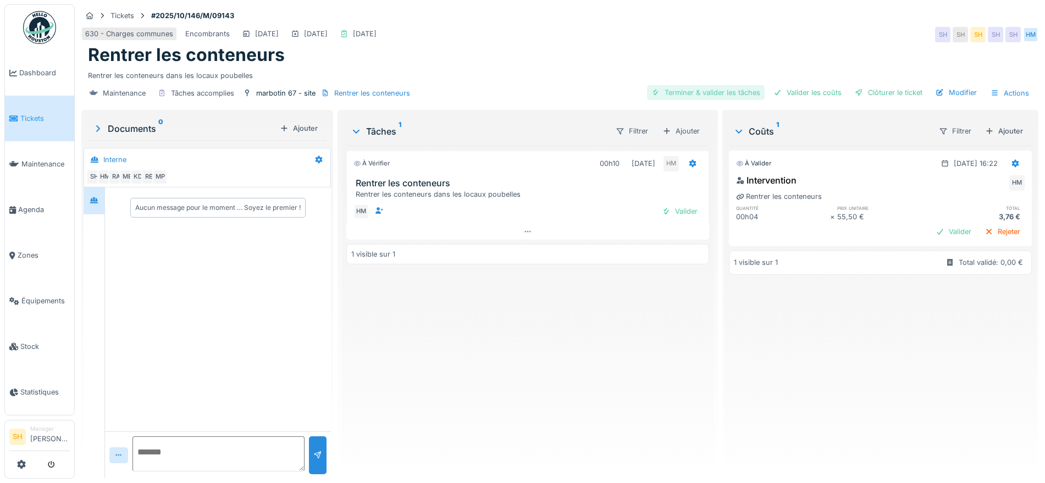
click at [716, 93] on div "Terminer & valider les tâches" at bounding box center [706, 92] width 118 height 15
drag, startPoint x: 796, startPoint y: 91, endPoint x: 873, endPoint y: 92, distance: 76.9
click at [802, 91] on div "Valider les coûts" at bounding box center [807, 92] width 77 height 15
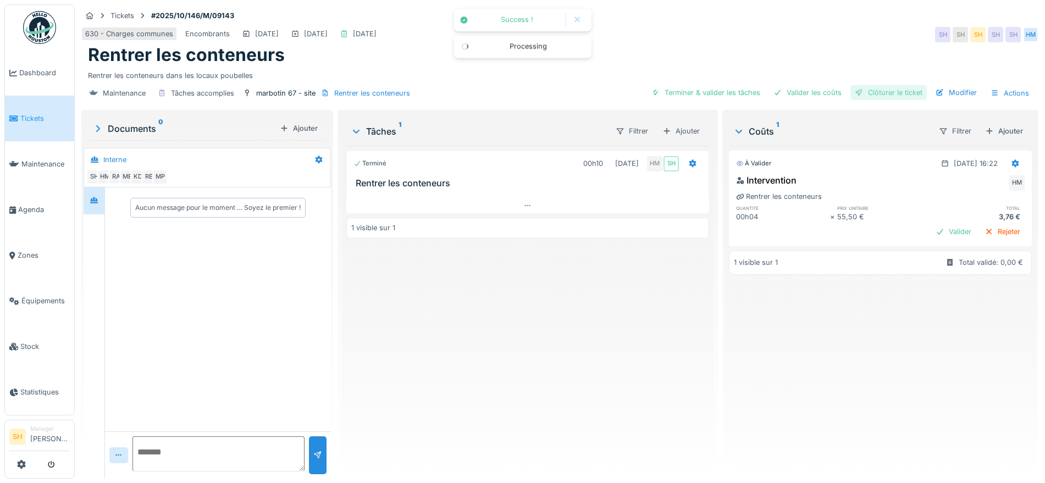
click at [879, 92] on div "Clôturer le ticket" at bounding box center [888, 92] width 76 height 15
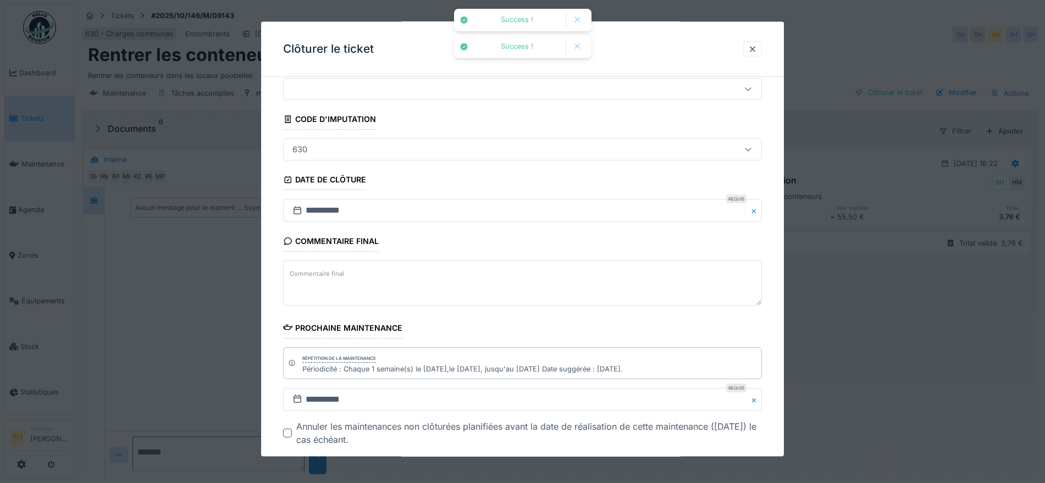
scroll to position [94, 0]
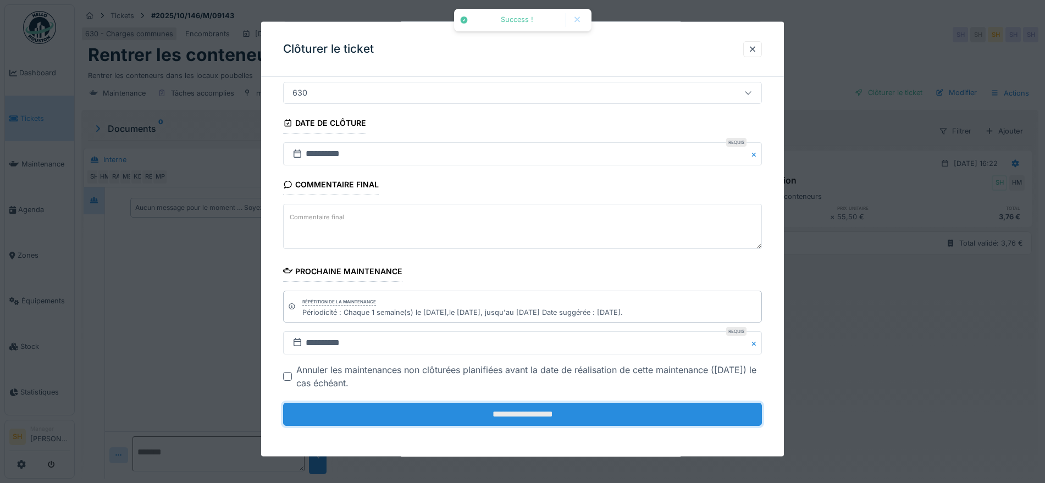
click at [528, 414] on input "**********" at bounding box center [522, 414] width 479 height 23
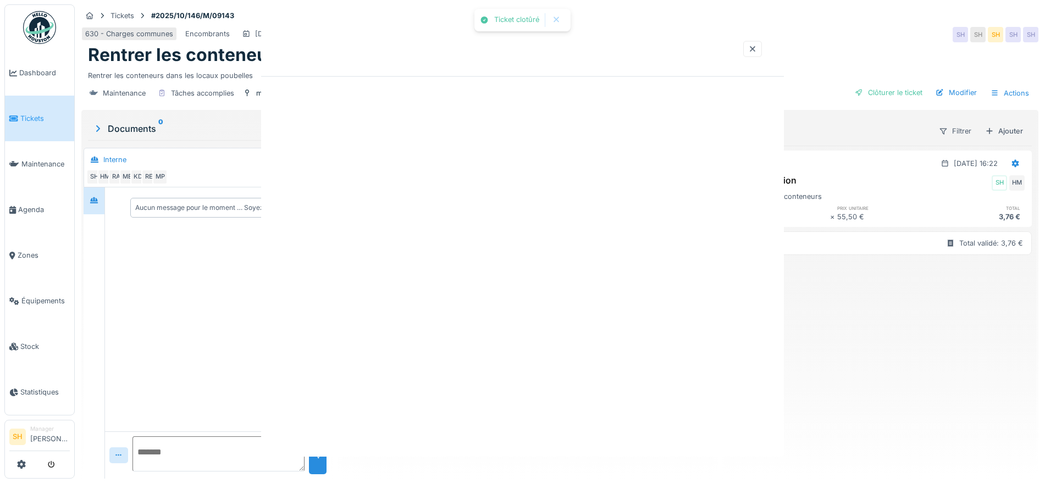
scroll to position [0, 0]
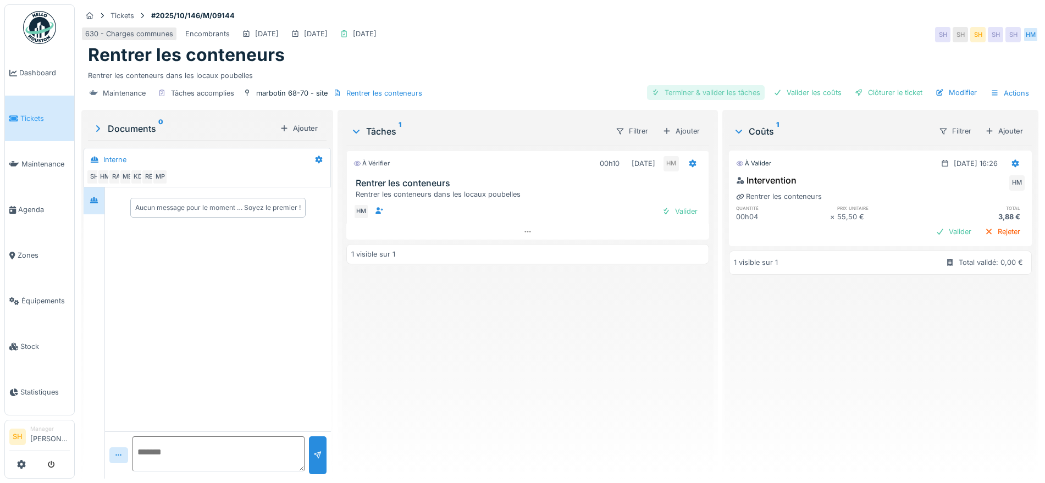
drag, startPoint x: 711, startPoint y: 86, endPoint x: 753, endPoint y: 92, distance: 43.2
click at [712, 88] on div "Terminer & valider les tâches" at bounding box center [706, 92] width 118 height 15
click at [797, 91] on div "Valider les coûts" at bounding box center [807, 92] width 77 height 15
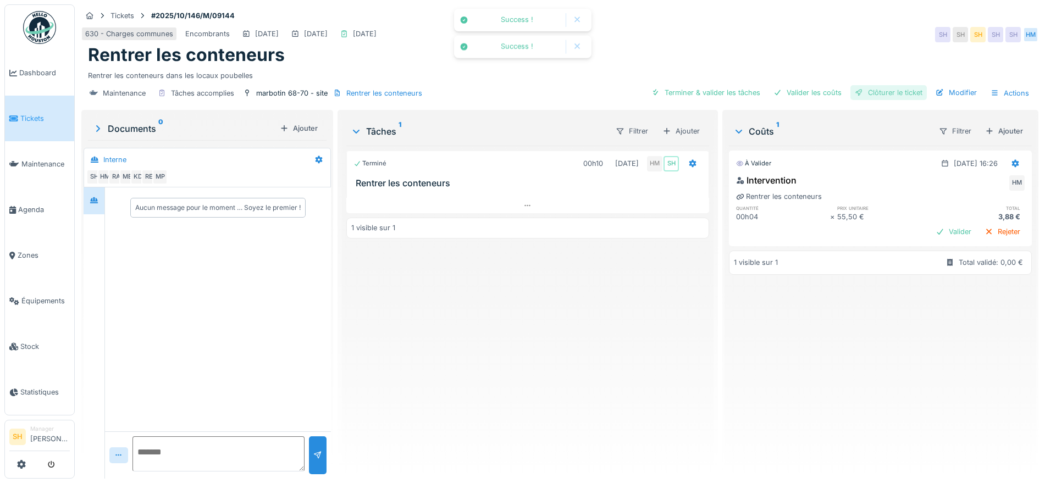
click at [888, 88] on div "Clôturer le ticket" at bounding box center [888, 92] width 76 height 15
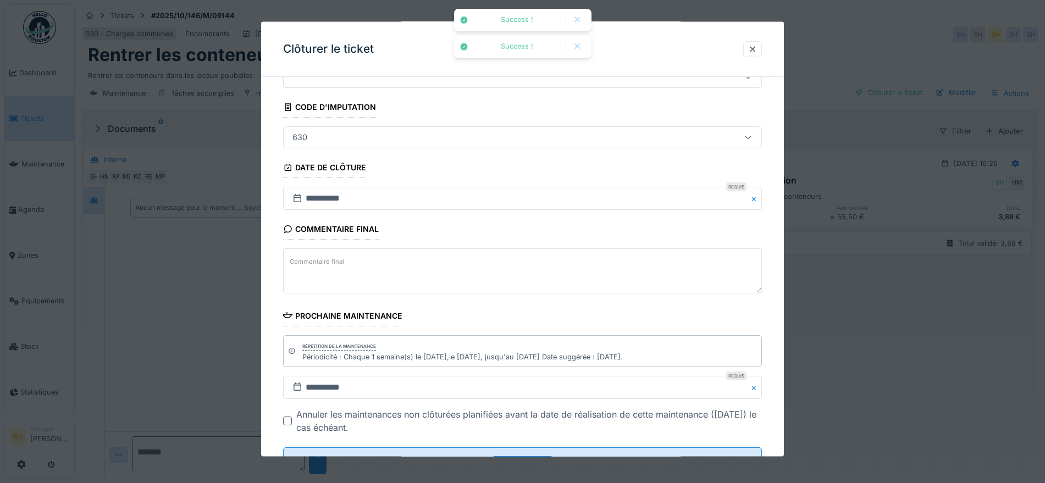
scroll to position [94, 0]
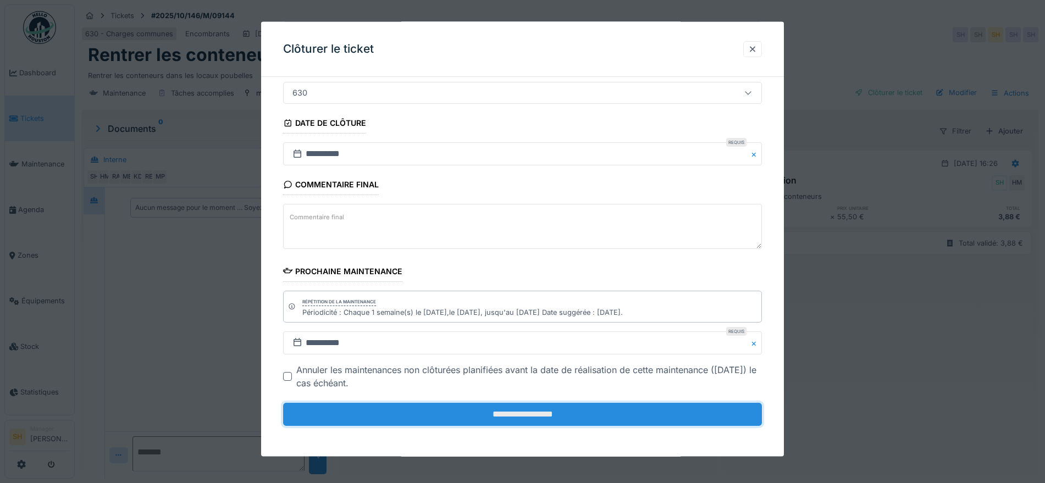
click at [530, 423] on input "**********" at bounding box center [522, 414] width 479 height 23
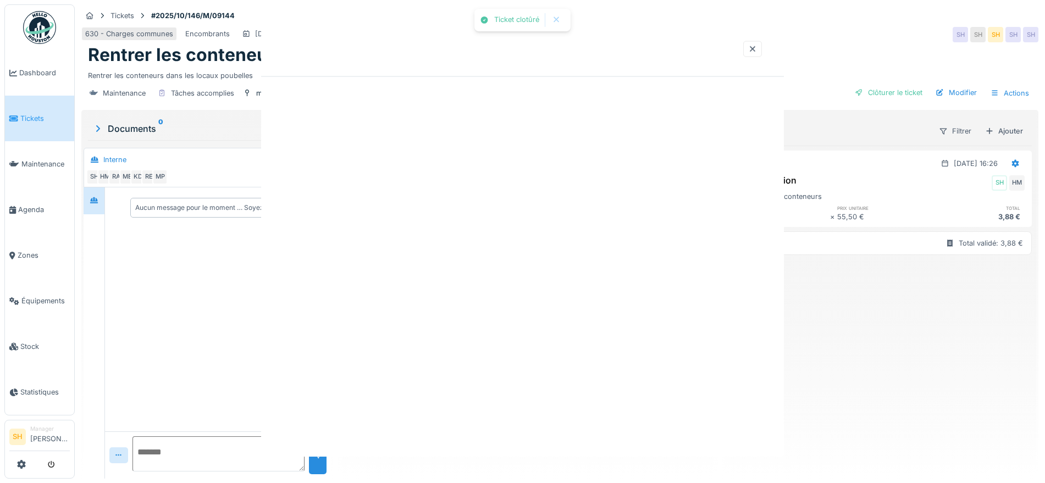
scroll to position [0, 0]
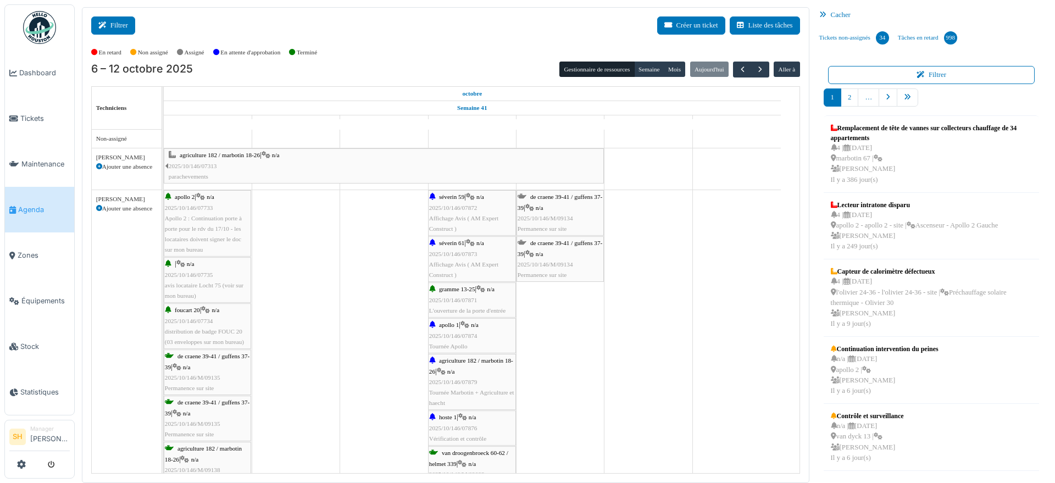
click at [112, 26] on button "Filtrer" at bounding box center [113, 25] width 44 height 18
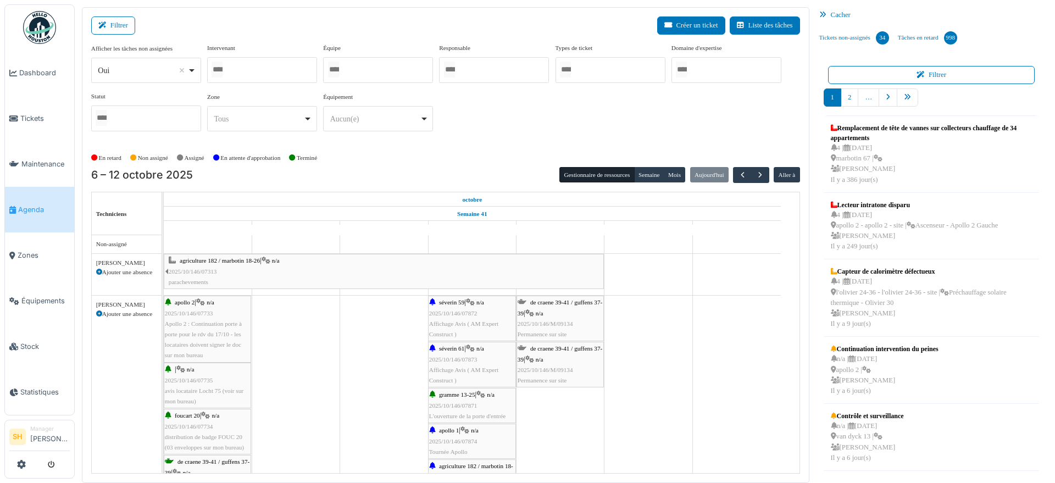
click at [384, 64] on div at bounding box center [378, 70] width 110 height 26
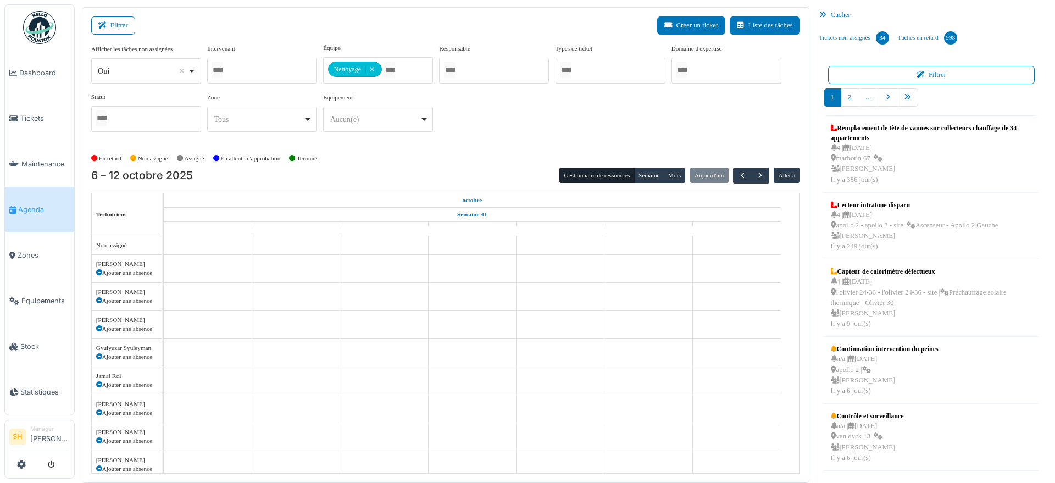
click at [509, 141] on div "Afficher les tâches non assignées *** Oui Remove item Oui Non Intervenant Abdel…" at bounding box center [445, 96] width 709 height 106
click at [374, 70] on div at bounding box center [378, 70] width 110 height 26
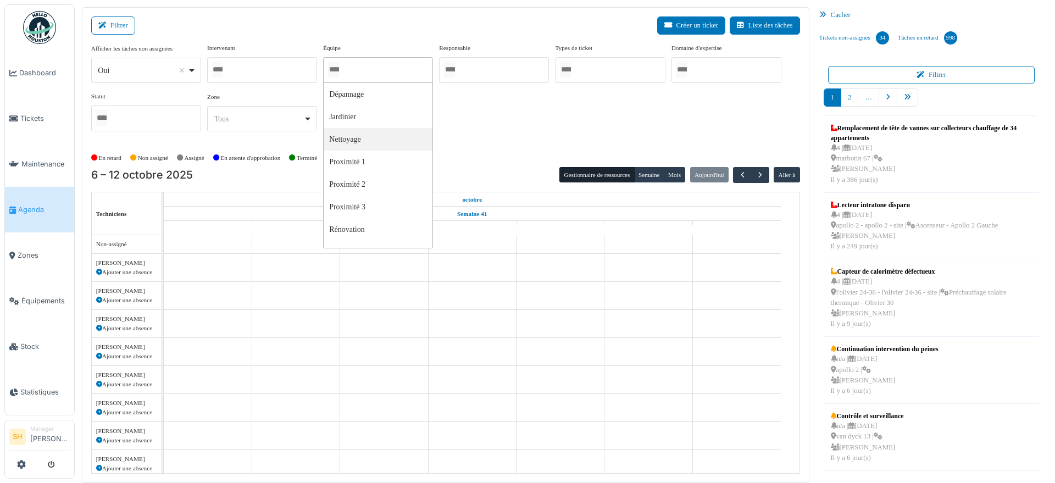
type input "*"
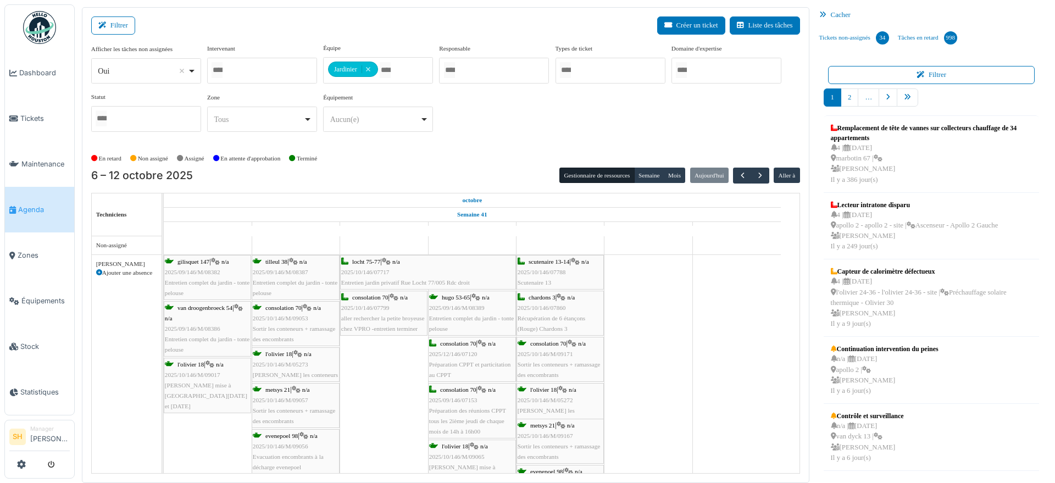
click at [508, 131] on div "Afficher les tâches non assignées *** Oui Remove item Oui Non Intervenant Abdel…" at bounding box center [445, 91] width 709 height 97
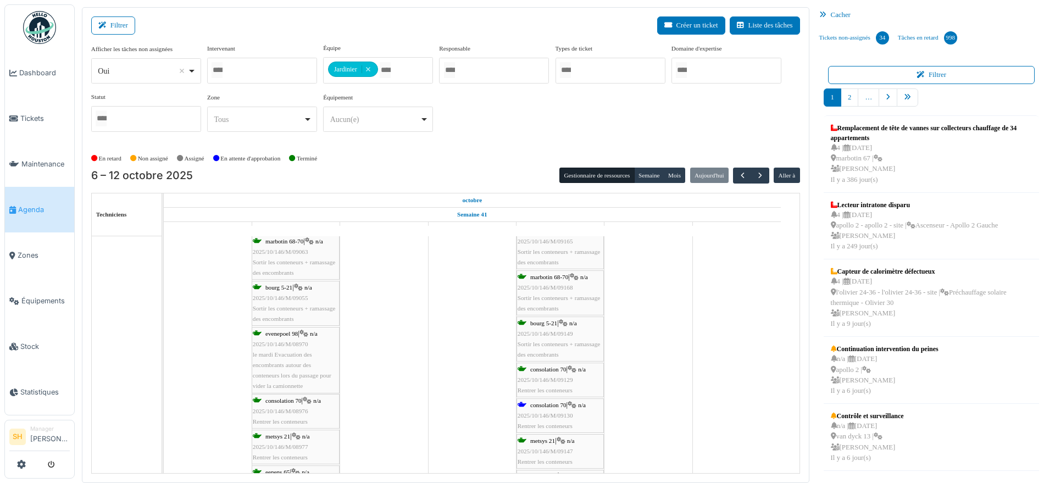
scroll to position [618, 0]
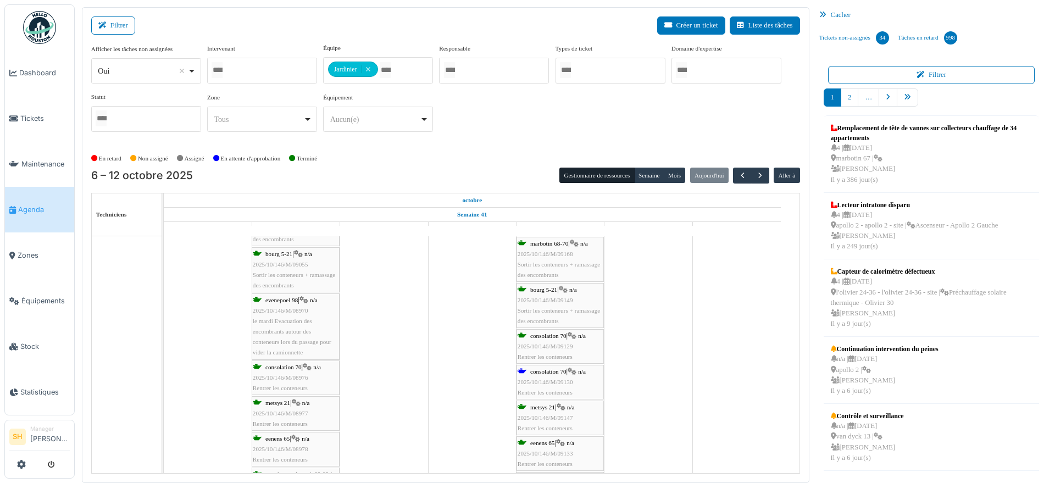
click at [555, 371] on span "consolation 70" at bounding box center [548, 371] width 36 height 7
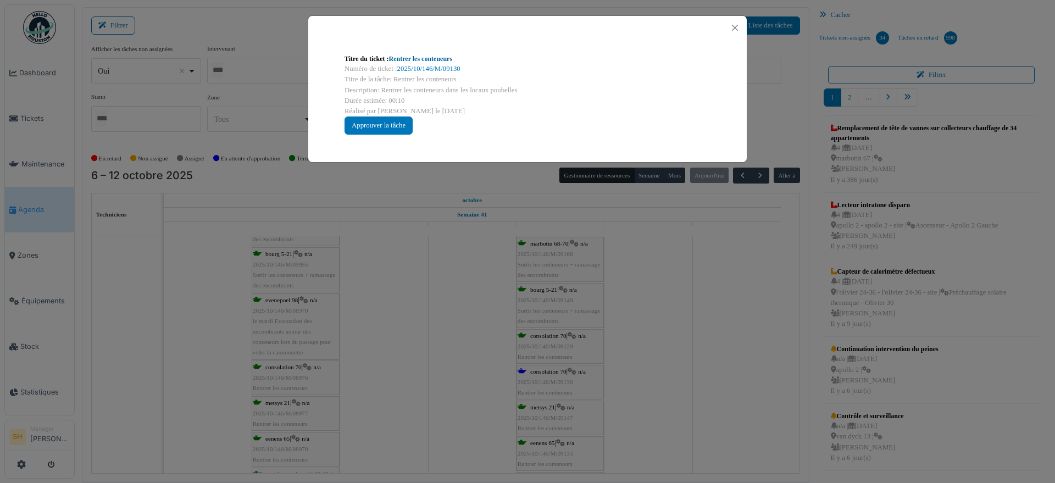
click at [426, 57] on link "Rentrer les conteneurs" at bounding box center [421, 59] width 64 height 8
drag, startPoint x: 663, startPoint y: 297, endPoint x: 629, endPoint y: 309, distance: 36.2
click at [662, 297] on div "Titre du ticket : Rentrer les conteneurs Numéro de ticket : 2025/10/146/M/09130…" at bounding box center [527, 241] width 1055 height 483
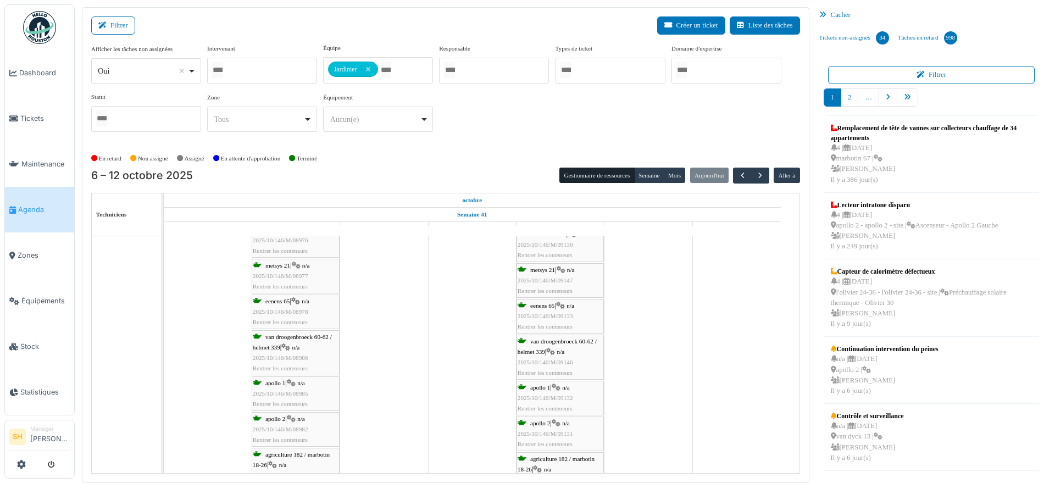
scroll to position [0, 0]
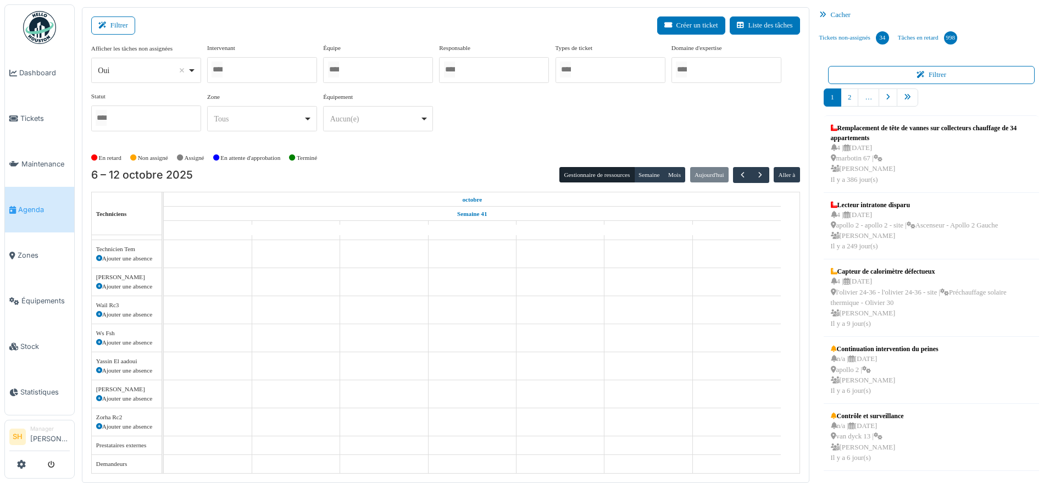
click at [372, 68] on div at bounding box center [378, 70] width 110 height 26
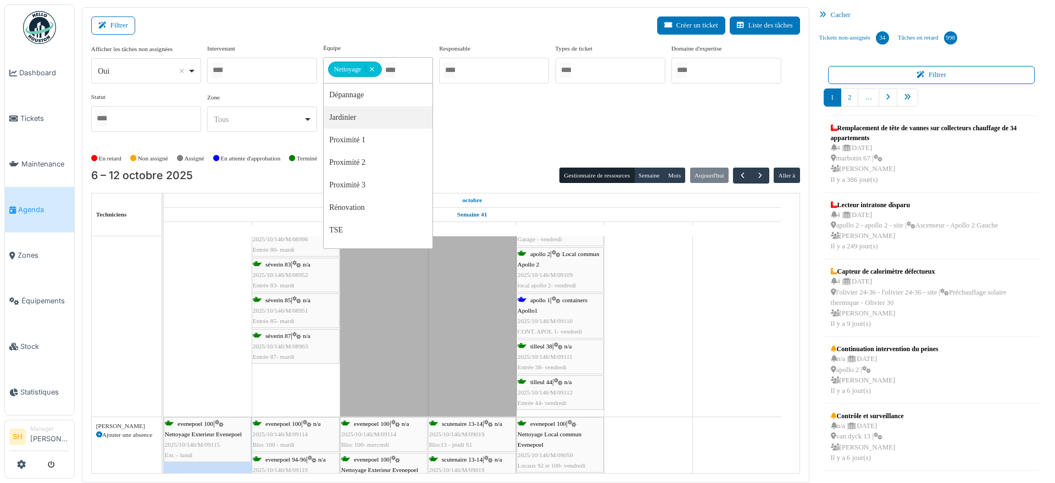
click at [546, 297] on span "apollo 1" at bounding box center [540, 300] width 20 height 7
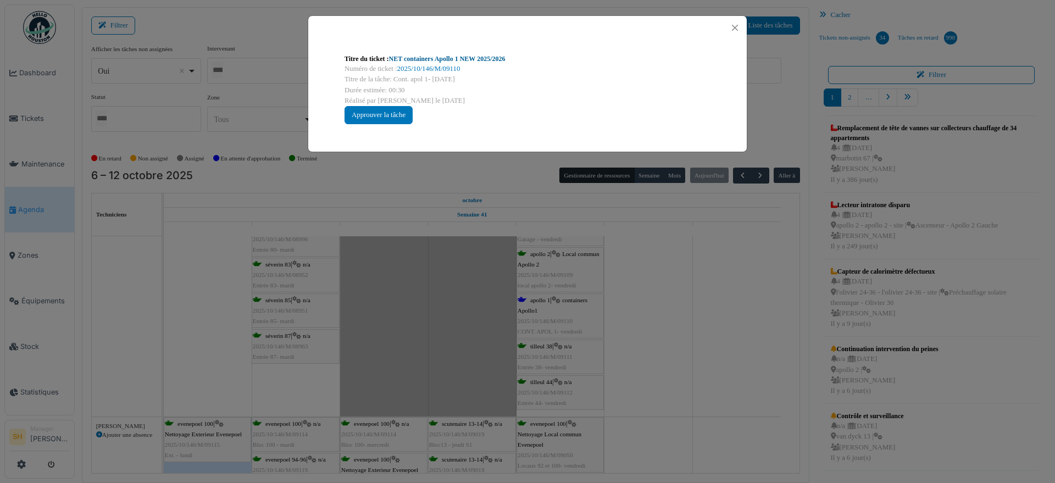
click at [445, 57] on link "NET containers Apollo 1 NEW 2025/2026" at bounding box center [447, 59] width 117 height 8
drag, startPoint x: 667, startPoint y: 314, endPoint x: 630, endPoint y: 328, distance: 39.0
click at [665, 314] on div "Titre du ticket : NET containers Apollo 1 NEW 2025/2026 Numéro de ticket : 2025…" at bounding box center [527, 241] width 1055 height 483
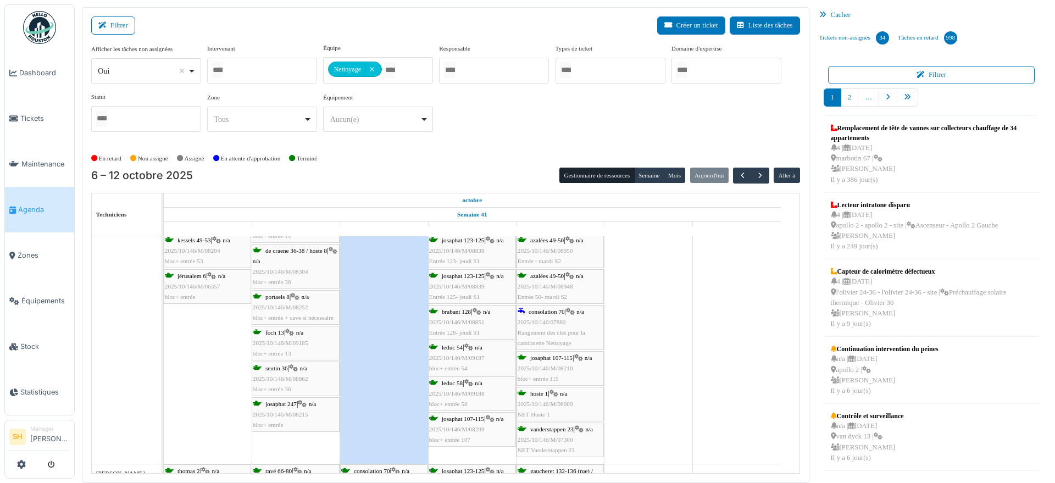
click at [550, 310] on span "consolation 70" at bounding box center [547, 311] width 36 height 7
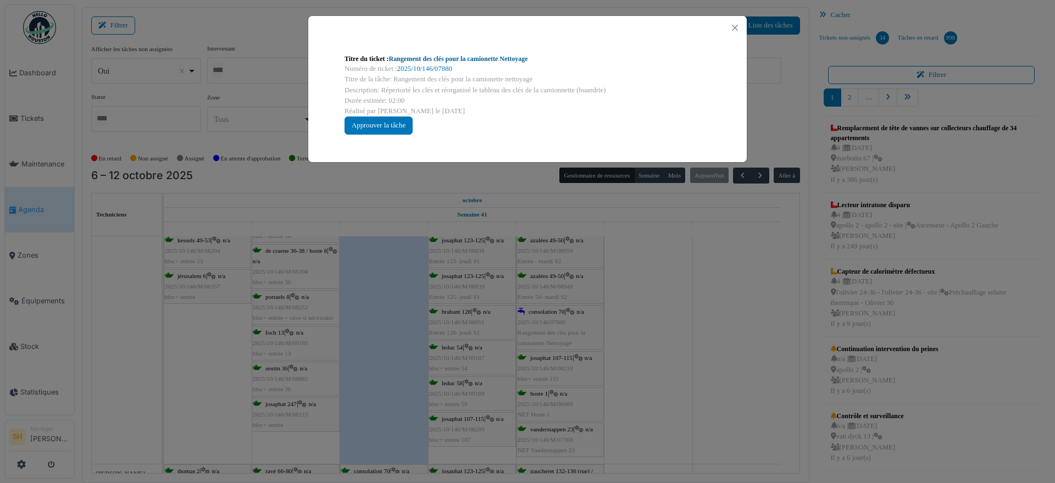
click at [452, 56] on link "Rangement des clés pour la camionette Nettoyage" at bounding box center [458, 59] width 139 height 8
drag, startPoint x: 703, startPoint y: 439, endPoint x: 634, endPoint y: 395, distance: 82.5
click at [702, 435] on div "Titre du ticket : Rangement des clés pour la camionette Nettoyage Numéro de tic…" at bounding box center [527, 241] width 1055 height 483
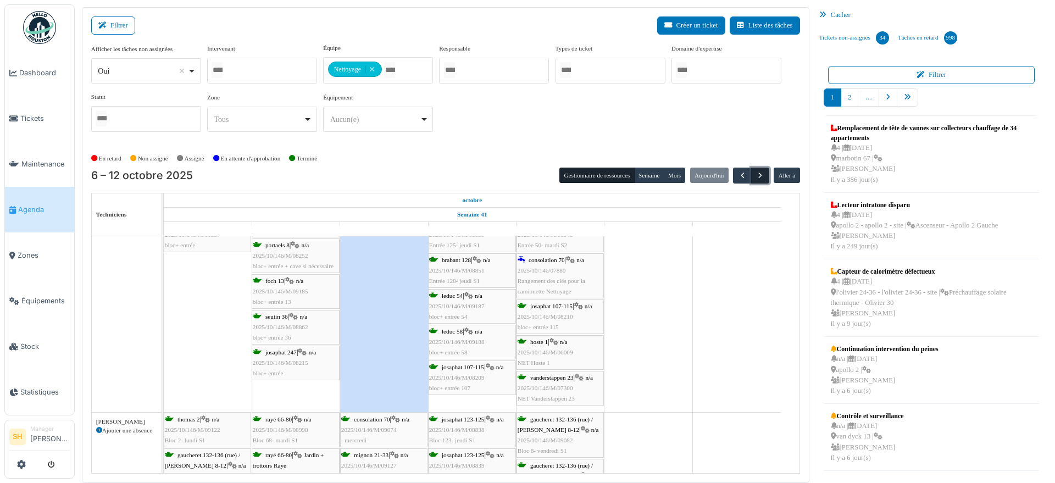
click at [761, 173] on button "button" at bounding box center [760, 176] width 18 height 16
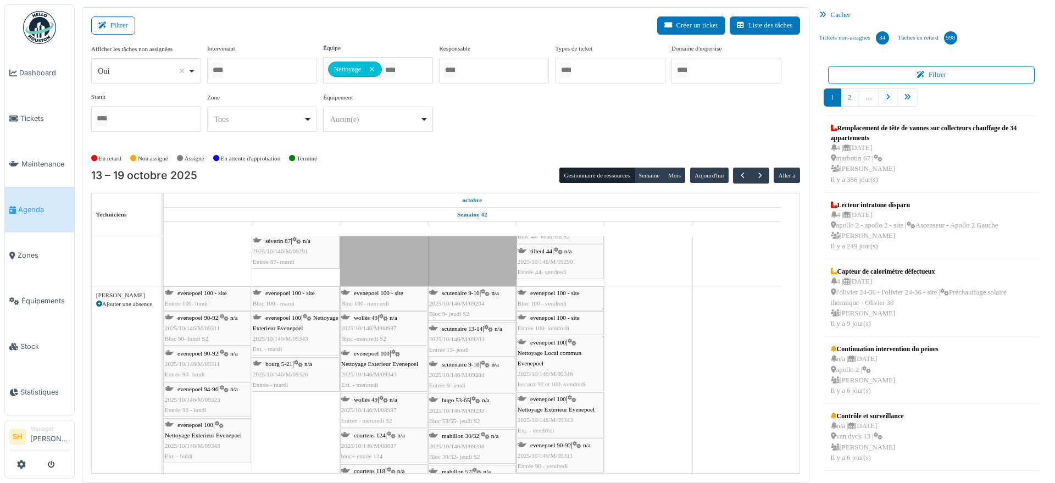
click at [532, 137] on div "Afficher les tâches non assignées *** Oui Remove item Oui Non Intervenant Abdel…" at bounding box center [445, 91] width 709 height 97
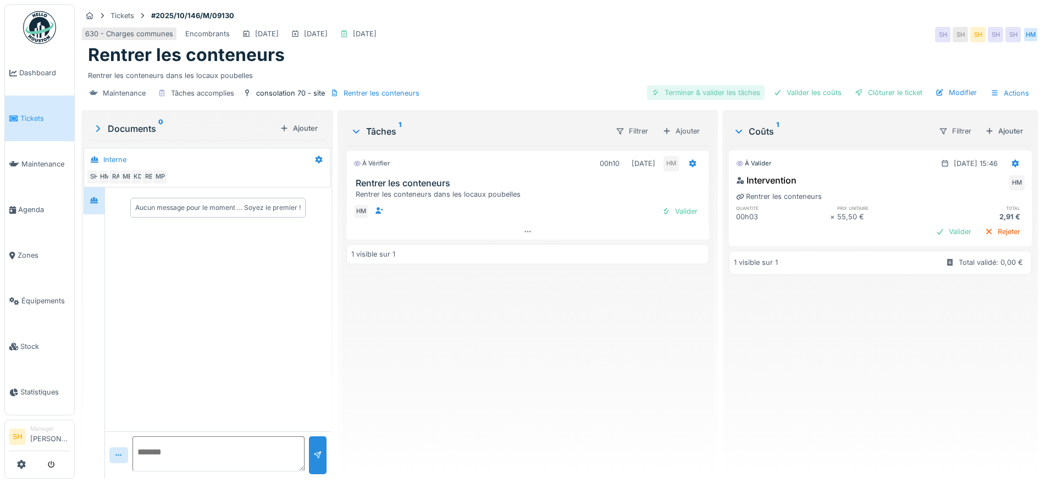
drag, startPoint x: 732, startPoint y: 94, endPoint x: 740, endPoint y: 93, distance: 7.7
click at [733, 94] on div "Terminer & valider les tâches" at bounding box center [706, 92] width 118 height 15
drag, startPoint x: 786, startPoint y: 92, endPoint x: 838, endPoint y: 92, distance: 52.2
click at [791, 92] on div "Valider les coûts" at bounding box center [807, 92] width 77 height 15
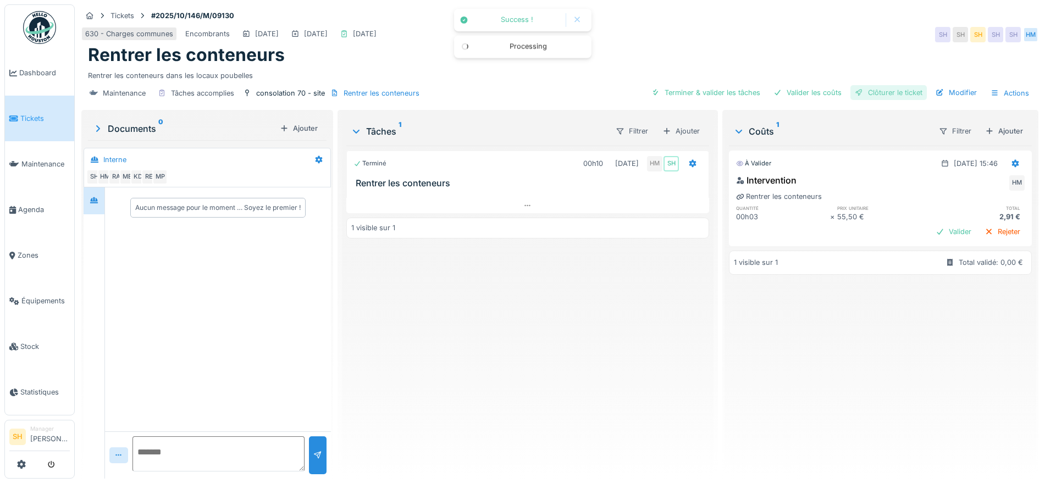
click at [854, 93] on div "Clôturer le ticket" at bounding box center [888, 92] width 76 height 15
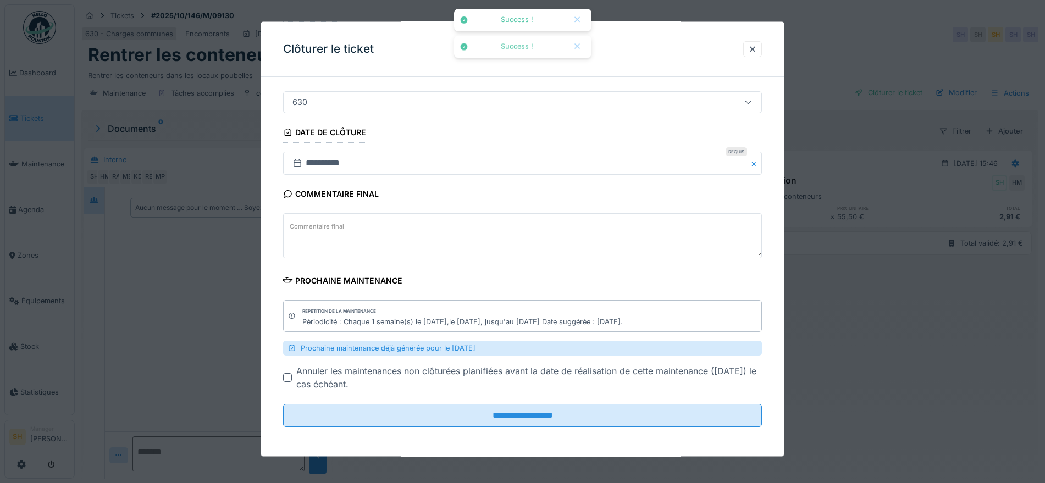
scroll to position [86, 0]
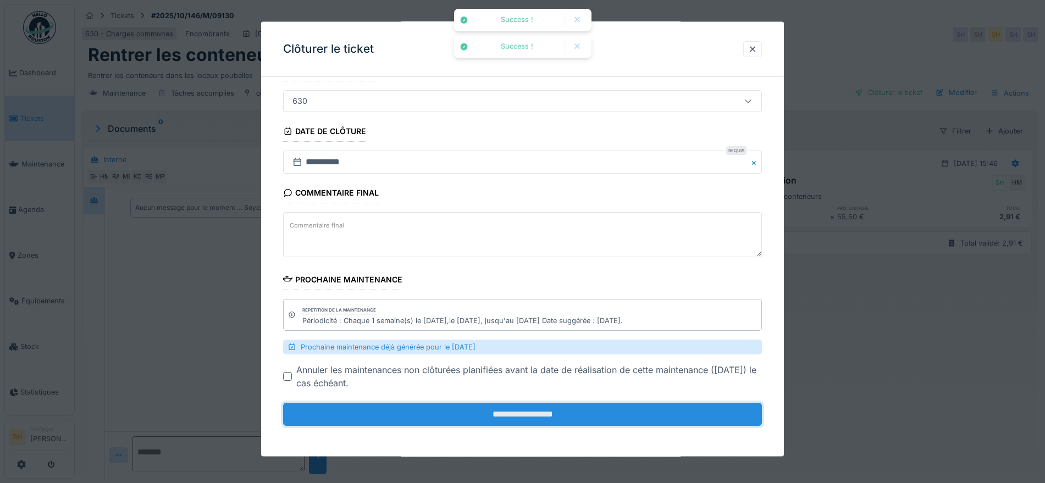
click at [548, 413] on input "**********" at bounding box center [522, 414] width 479 height 23
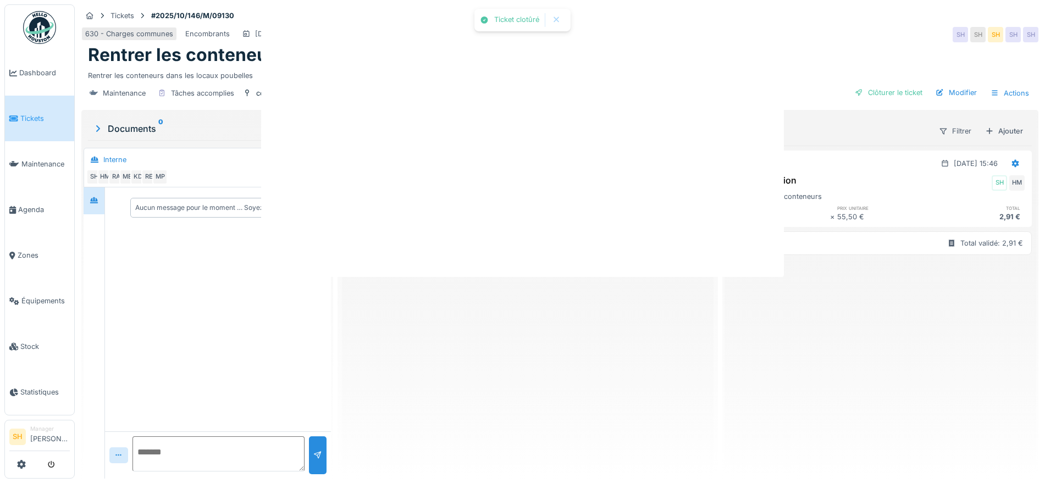
scroll to position [0, 0]
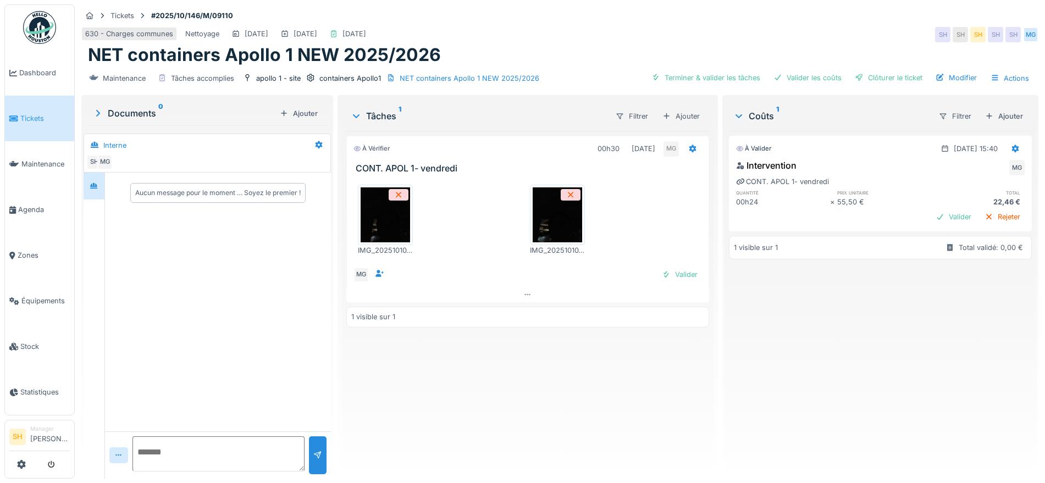
click at [390, 219] on img at bounding box center [385, 214] width 49 height 55
click at [542, 226] on img at bounding box center [557, 214] width 49 height 55
click at [745, 74] on div "Terminer & valider les tâches" at bounding box center [706, 77] width 118 height 15
drag, startPoint x: 812, startPoint y: 74, endPoint x: 819, endPoint y: 74, distance: 6.6
click at [813, 74] on div "Valider les coûts" at bounding box center [807, 77] width 77 height 15
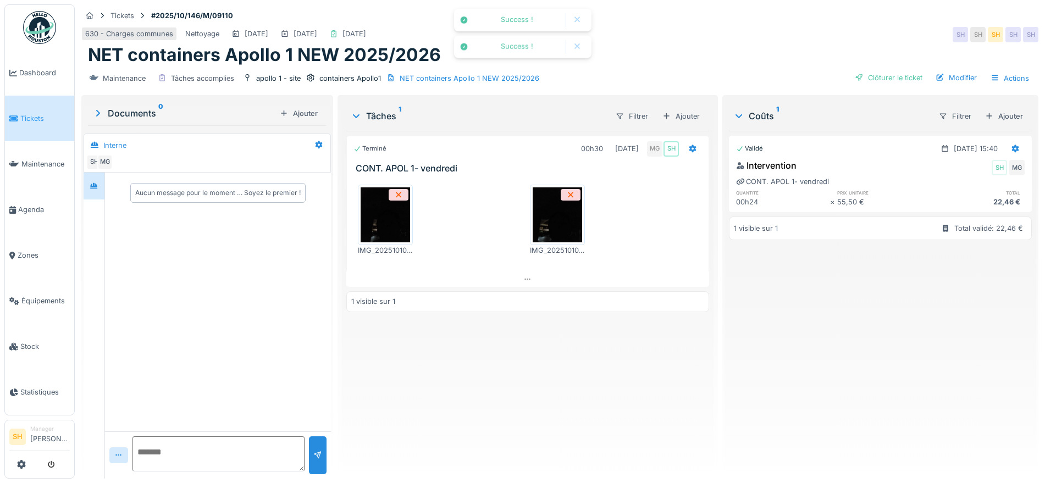
drag, startPoint x: 863, startPoint y: 74, endPoint x: 690, endPoint y: 179, distance: 202.5
click at [862, 71] on div "Clôturer le ticket" at bounding box center [888, 77] width 76 height 15
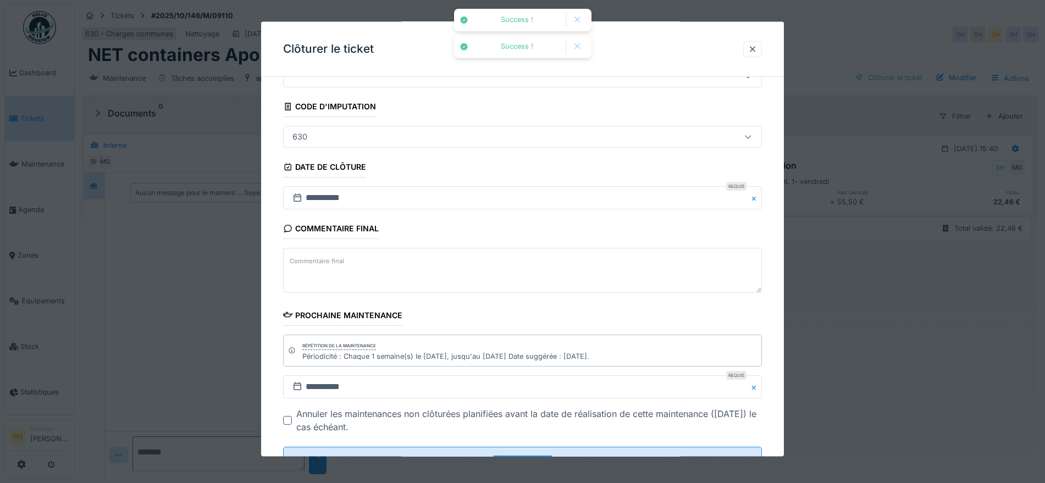
scroll to position [94, 0]
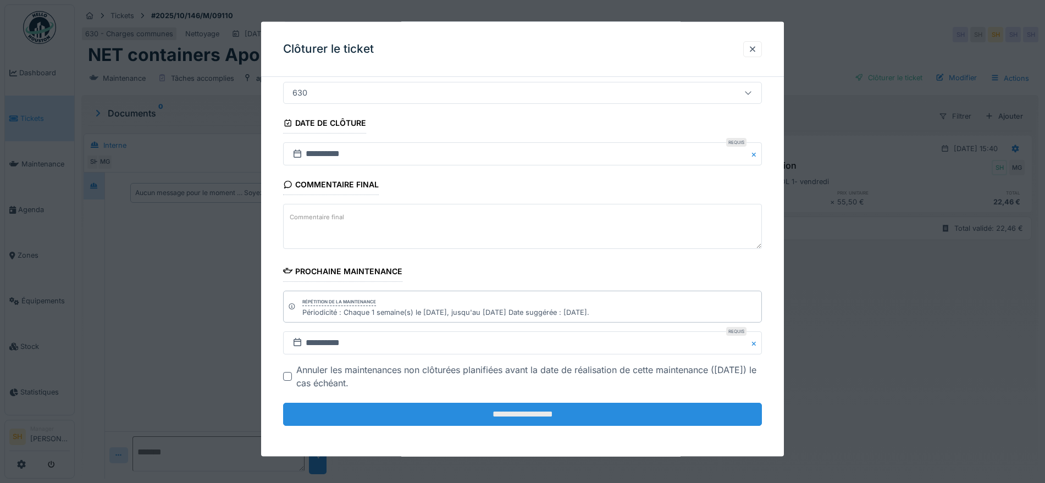
click at [574, 412] on input "**********" at bounding box center [522, 414] width 479 height 23
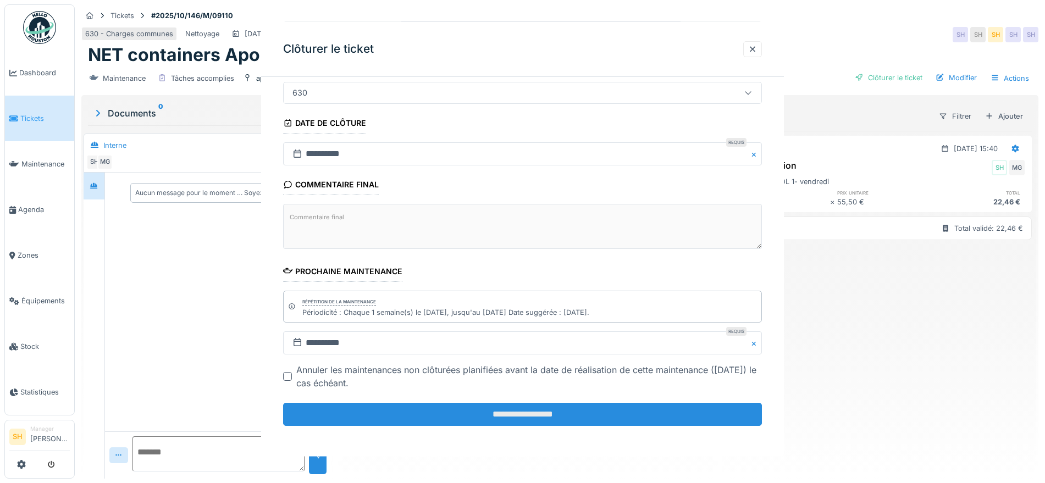
scroll to position [0, 0]
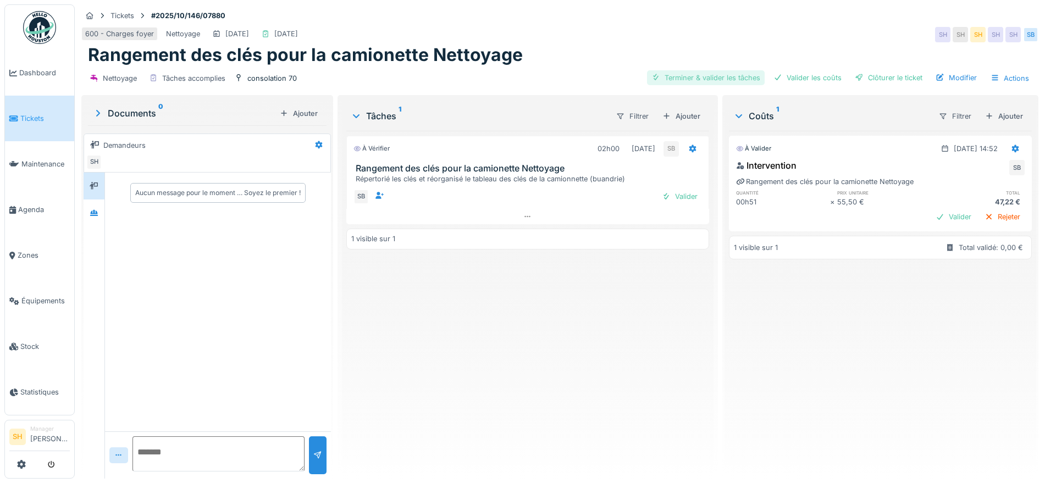
drag, startPoint x: 733, startPoint y: 79, endPoint x: 747, endPoint y: 81, distance: 14.5
click at [736, 80] on div "Terminer & valider les tâches" at bounding box center [706, 77] width 118 height 15
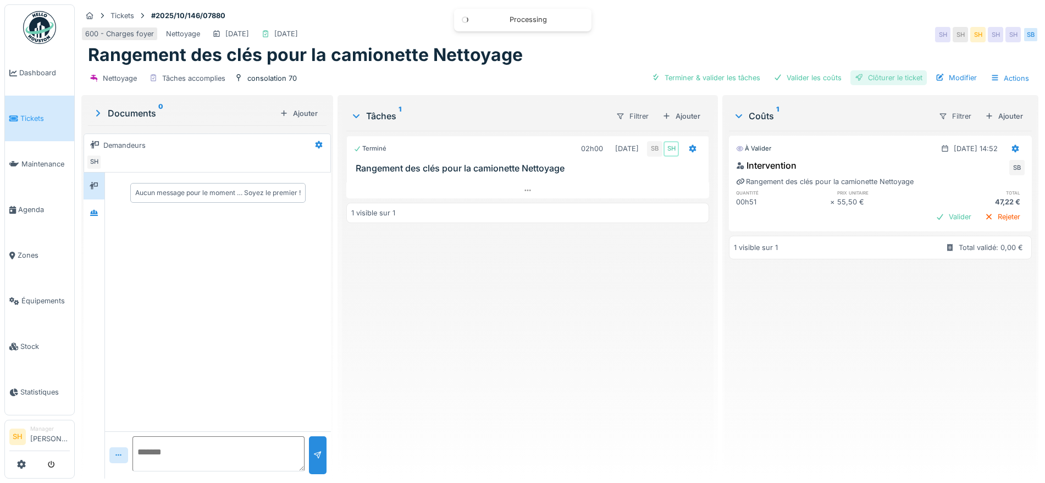
drag, startPoint x: 817, startPoint y: 79, endPoint x: 867, endPoint y: 79, distance: 50.0
click at [818, 79] on div "Valider les coûts" at bounding box center [807, 77] width 77 height 15
click at [880, 79] on div "Clôturer le ticket" at bounding box center [888, 77] width 76 height 15
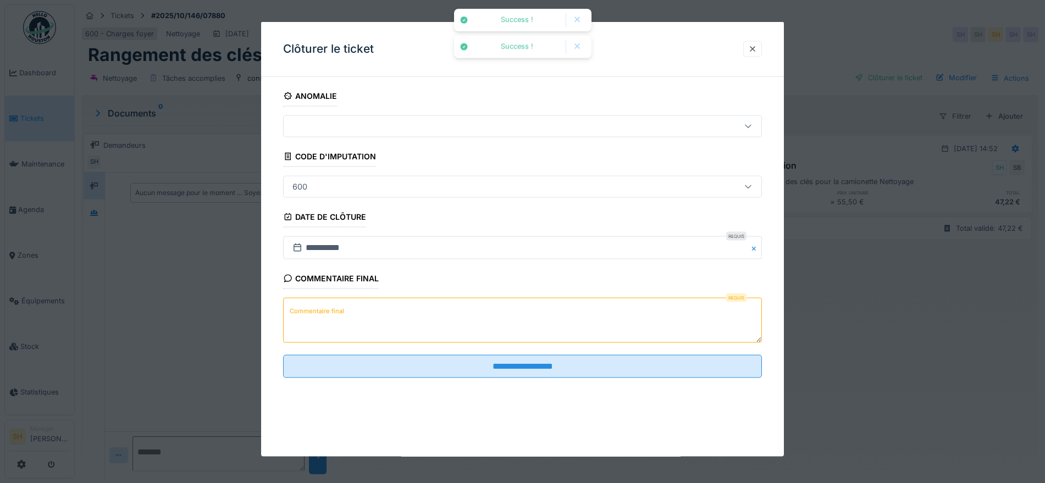
scroll to position [10, 0]
click at [501, 329] on textarea "Commentaire final" at bounding box center [522, 320] width 479 height 45
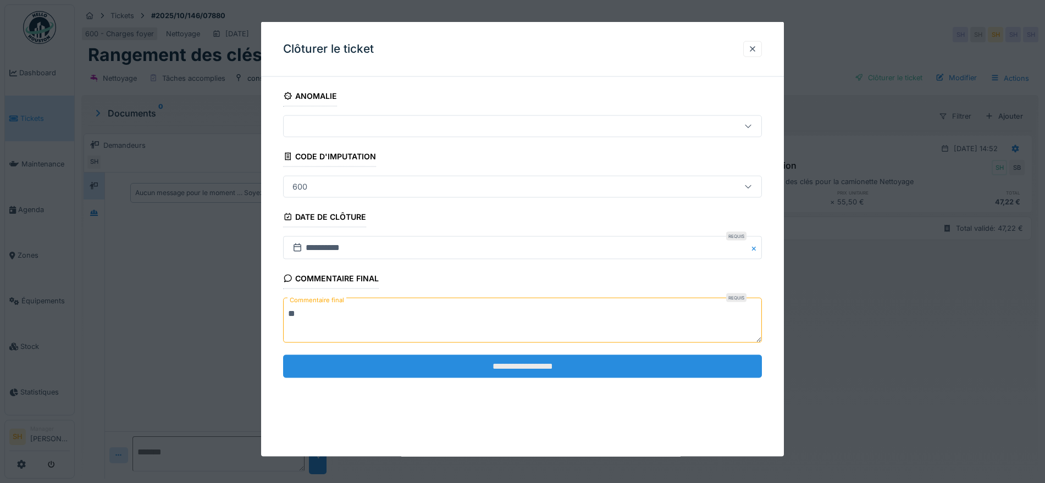
type textarea "**"
click at [501, 368] on input "**********" at bounding box center [522, 365] width 479 height 23
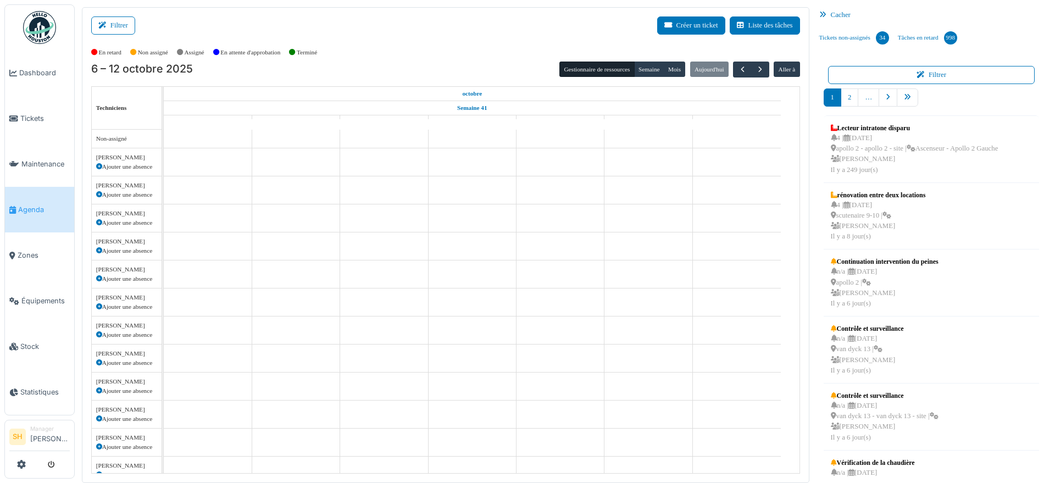
drag, startPoint x: 107, startPoint y: 26, endPoint x: 177, endPoint y: 49, distance: 74.2
click at [107, 26] on icon at bounding box center [104, 25] width 12 height 7
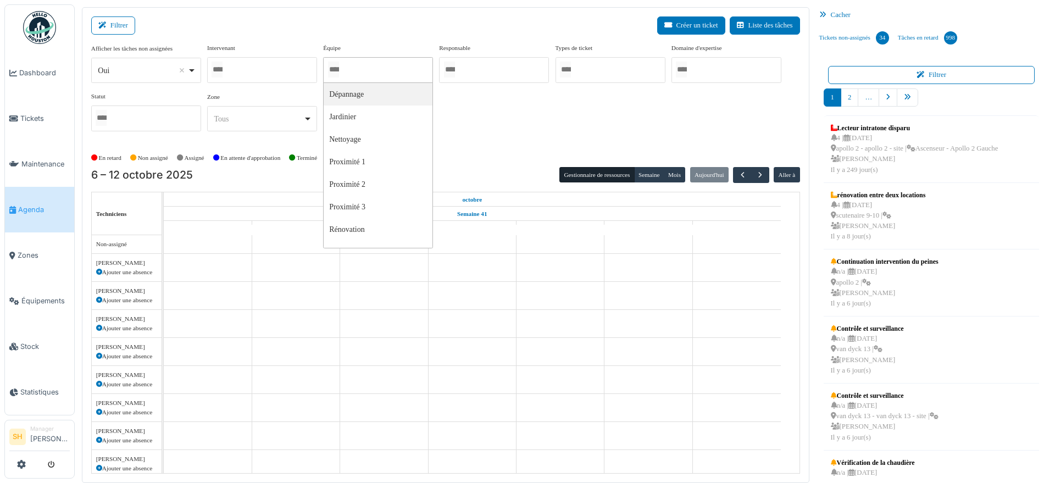
click at [334, 76] on input "Tous" at bounding box center [333, 70] width 11 height 16
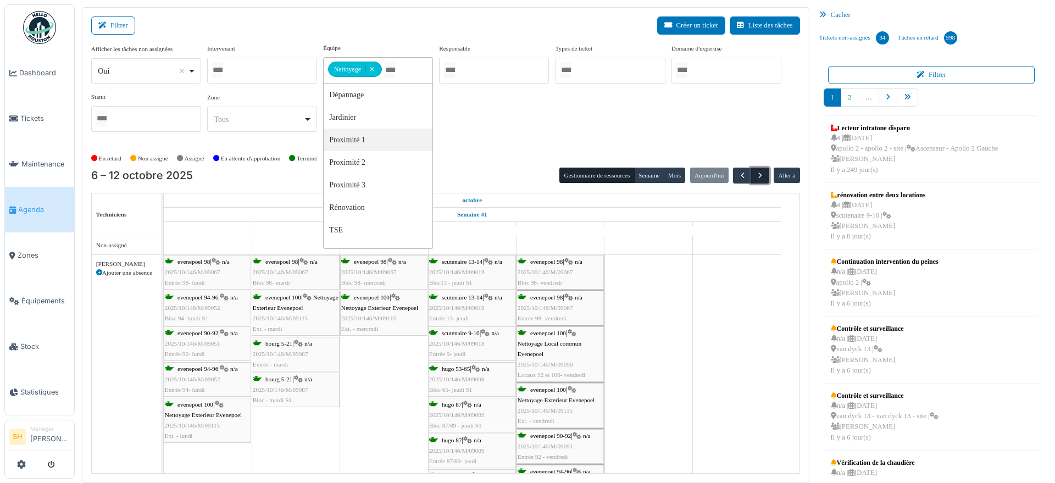
click at [756, 172] on span "button" at bounding box center [760, 175] width 9 height 9
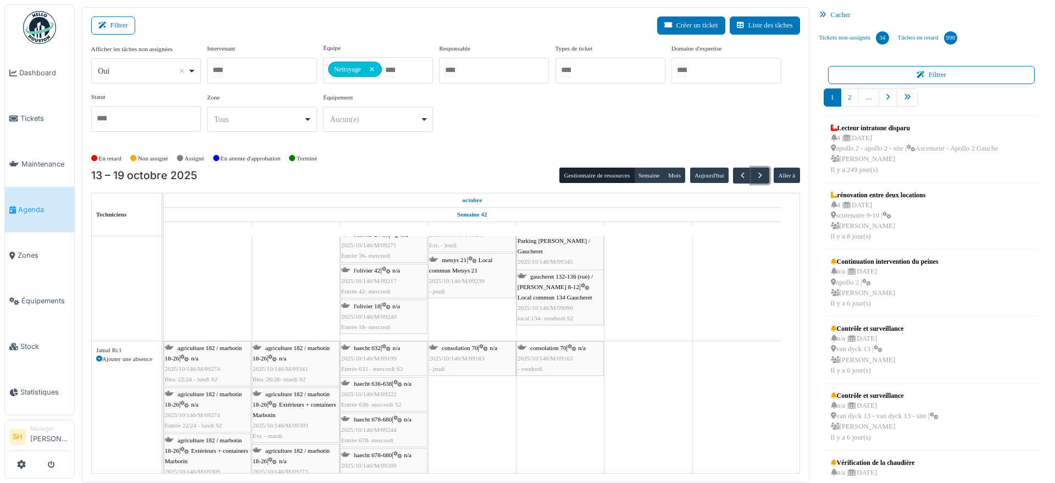
scroll to position [1099, 0]
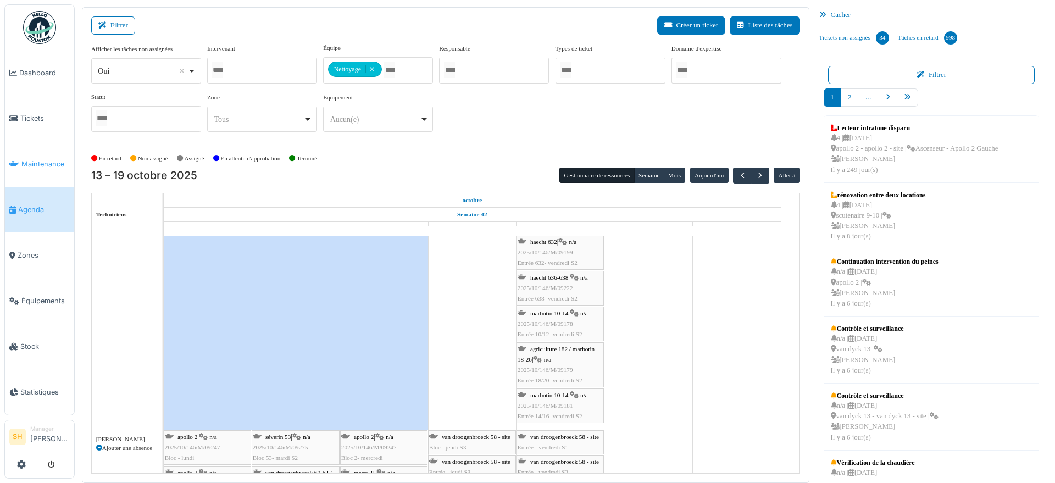
click at [48, 161] on span "Maintenance" at bounding box center [45, 164] width 48 height 10
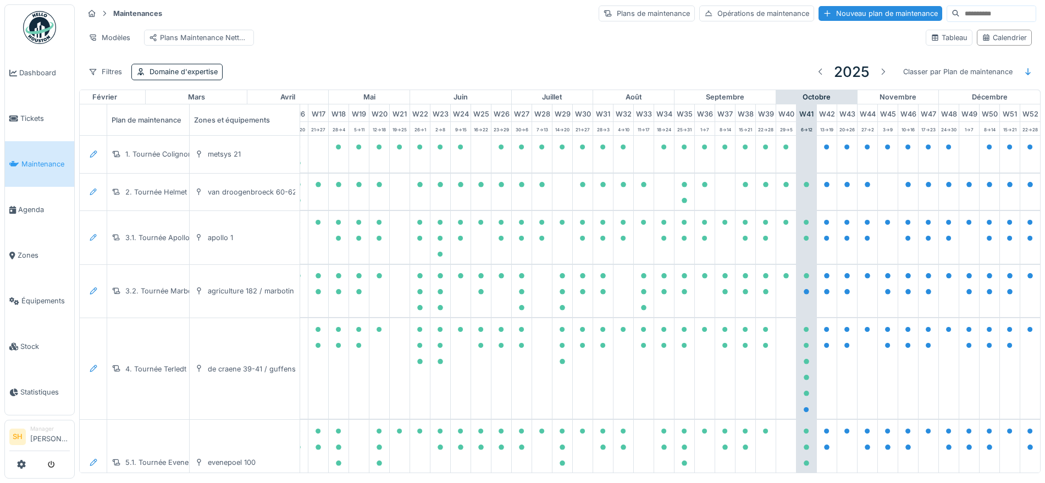
scroll to position [0, 367]
